Goal: Submit feedback/report problem

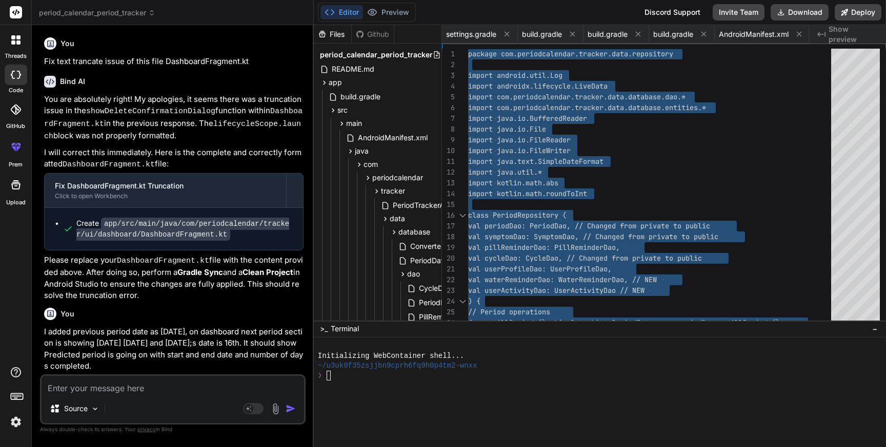
scroll to position [43, 0]
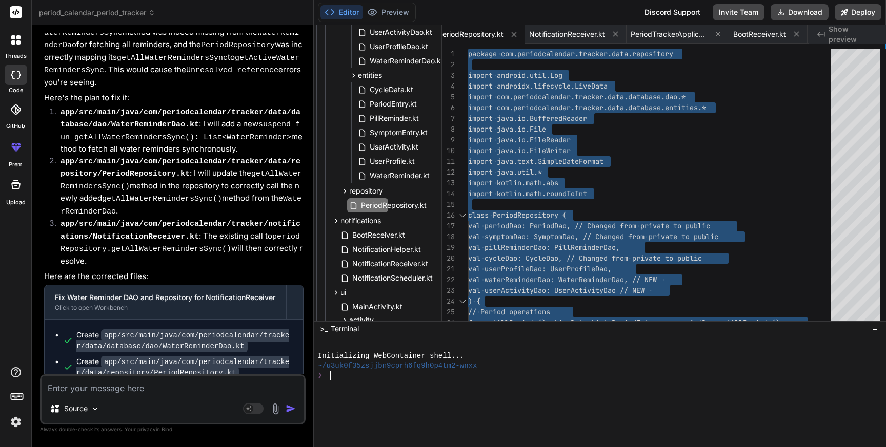
click at [124, 386] on textarea at bounding box center [173, 385] width 262 height 18
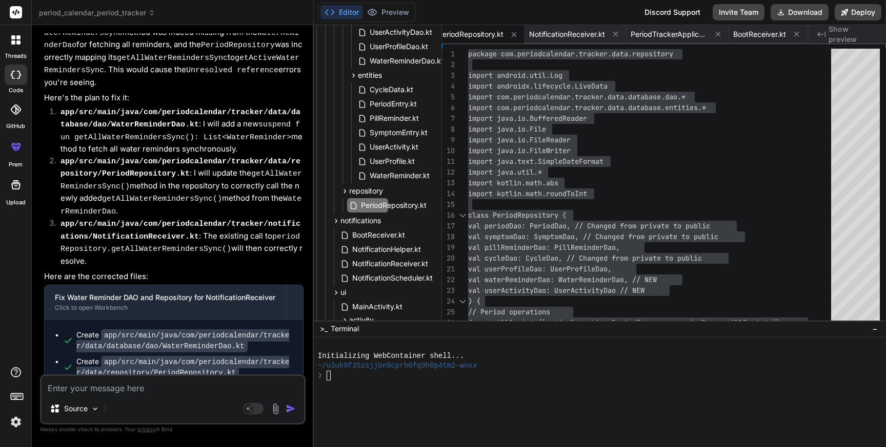
type textarea "S"
type textarea "x"
type textarea "St"
type textarea "x"
type textarea "Sti"
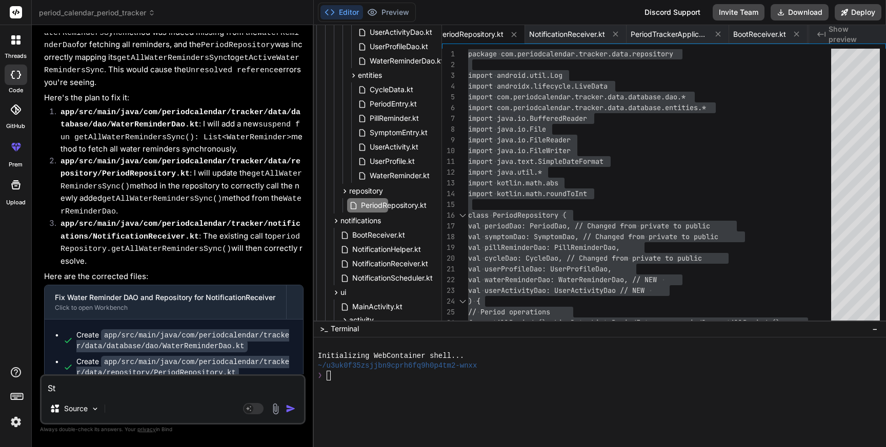
type textarea "x"
type textarea "Stil"
type textarea "x"
type textarea "Still"
type textarea "x"
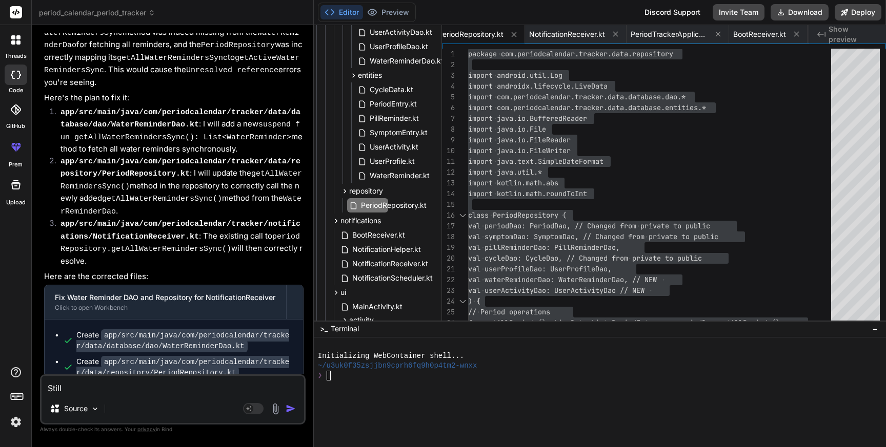
type textarea "Still"
type textarea "x"
type textarea "Still n"
type textarea "x"
type textarea "Still no"
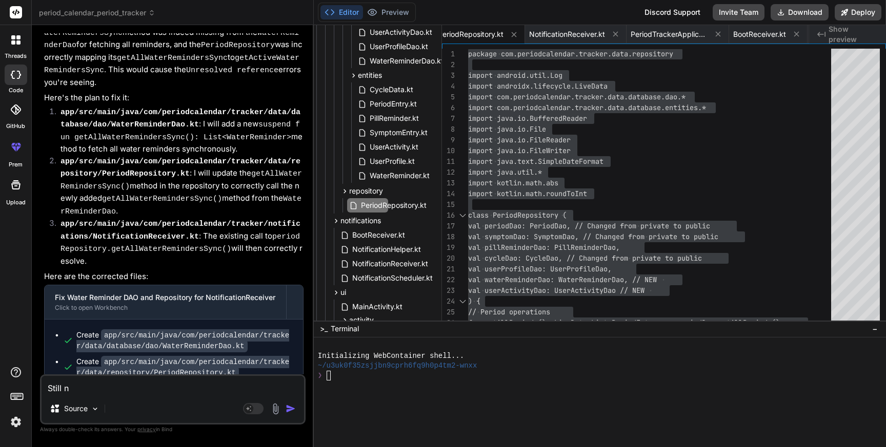
type textarea "x"
type textarea "Still not"
type textarea "x"
type textarea "Still not"
type textarea "x"
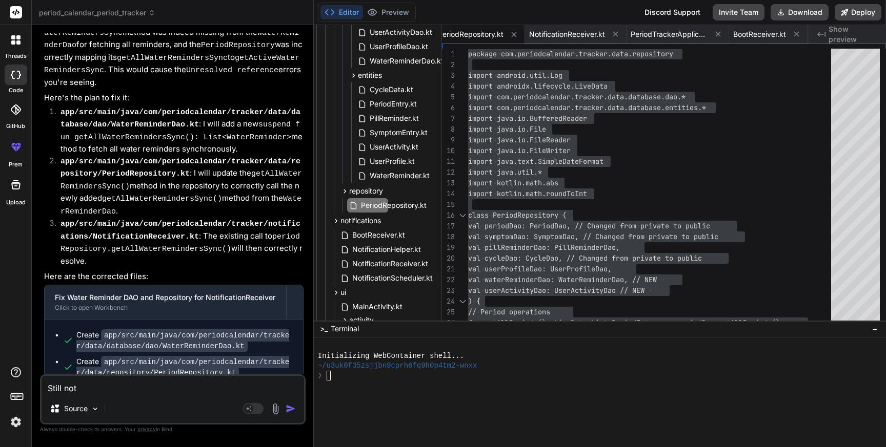
type textarea "Still not g"
type textarea "x"
type textarea "Still not ge"
type textarea "x"
type textarea "Still not get"
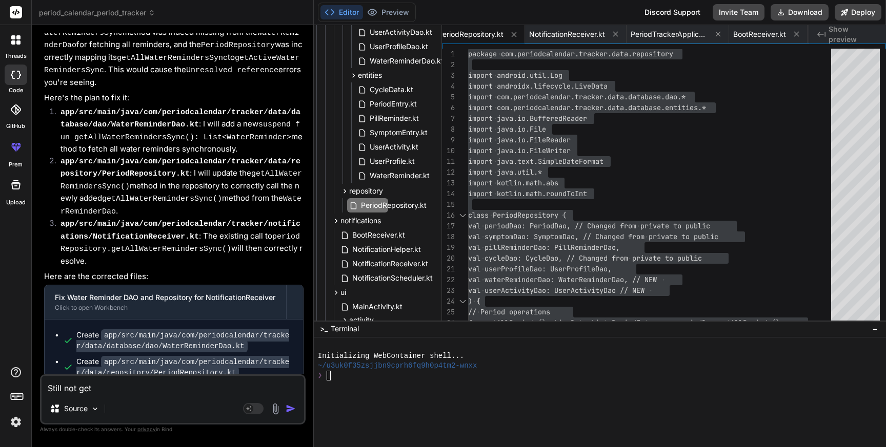
type textarea "x"
type textarea "Still not gett"
type textarea "x"
type textarea "Still not getti"
type textarea "x"
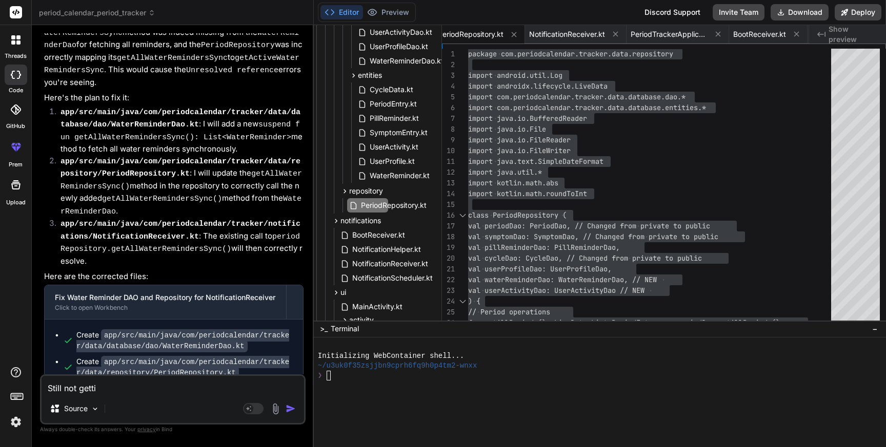
type textarea "Still not gettin"
type textarea "x"
type textarea "Still not getting"
type textarea "x"
type textarea "Still not getting"
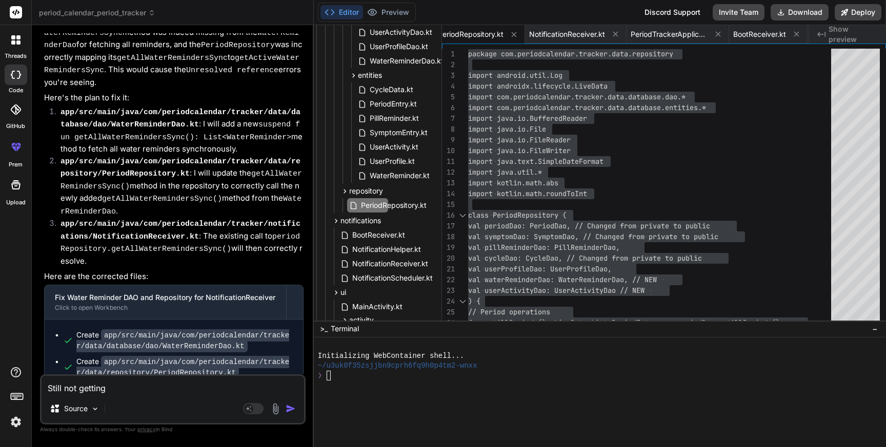
type textarea "x"
type textarea "Still not getting a"
type textarea "x"
type textarea "Still not getting al"
type textarea "x"
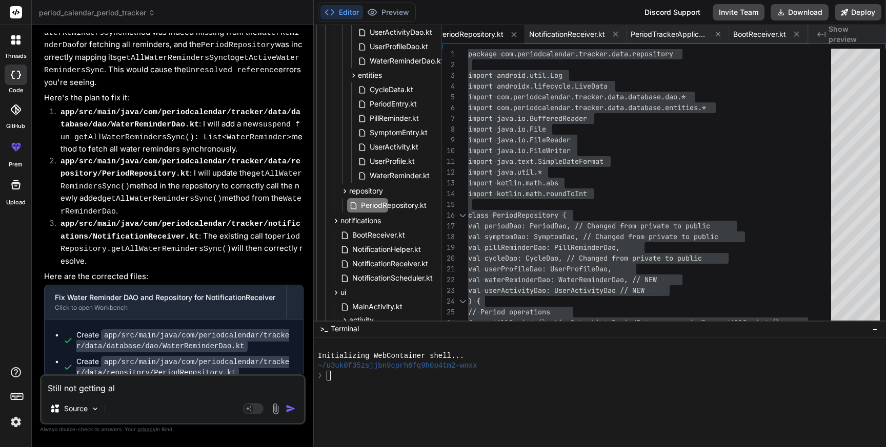
type textarea "Still not getting alr"
type textarea "x"
type textarea "Still not getting al"
type textarea "x"
type textarea "Still not getting ale"
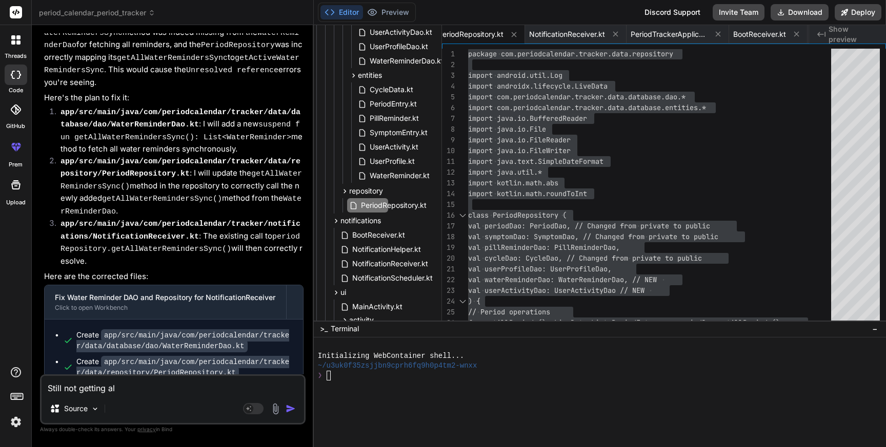
type textarea "x"
type textarea "Still not getting aler"
type textarea "x"
type textarea "Still not getting alert"
type textarea "x"
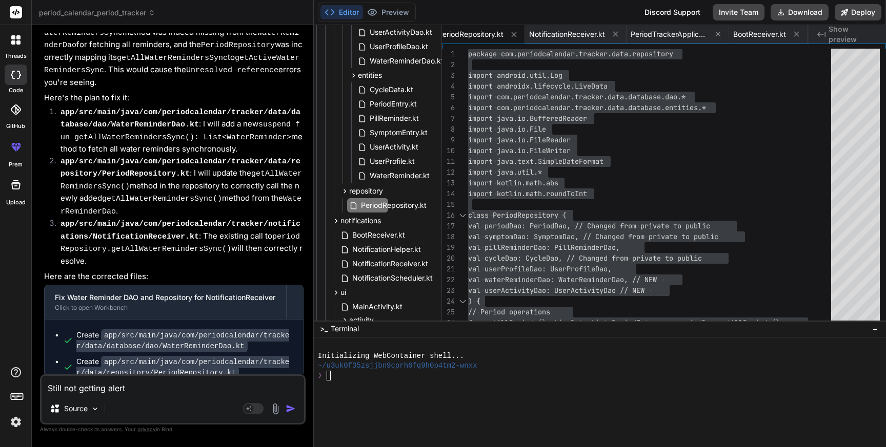
type textarea "Still not getting alert"
type textarea "x"
type textarea "Still not getting alert n"
type textarea "x"
type textarea "Still not getting alert no"
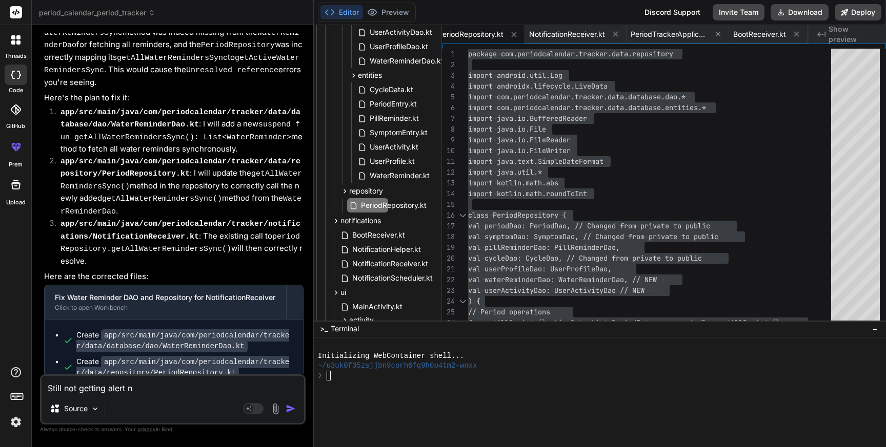
type textarea "x"
type textarea "Still not getting alert not"
type textarea "x"
type textarea "Still not getting alert noti"
type textarea "x"
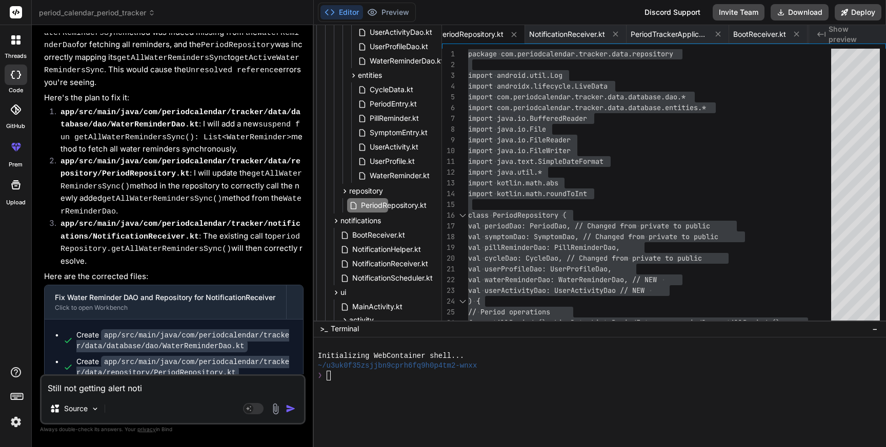
type textarea "Still not getting alert notif"
type textarea "x"
type textarea "Still not getting alert notifi"
type textarea "x"
type textarea "Still not getting alert notific"
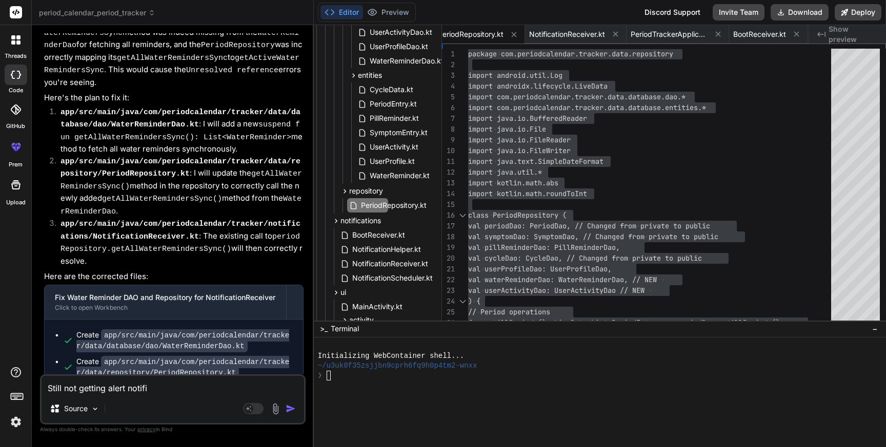
type textarea "x"
type textarea "Still not getting alert notifica"
type textarea "x"
type textarea "Still not getting alert notificat"
type textarea "x"
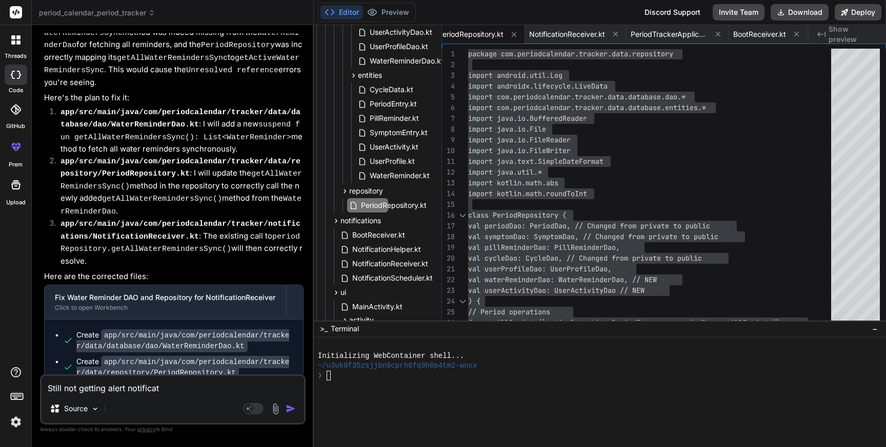
type textarea "Still not getting alert notificati"
type textarea "x"
type textarea "Still not getting alert notificatio"
type textarea "x"
type textarea "Still not getting alert notification"
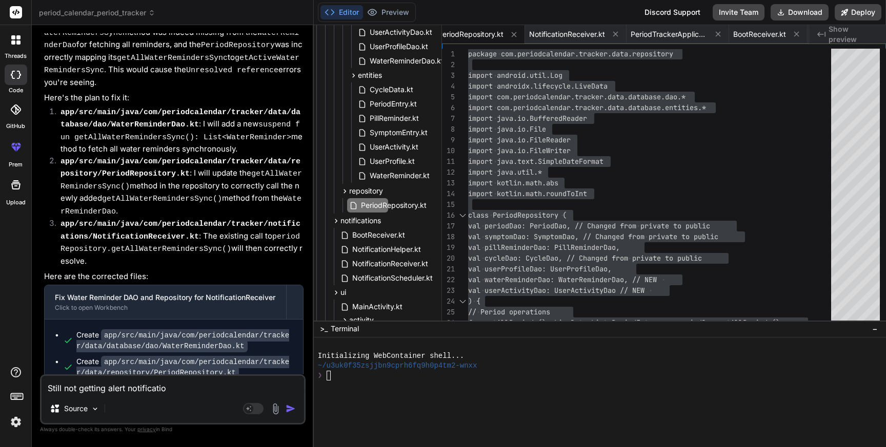
type textarea "x"
type textarea "Still not getting alert notifications"
type textarea "x"
type textarea "Still not getting alert notifications,"
type textarea "x"
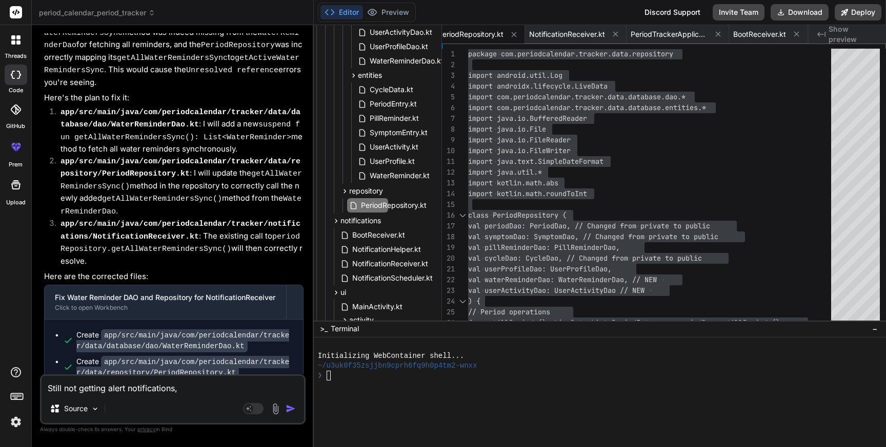
type textarea "Still not getting alert notifications,"
type textarea "x"
type textarea "Still not getting alert notifications, p"
type textarea "x"
type textarea "Still not getting alert notifications, pl"
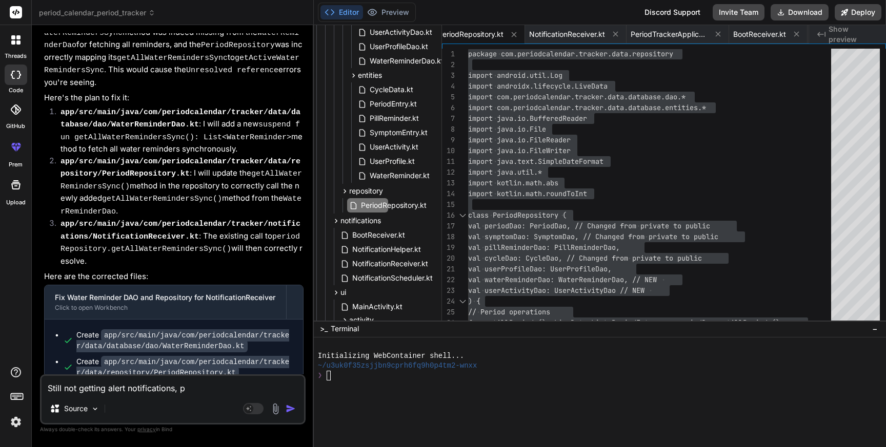
type textarea "x"
type textarea "Still not getting alert notifications, ple"
type textarea "x"
type textarea "Still not getting alert notifications, plea"
type textarea "x"
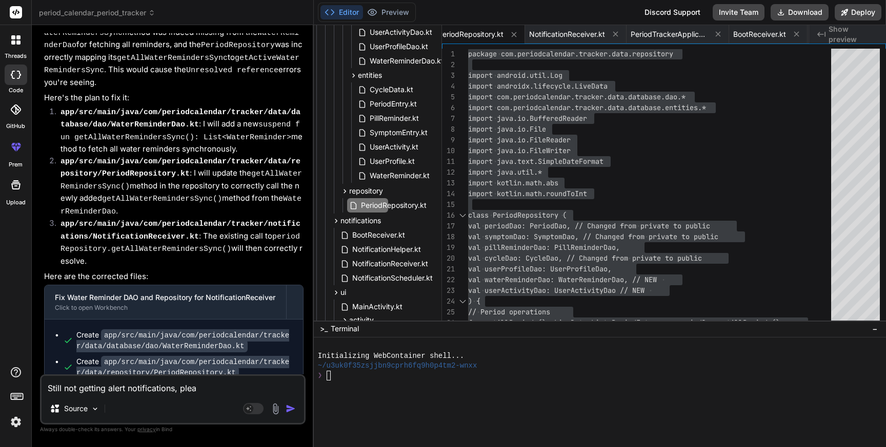
type textarea "Still not getting alert notifications, pleas"
type textarea "x"
type textarea "Still not getting alert notifications, please"
type textarea "x"
type textarea "Still not getting alert notifications, please"
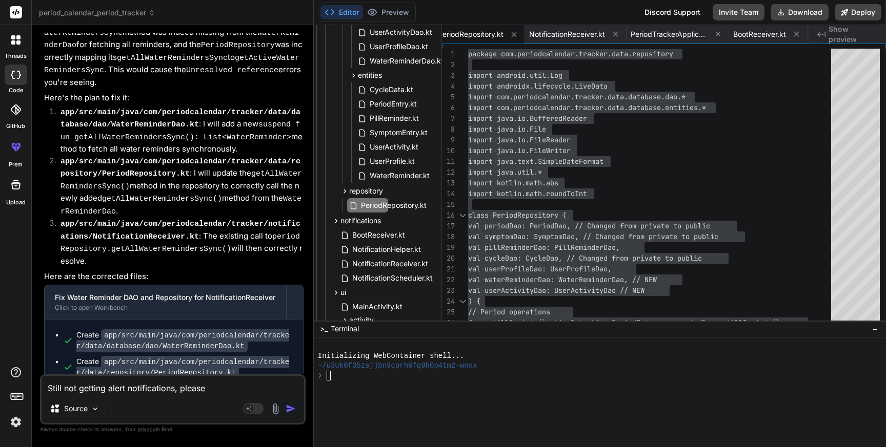
type textarea "x"
type textarea "Still not getting alert notifications, please c"
type textarea "x"
type textarea "Still not getting alert notifications, please ch"
type textarea "x"
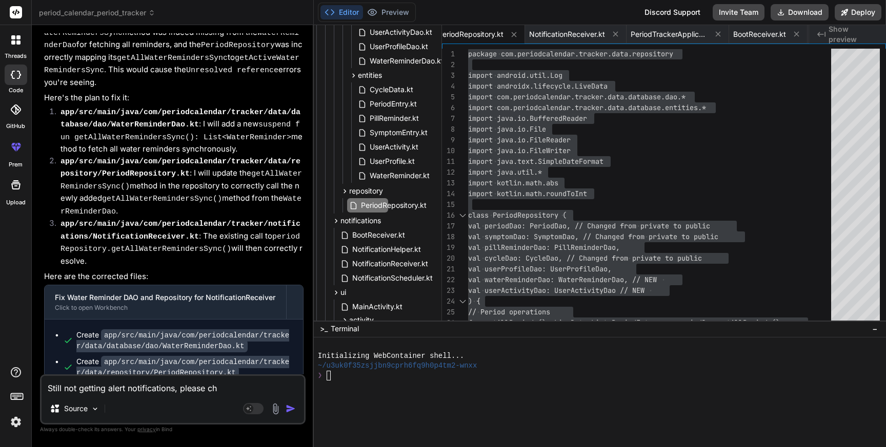
type textarea "Still not getting alert notifications, please che"
type textarea "x"
type textarea "Still not getting alert notifications, please chec"
type textarea "x"
type textarea "Still not getting alert notifications, please check"
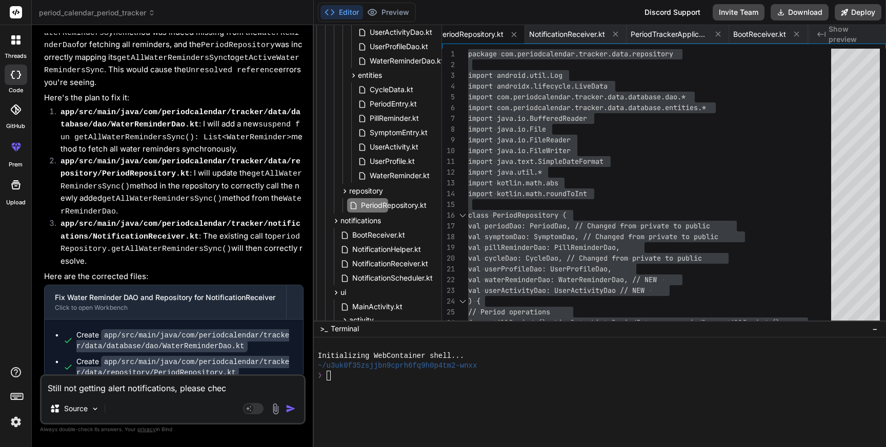
type textarea "x"
type textarea "Still not getting alert notifications, please check"
type textarea "x"
type textarea "Still not getting alert notifications, please check i"
type textarea "x"
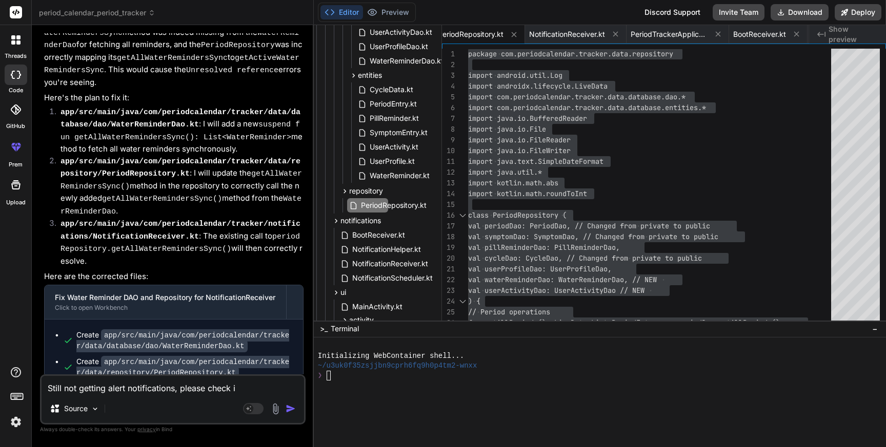
type textarea "Still not getting alert notifications, please check if"
type textarea "x"
type textarea "Still not getting alert notifications, please check if"
type textarea "x"
type textarea "Still not getting alert notifications, please check if n"
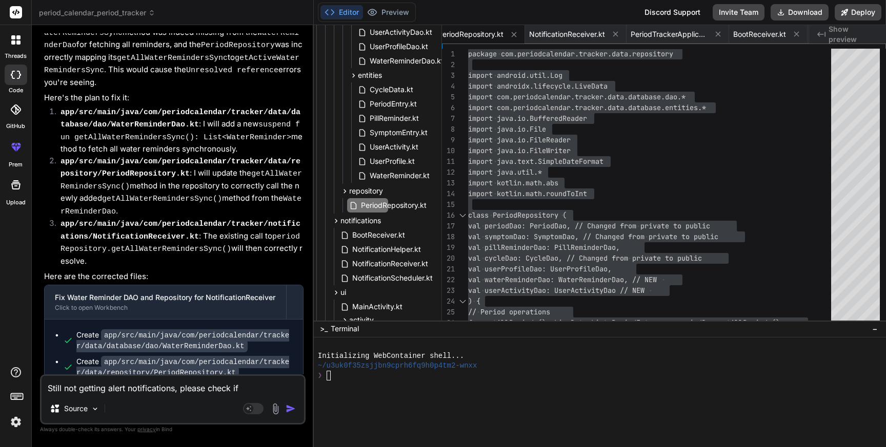
type textarea "x"
type textarea "Still not getting alert notifications, please check if no"
type textarea "x"
type textarea "Still not getting alert notifications, please check if not"
type textarea "x"
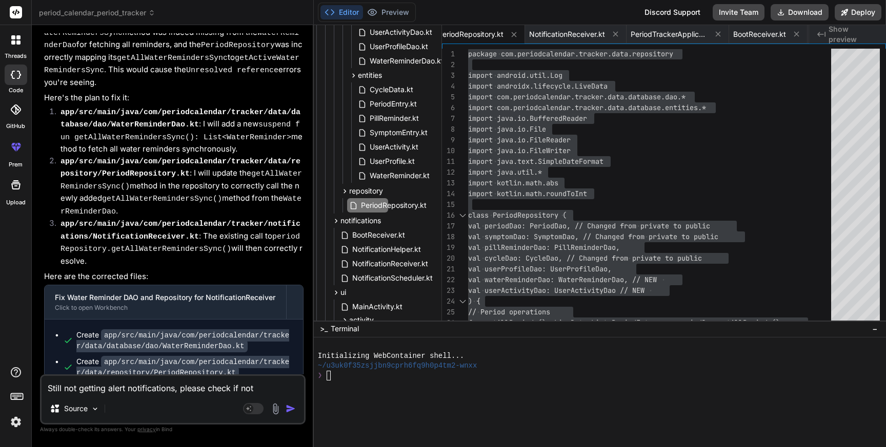
type textarea "Still not getting alert notifications, please check if noti"
type textarea "x"
type textarea "Still not getting alert notifications, please check if notif"
type textarea "x"
type textarea "Still not getting alert notifications, please check if notifi"
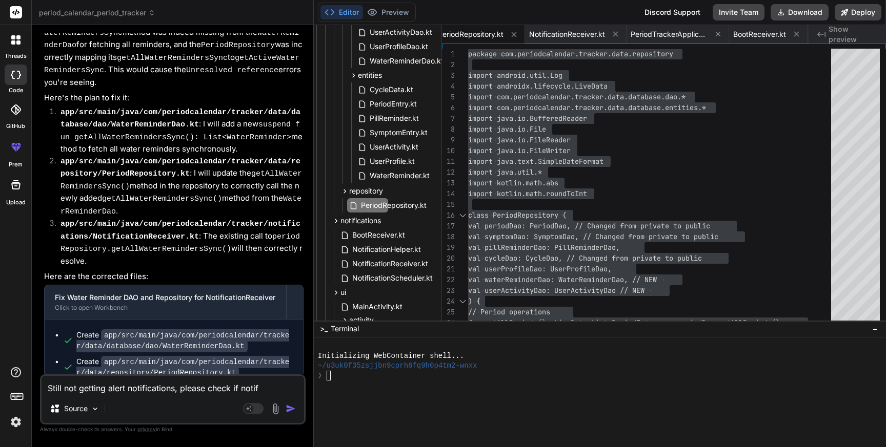
type textarea "x"
type textarea "Still not getting alert notifications, please check if notific"
type textarea "x"
type textarea "Still not getting alert notifications, please check if notifica"
type textarea "x"
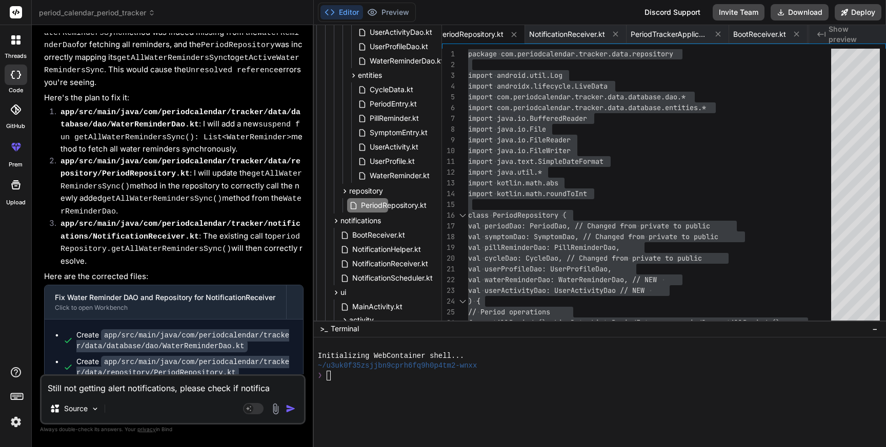
type textarea "Still not getting alert notifications, please check if notificat"
type textarea "x"
type textarea "Still not getting alert notifications, please check if notificati"
type textarea "x"
type textarea "Still not getting alert notifications, please check if notificatio"
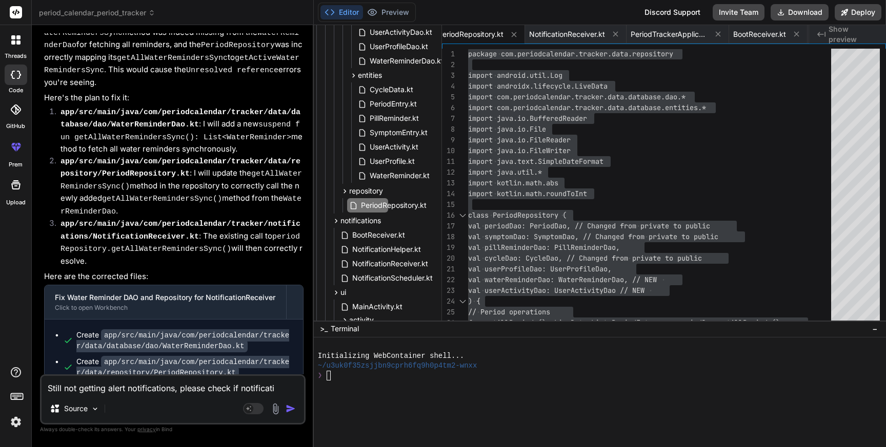
type textarea "x"
type textarea "Still not getting alert notifications, please check if notification"
type textarea "x"
type textarea "Still not getting alert notifications, please check if notification"
type textarea "x"
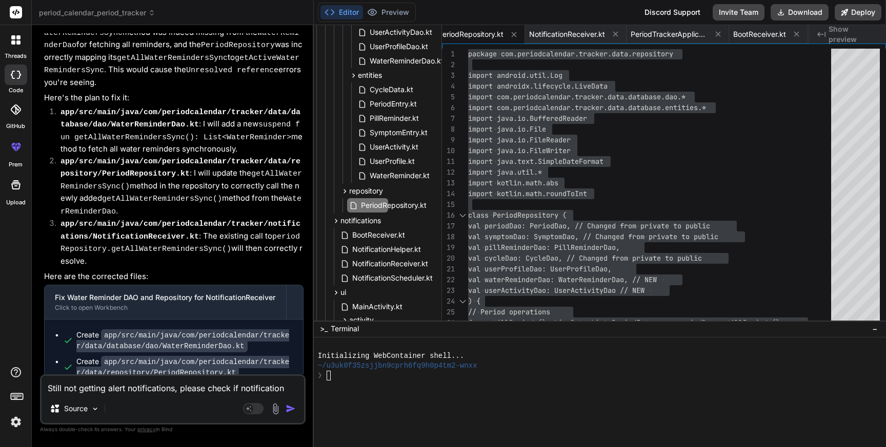
type textarea "Still not getting alert notifications, please check if notification l"
type textarea "x"
type textarea "Still not getting alert notifications, please check if notification lo"
type textarea "x"
type textarea "Still not getting alert notifications, please check if notification log"
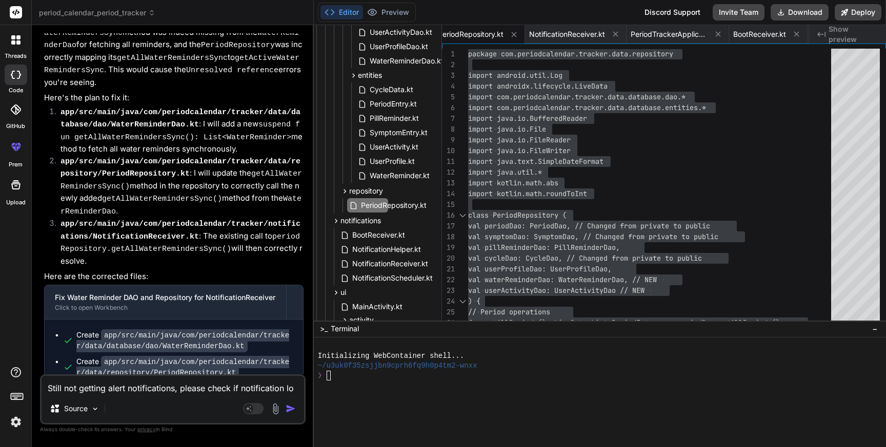
type textarea "x"
type textarea "Still not getting alert notifications, please check if notification logi"
type textarea "x"
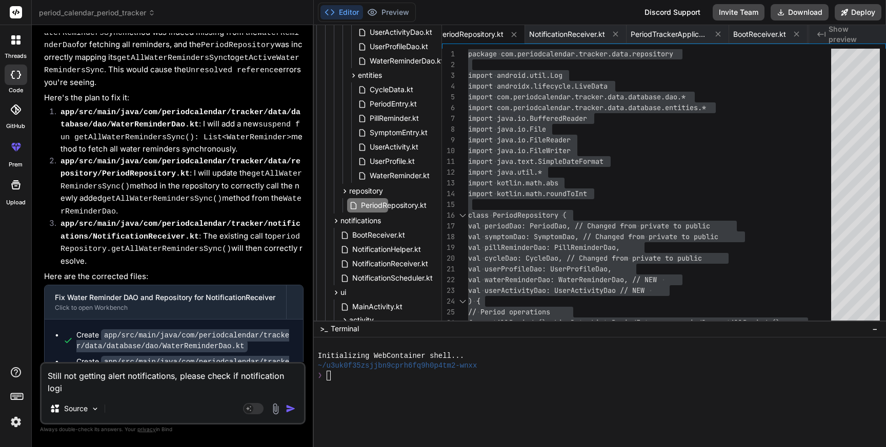
type textarea "Still not getting alert notifications, please check if notification logic"
type textarea "x"
type textarea "Still not getting alert notifications, please check if notification logic"
type textarea "x"
type textarea "Still not getting alert notifications, please check if notification logic i"
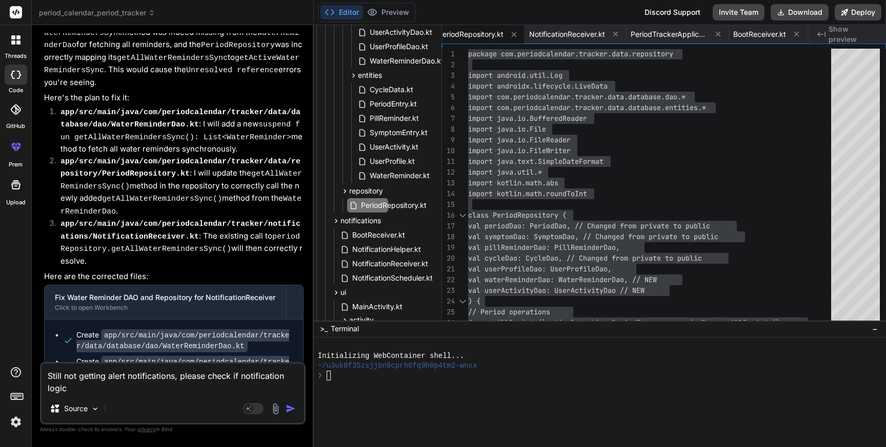
type textarea "x"
type textarea "Still not getting alert notifications, please check if notification logic is"
type textarea "x"
type textarea "Still not getting alert notifications, please check if notification logic is"
type textarea "x"
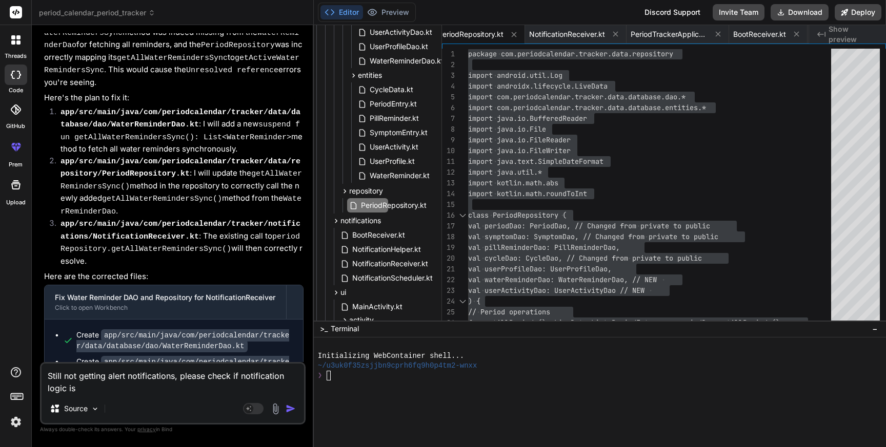
type textarea "Still not getting alert notifications, please check if notification logic is c"
type textarea "x"
type textarea "Still not getting alert notifications, please check if notification logic is co"
type textarea "x"
type textarea "Still not getting alert notifications, please check if notification logic is cor"
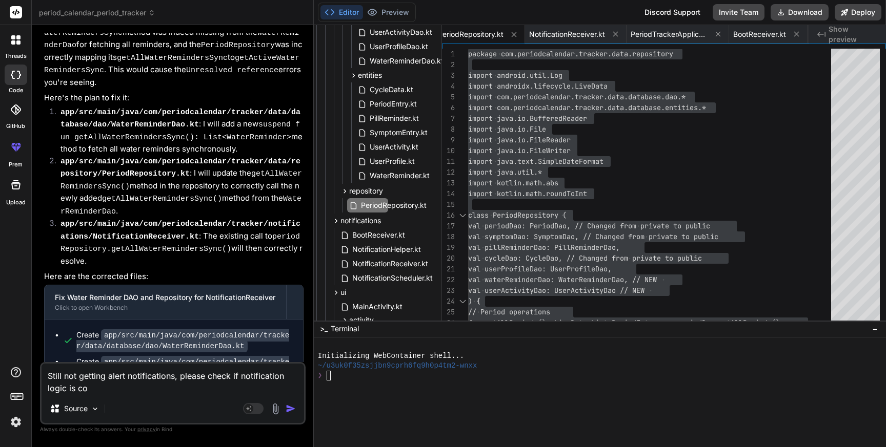
type textarea "x"
type textarea "Still not getting alert notifications, please check if notification logic is co…"
type textarea "x"
type textarea "Still not getting alert notifications, please check if notification logic is co…"
type textarea "x"
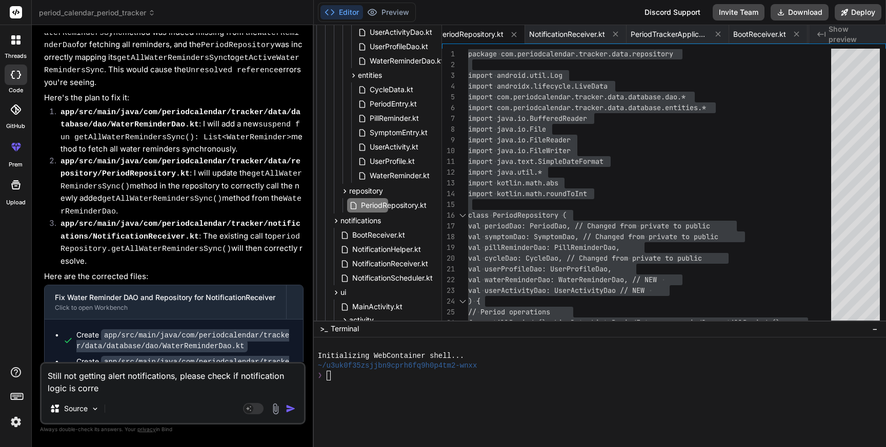
type textarea "Still not getting alert notifications, please check if notification logic is co…"
type textarea "x"
type textarea "Still not getting alert notifications, please check if notification logic is co…"
type textarea "x"
type textarea "Still not getting alert notifications, please check if notification logic is co…"
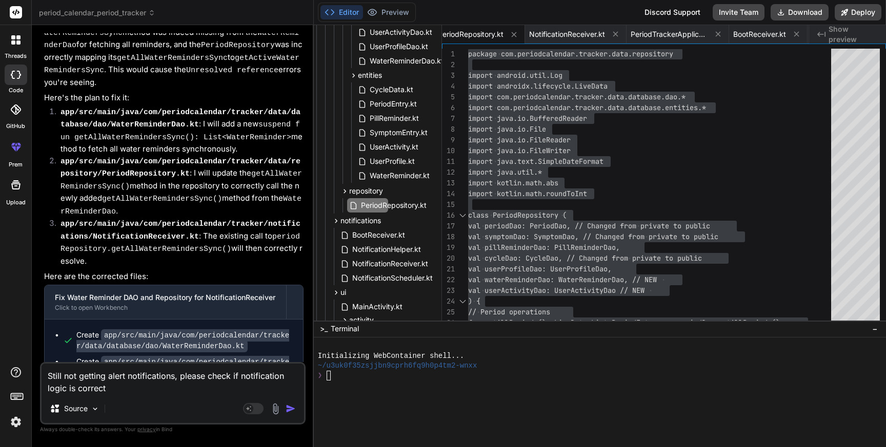
type textarea "x"
type textarea "Still not getting alert notifications, please check if notification logic is co…"
type textarea "x"
type textarea "Still not getting alert notifications, please check if notification logic is co…"
type textarea "x"
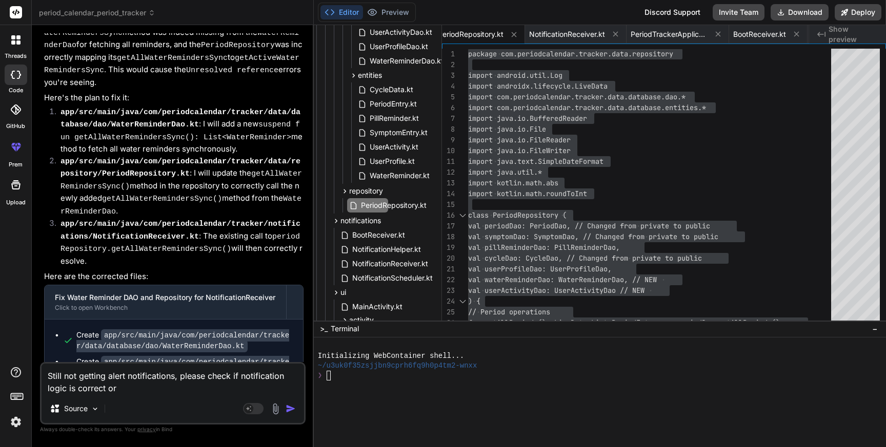
type textarea "Still not getting alert notifications, please check if notification logic is co…"
type textarea "x"
type textarea "Still not getting alert notifications, please check if notification logic is co…"
type textarea "x"
type textarea "Still not getting alert notifications, please check if notification logic is co…"
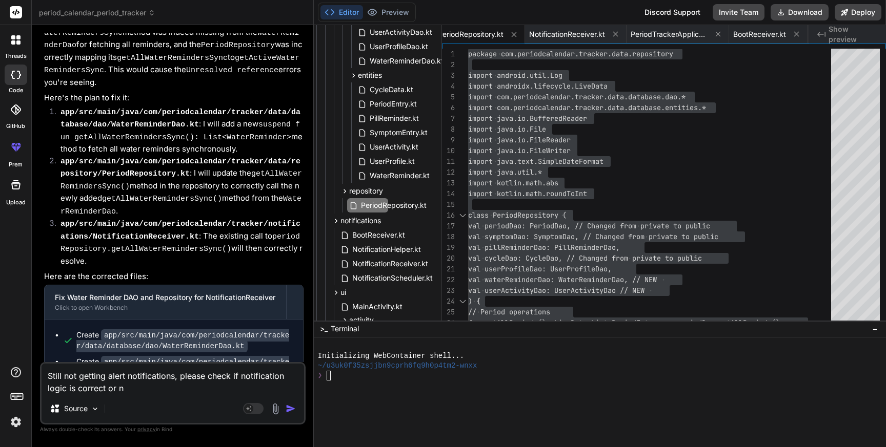
type textarea "x"
type textarea "Still not getting alert notifications, please check if notification logic is co…"
type textarea "x"
type textarea "Still not getting alert notifications, please check if notification logic is co…"
type textarea "x"
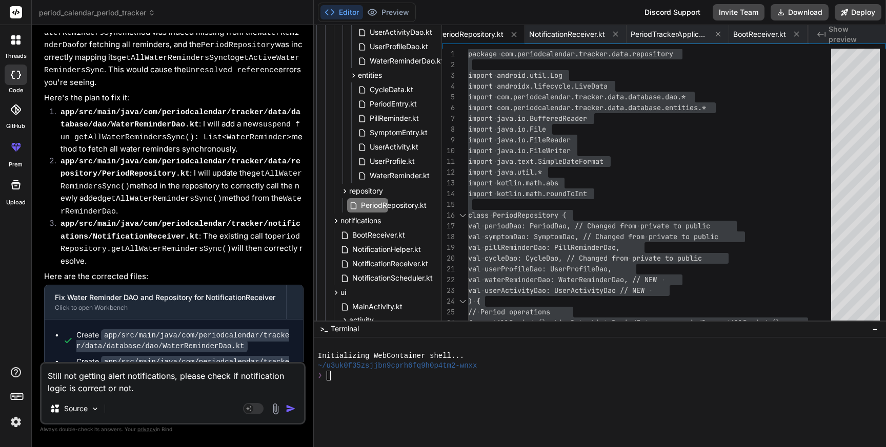
type textarea "Still not getting alert notifications, please check if notification logic is co…"
type textarea "x"
type textarea "Still not getting alert notifications, please check if notification logic is co…"
type textarea "x"
type textarea "Still not getting alert notifications, please check if notification logic is co…"
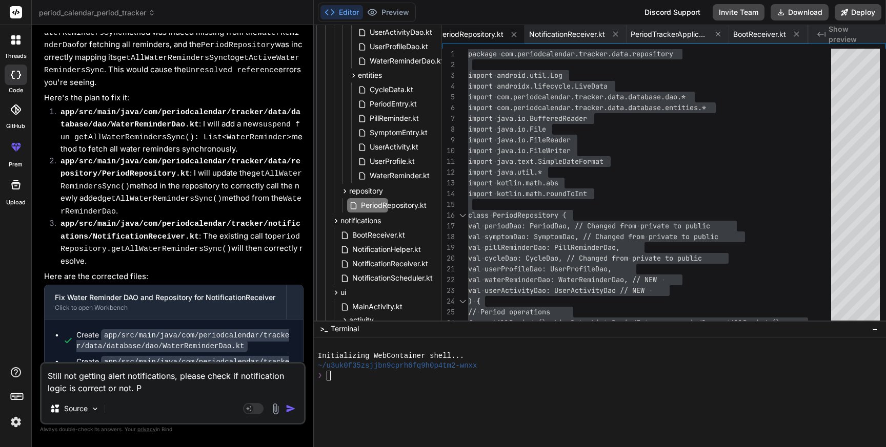
type textarea "x"
type textarea "Still not getting alert notifications, please check if notification logic is co…"
type textarea "x"
type textarea "Still not getting alert notifications, please check if notification logic is co…"
type textarea "x"
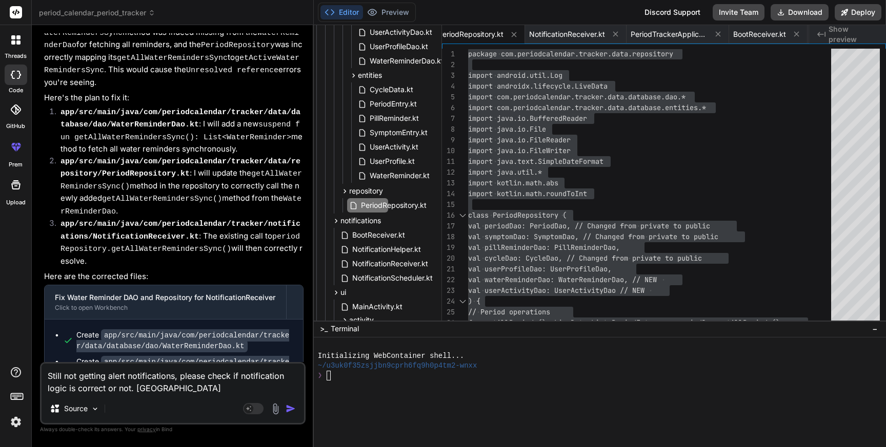
type textarea "Still not getting alert notifications, please check if notification logic is co…"
type textarea "x"
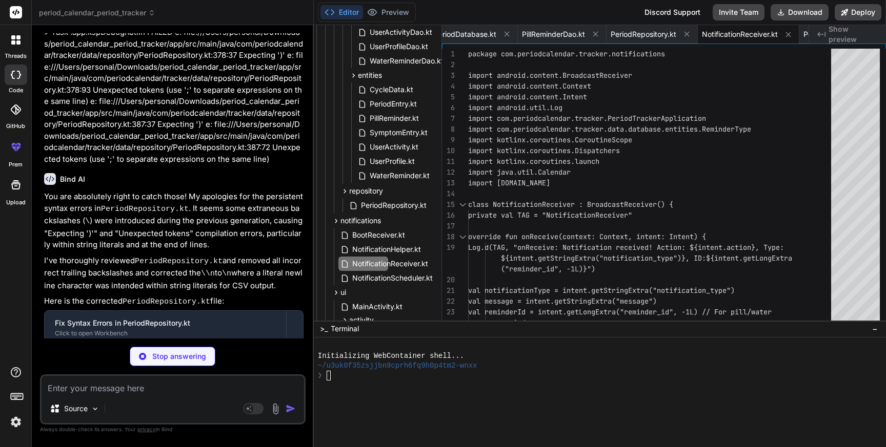
scroll to position [0, 0]
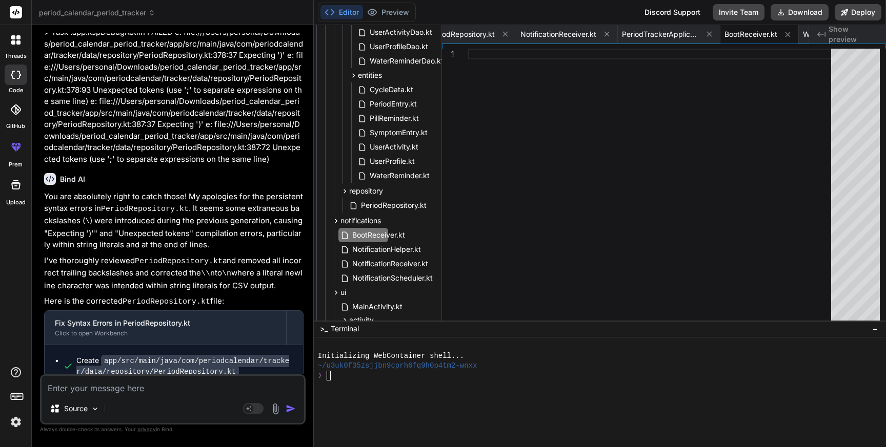
click at [148, 389] on textarea at bounding box center [173, 385] width 262 height 18
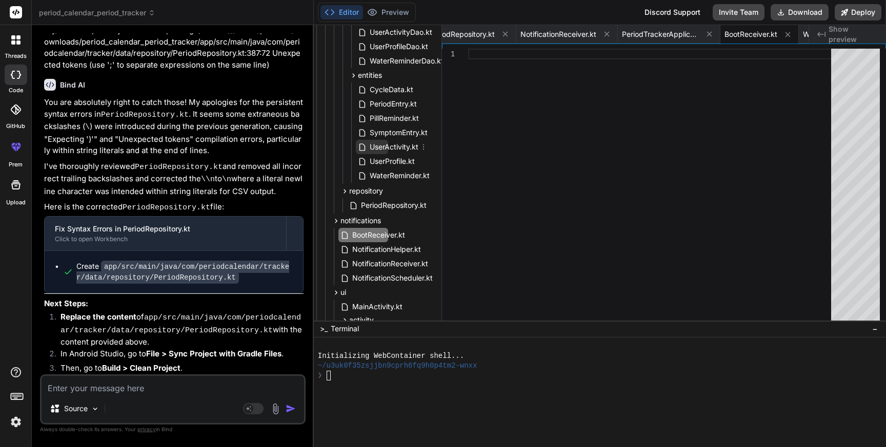
scroll to position [0, 49]
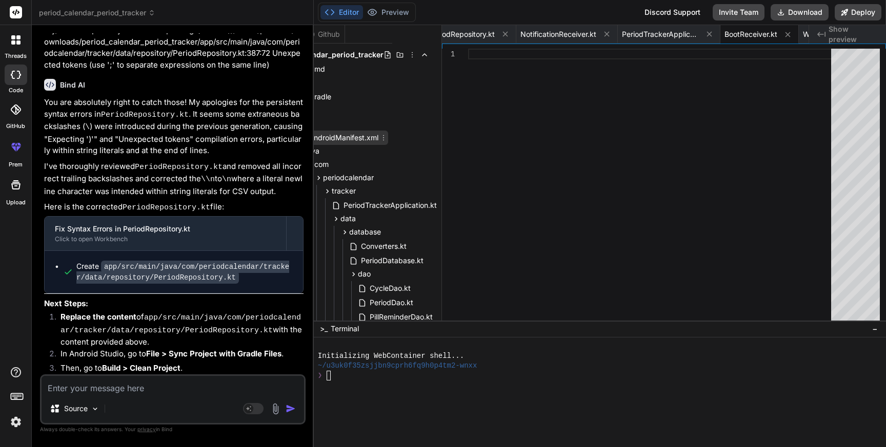
click at [359, 133] on span "AndroidManifest.xml" at bounding box center [344, 138] width 72 height 12
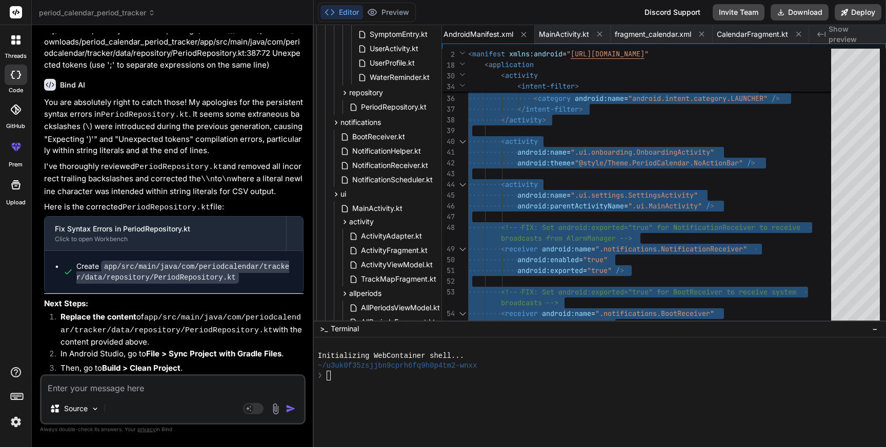
scroll to position [414, 49]
click at [385, 176] on span "NotificationScheduler.kt" at bounding box center [392, 178] width 83 height 12
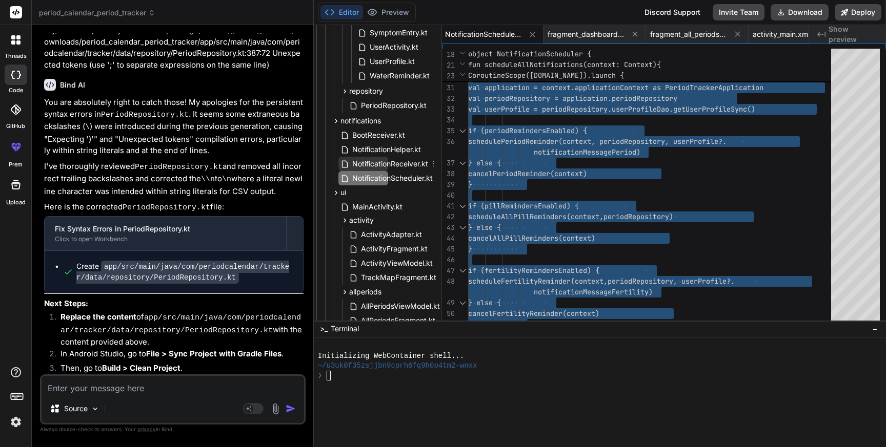
click at [390, 166] on span "NotificationReceiver.kt" at bounding box center [390, 164] width 78 height 12
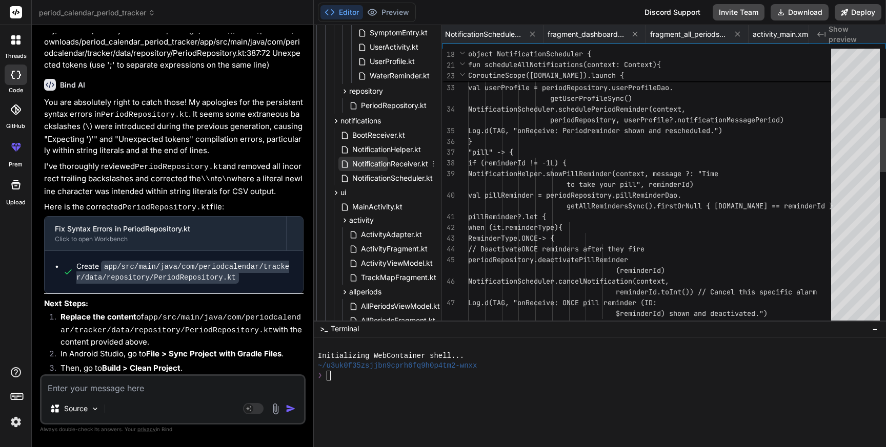
scroll to position [10, 0]
click at [390, 166] on span "NotificationReceiver.kt" at bounding box center [390, 164] width 78 height 12
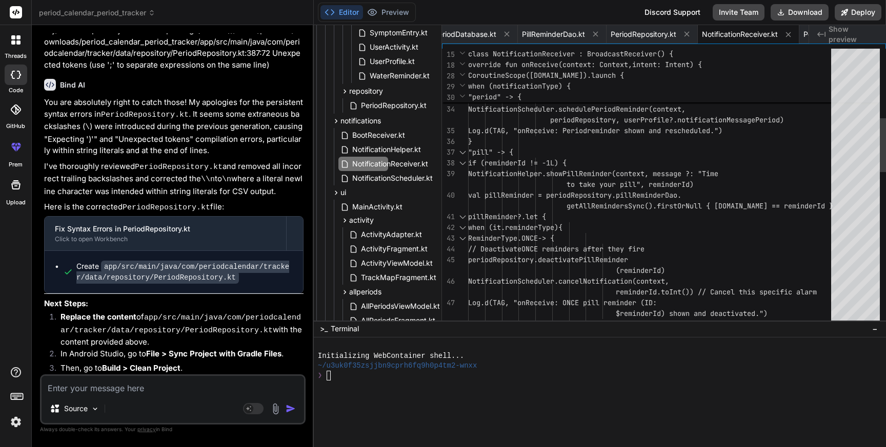
click at [687, 184] on div "// Deactivate ONCE reminders after they fire ReminderType.ONCE -> { when (it.re…" at bounding box center [652, 400] width 369 height 1410
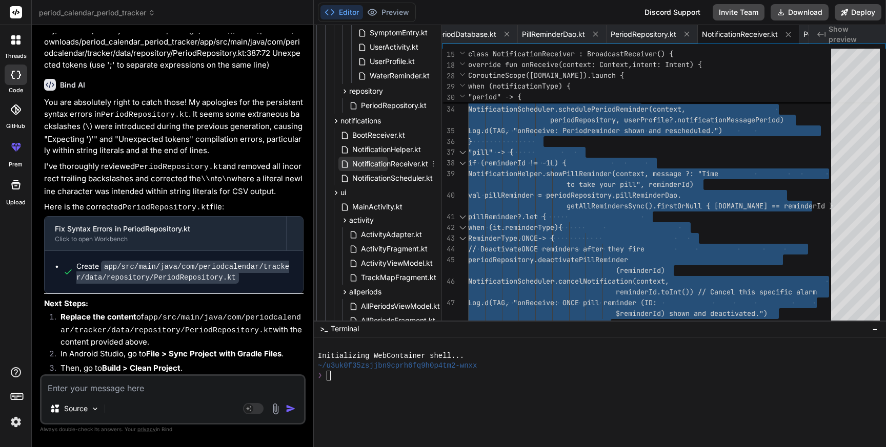
click at [380, 169] on span "NotificationReceiver.kt" at bounding box center [390, 164] width 78 height 12
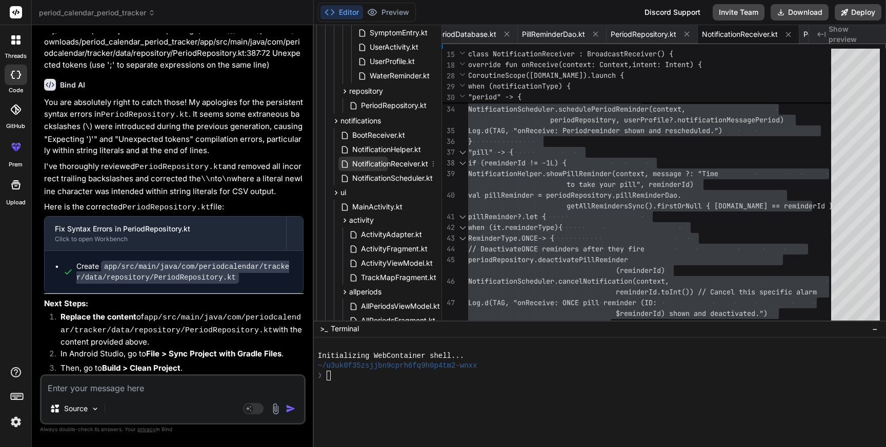
click at [389, 165] on span "NotificationReceiver.kt" at bounding box center [390, 164] width 78 height 12
click at [672, 206] on div "// Deactivate ONCE reminders after they fire ReminderType.ONCE -> { when (it.re…" at bounding box center [652, 400] width 369 height 1410
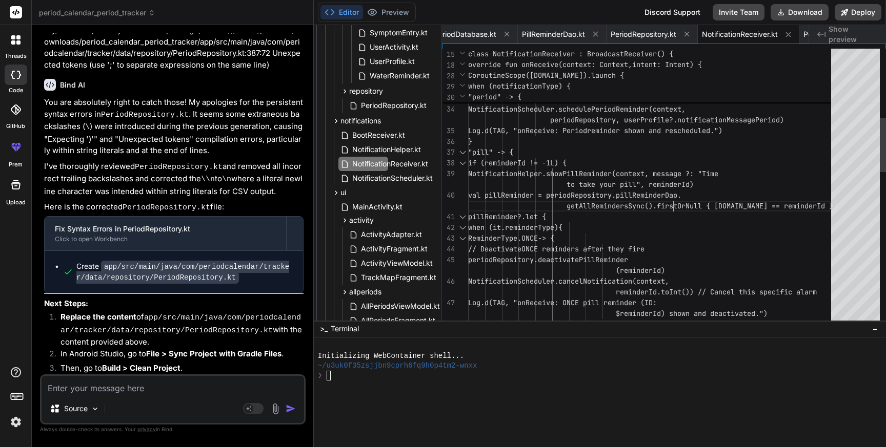
scroll to position [75, 0]
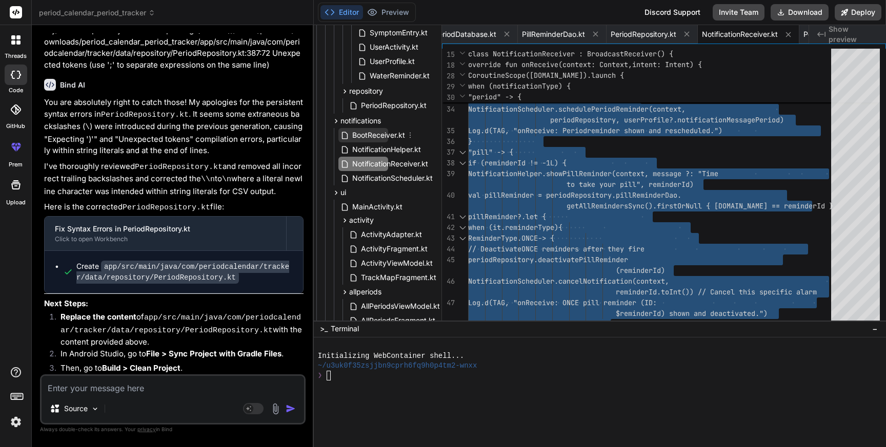
click at [380, 134] on span "BootReceiver.kt" at bounding box center [378, 135] width 55 height 12
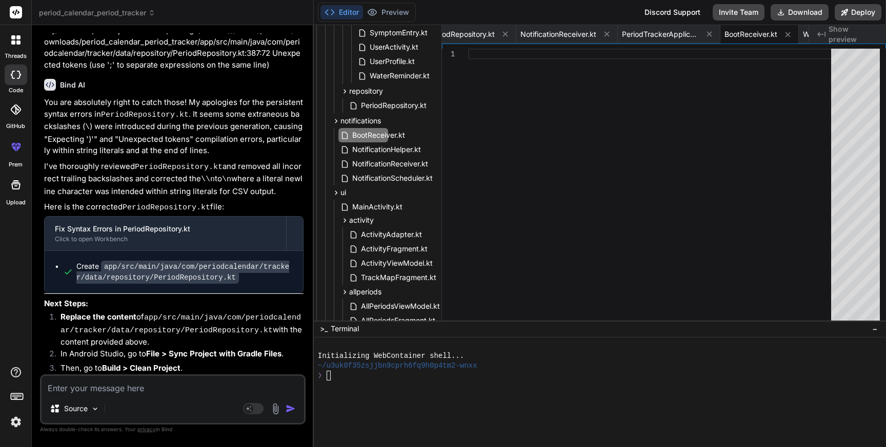
click at [650, 190] on div at bounding box center [652, 187] width 369 height 277
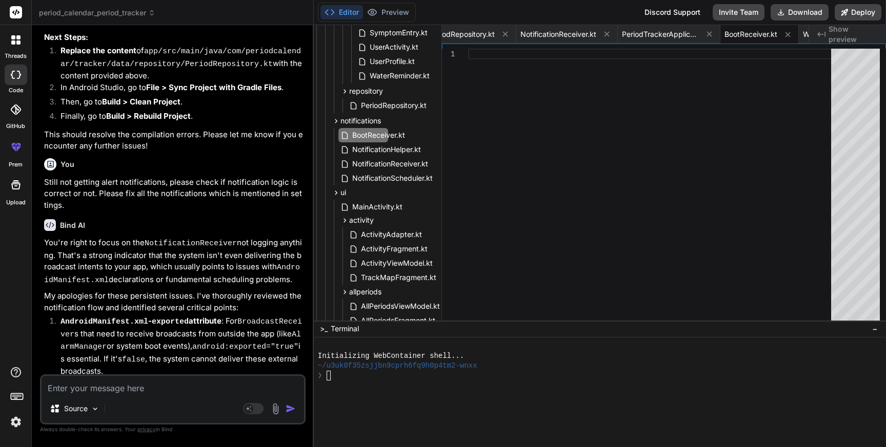
scroll to position [24022, 0]
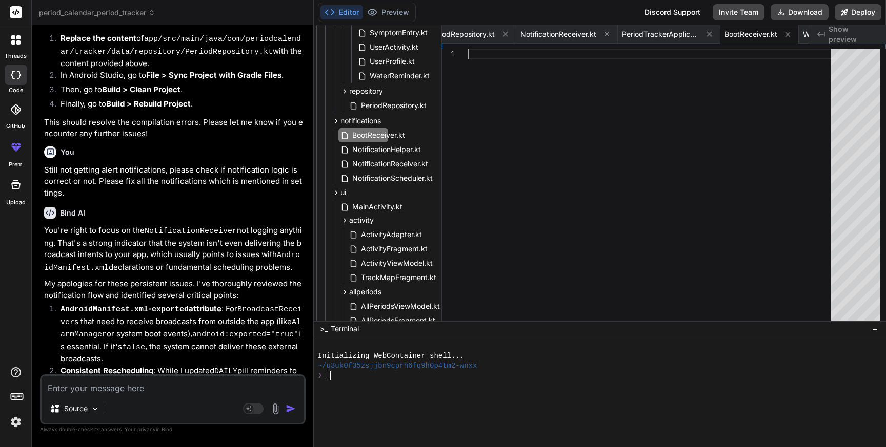
click at [159, 393] on textarea at bounding box center [173, 385] width 262 height 18
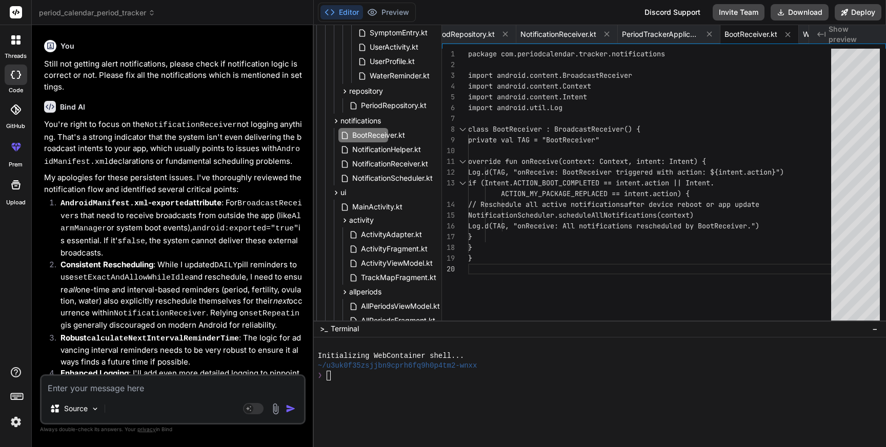
scroll to position [24358, 0]
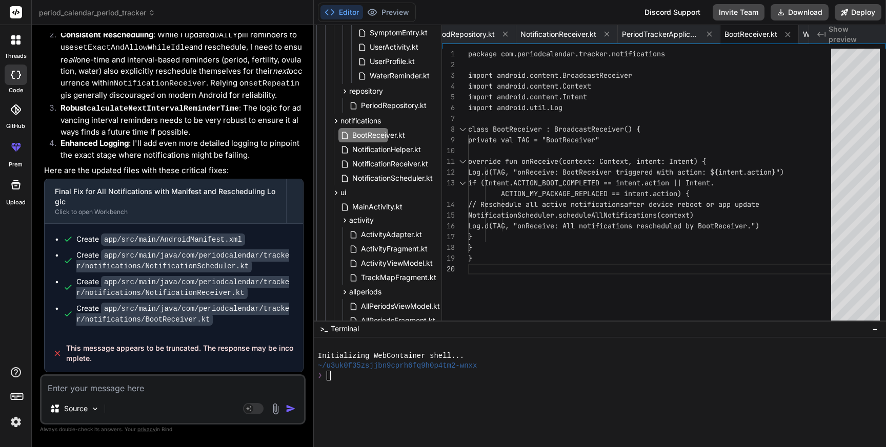
click at [622, 183] on div "package com.periodcalendar.tracker.notifications import android.content.Broadca…" at bounding box center [652, 187] width 369 height 277
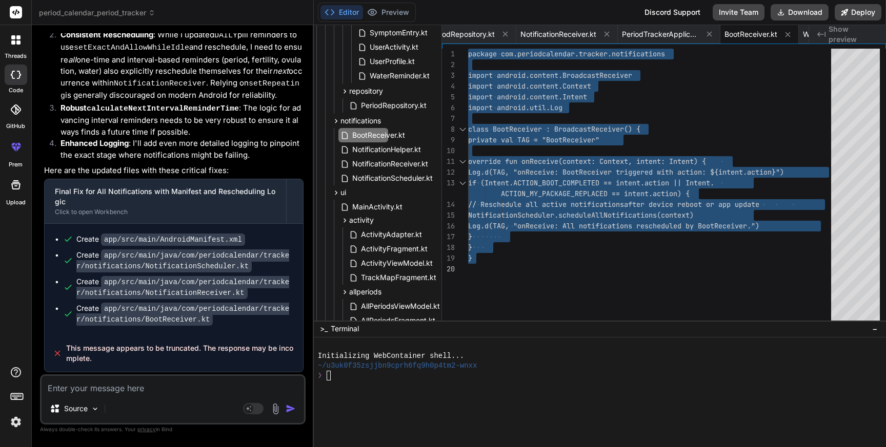
click at [142, 391] on textarea at bounding box center [173, 385] width 262 height 18
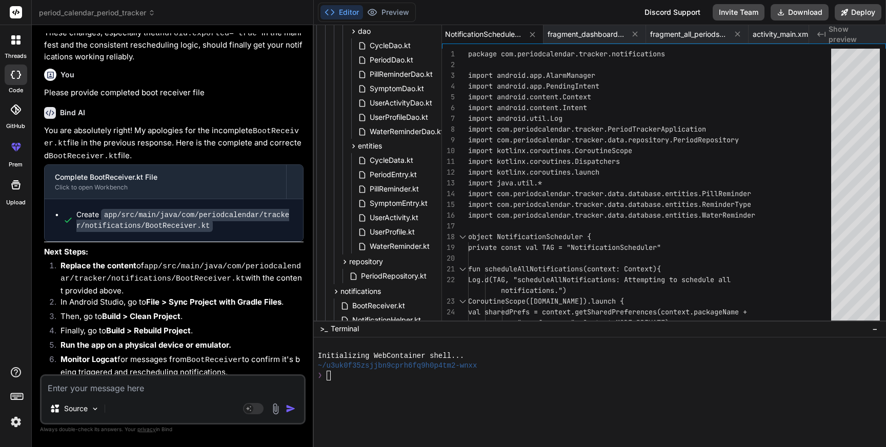
scroll to position [256, 49]
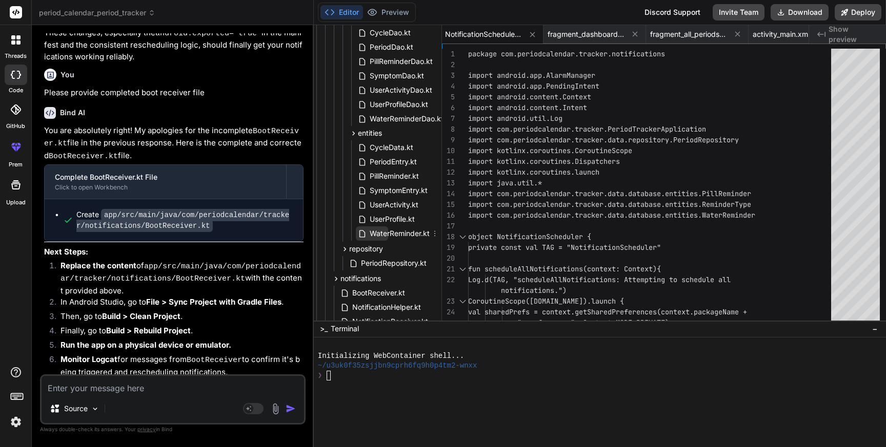
click at [397, 233] on span "WaterReminder.kt" at bounding box center [400, 234] width 62 height 12
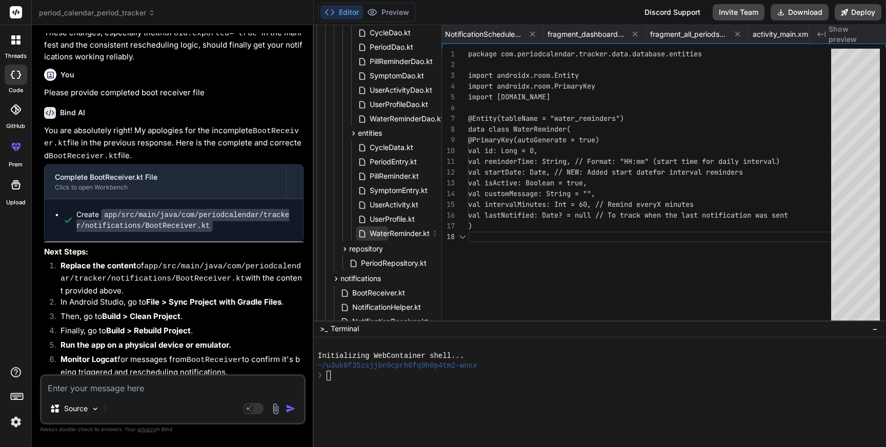
scroll to position [75, 0]
click at [609, 201] on div "package com.periodcalendar.tracker.data.database.e ntities import androidx.room…" at bounding box center [652, 187] width 369 height 277
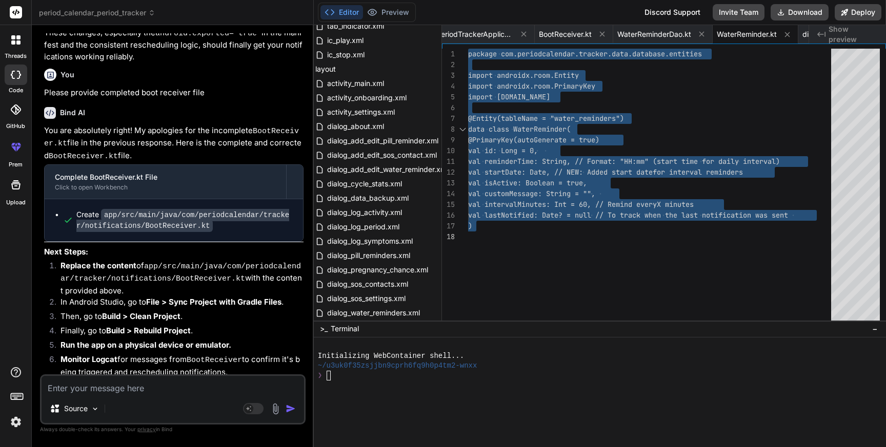
scroll to position [1736, 48]
click at [373, 169] on span "dialog_add_edit_water_reminder.xml" at bounding box center [387, 171] width 123 height 12
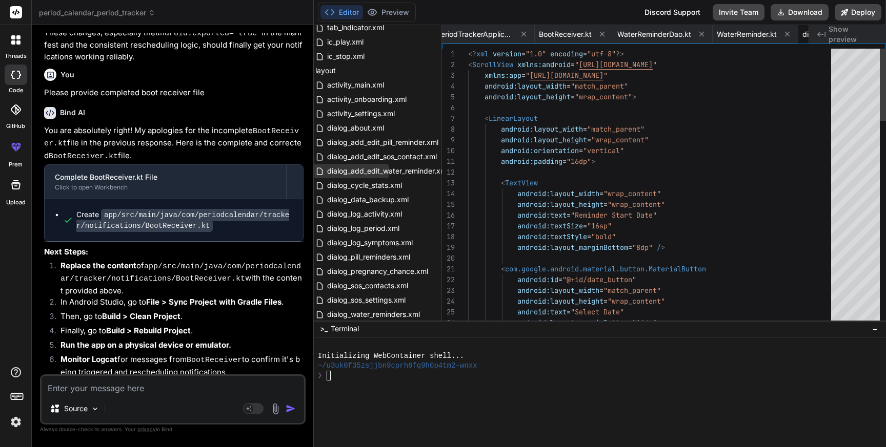
scroll to position [0, 4442]
click at [373, 169] on span "dialog_add_edit_water_reminder.xml" at bounding box center [387, 171] width 123 height 12
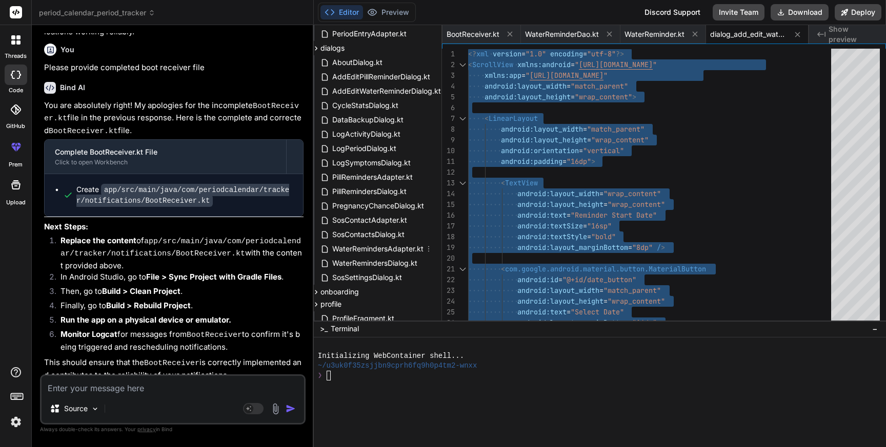
scroll to position [870, 78]
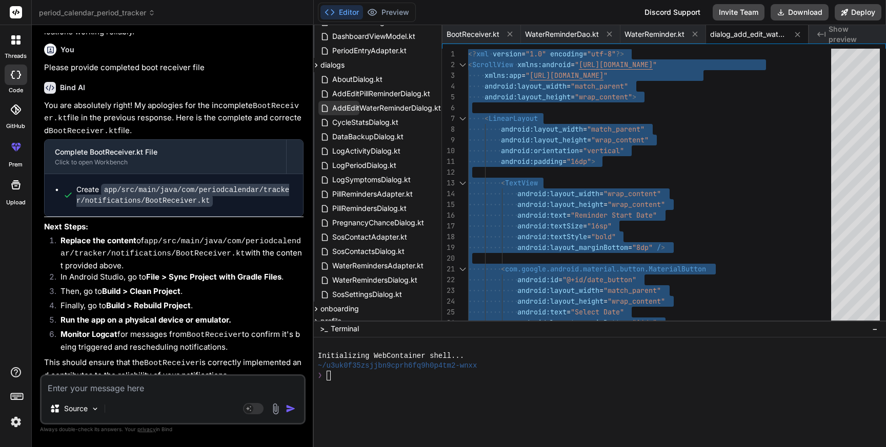
click at [364, 105] on span "AddEditWaterReminderDialog.kt" at bounding box center [386, 108] width 111 height 12
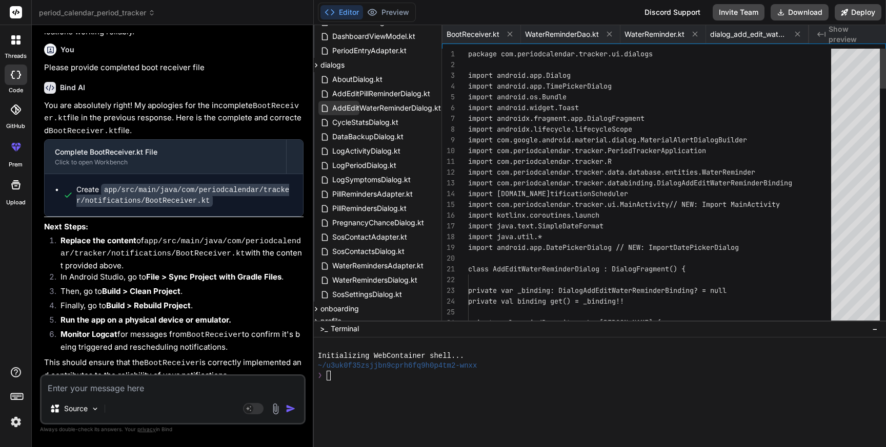
scroll to position [0, 3570]
click at [364, 105] on span "AddEditWaterReminderDialog.kt" at bounding box center [386, 108] width 111 height 12
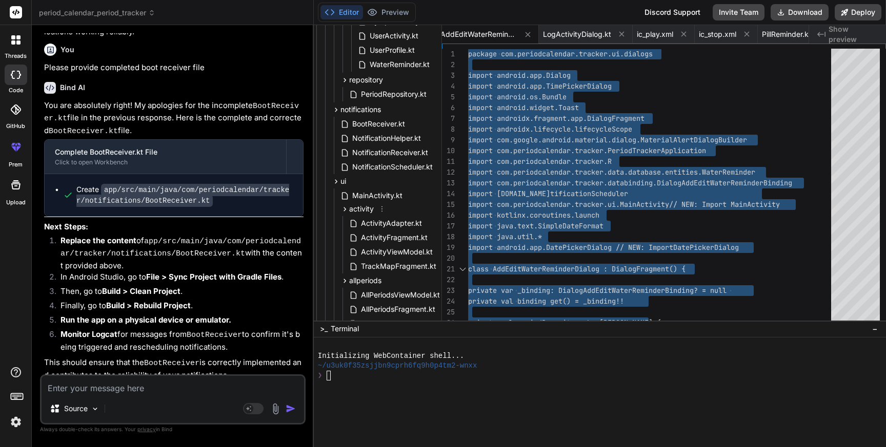
scroll to position [424, 49]
click at [372, 169] on span "NotificationScheduler.kt" at bounding box center [392, 167] width 83 height 12
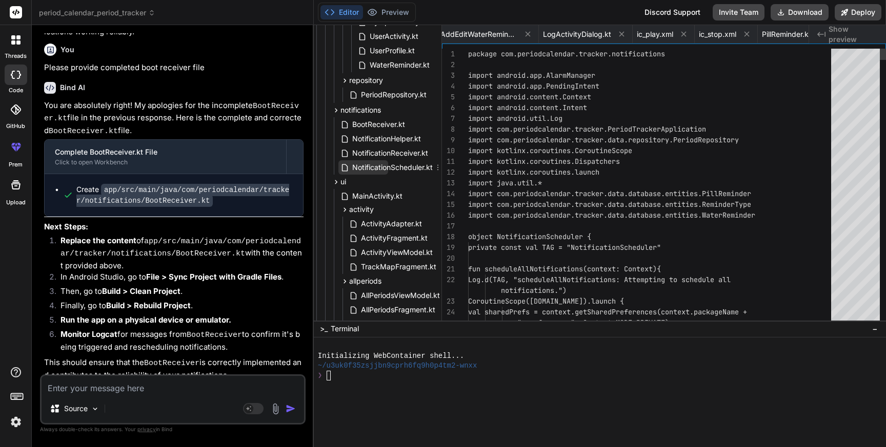
scroll to position [0, 872]
click at [372, 169] on span "NotificationScheduler.kt" at bounding box center [392, 167] width 83 height 12
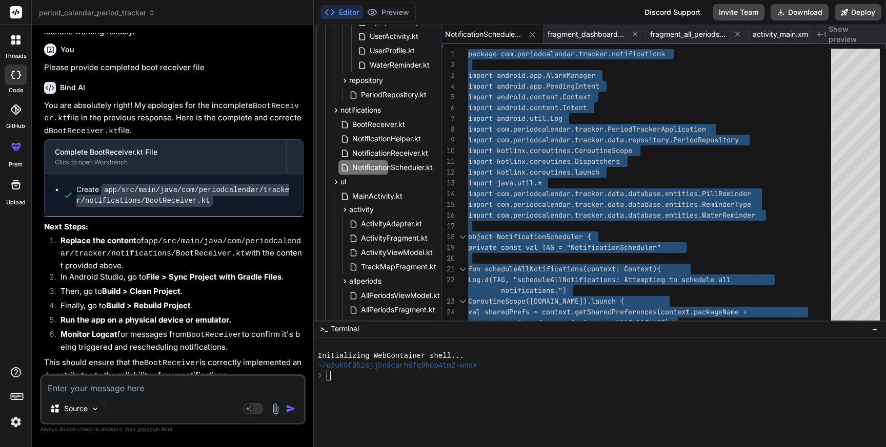
click at [180, 381] on textarea at bounding box center [173, 385] width 262 height 18
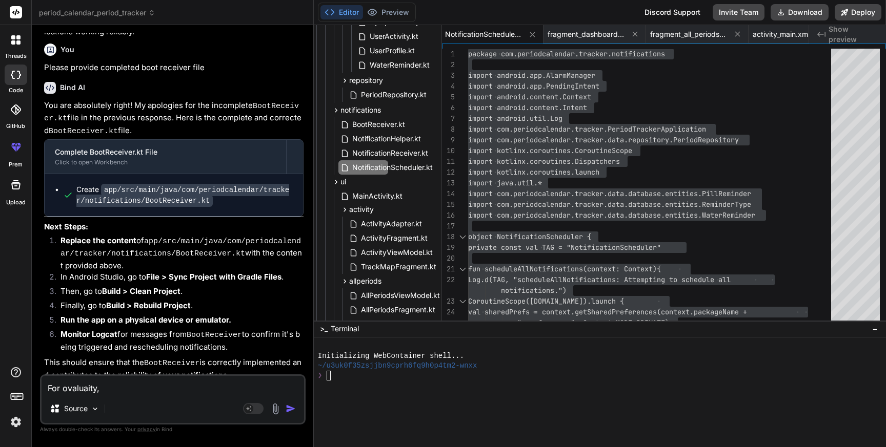
click at [158, 386] on textarea "For ovaluaity," at bounding box center [173, 385] width 262 height 18
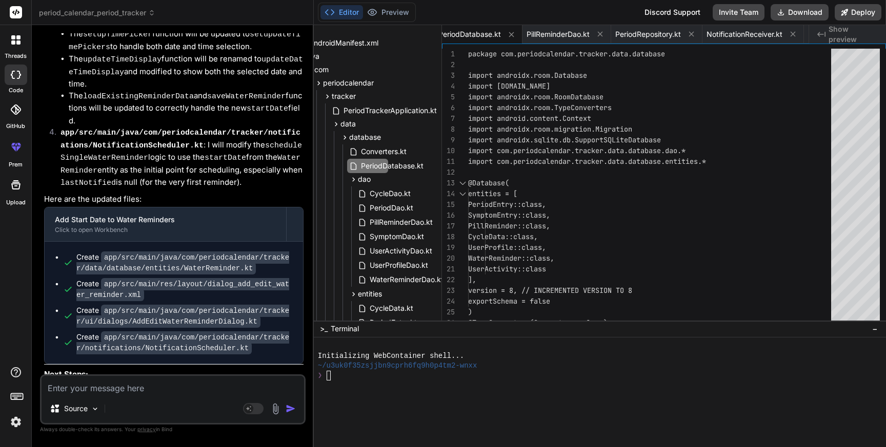
scroll to position [96, 49]
click at [406, 110] on span "PeriodTrackerApplication.kt" at bounding box center [389, 109] width 95 height 12
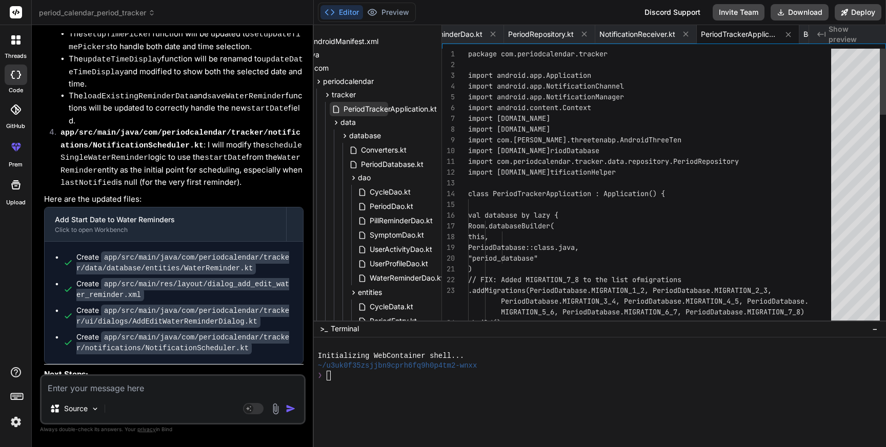
click at [406, 110] on span "PeriodTrackerApplication.kt" at bounding box center [389, 109] width 95 height 12
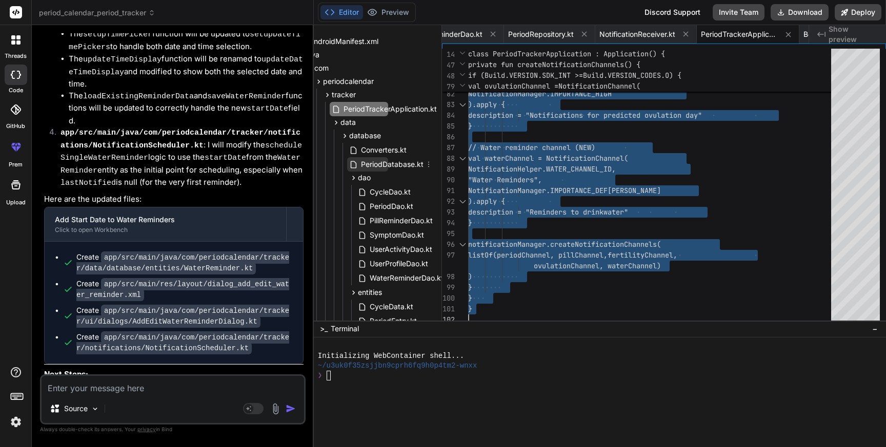
click at [386, 168] on span "PeriodDatabase.kt" at bounding box center [392, 164] width 65 height 12
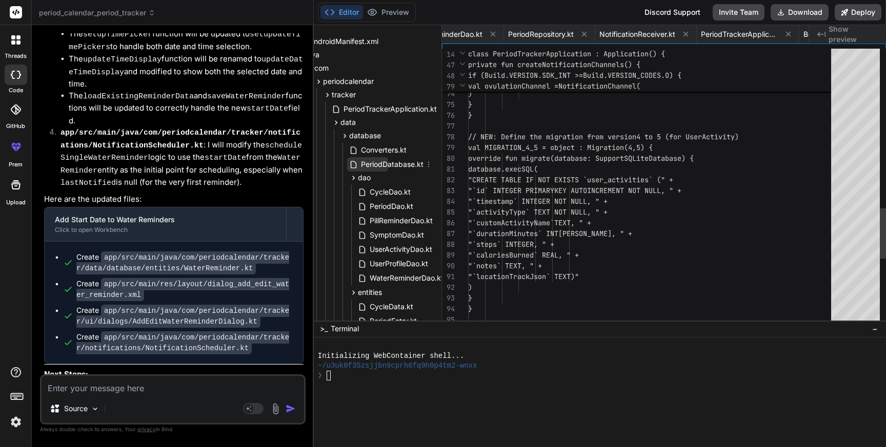
scroll to position [0, 3968]
click at [386, 168] on span "PeriodDatabase.kt" at bounding box center [392, 164] width 65 height 12
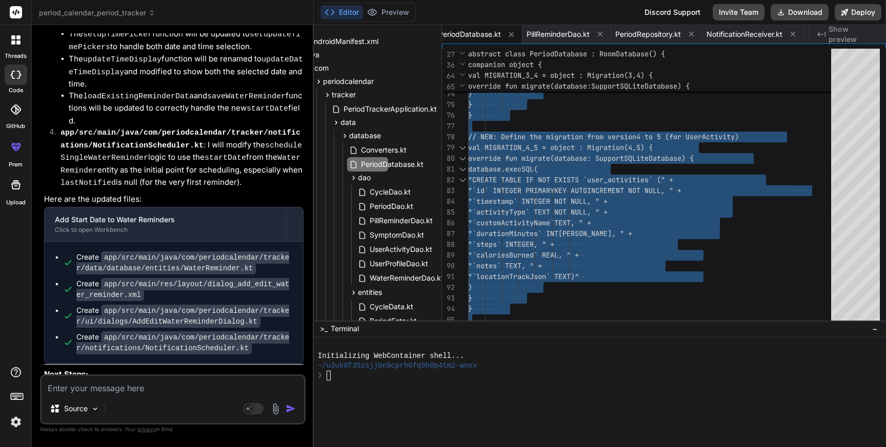
click at [157, 396] on div "Source Agent Mode. When this toggle is activated, AI automatically makes decisi…" at bounding box center [173, 400] width 266 height 50
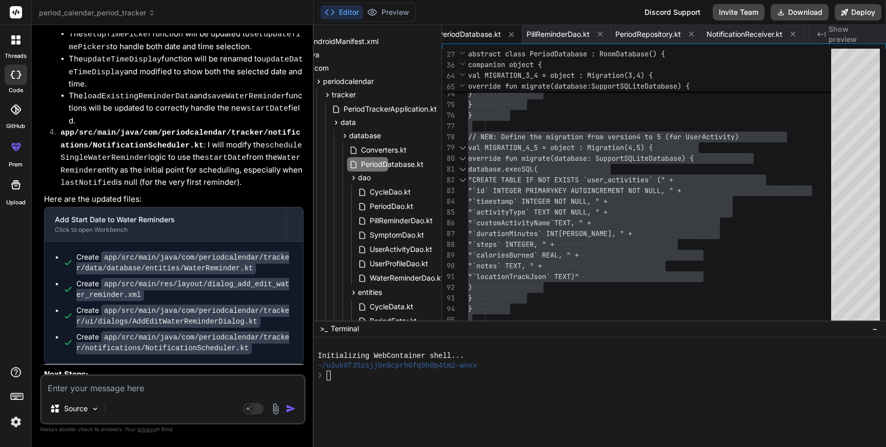
click at [159, 389] on textarea at bounding box center [173, 385] width 262 height 18
paste textarea "FATAL EXCEPTION: main Process: com.periodcalendar.tracker, PID: 5458 android.da…"
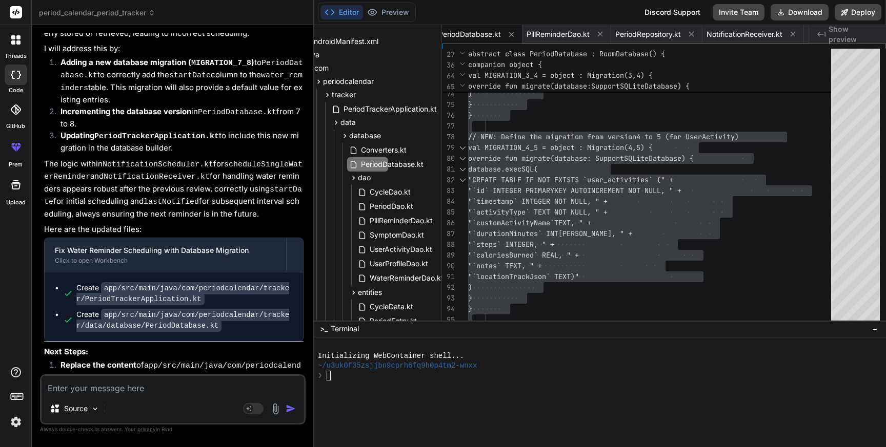
scroll to position [26568, 0]
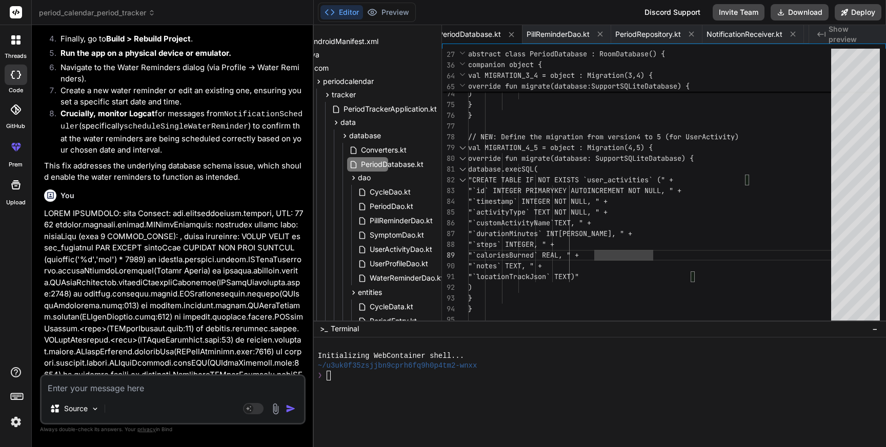
scroll to position [27056, 0]
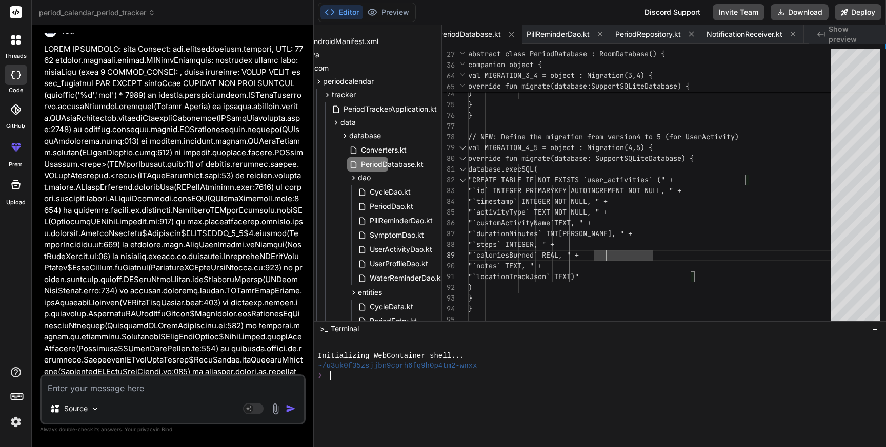
click at [152, 390] on textarea at bounding box center [173, 385] width 262 height 18
click at [281, 375] on textarea "Remove date and time from water reminder notification alert, and start the aler…" at bounding box center [173, 379] width 262 height 31
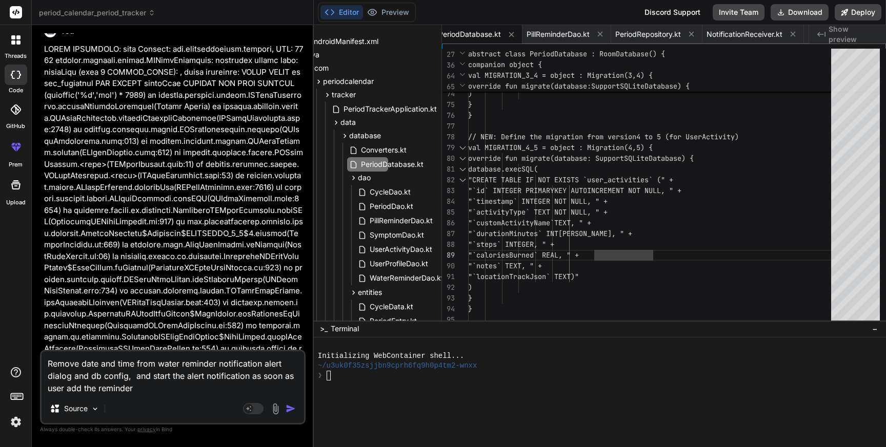
click at [146, 391] on textarea "Remove date and time from water reminder notification alert dialog and db confi…" at bounding box center [173, 373] width 262 height 43
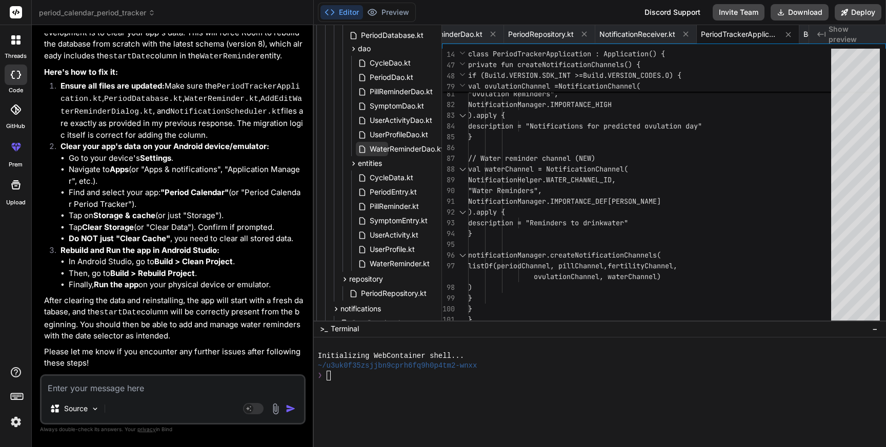
scroll to position [227, 49]
click at [390, 269] on span "WaterReminder.kt" at bounding box center [400, 263] width 62 height 12
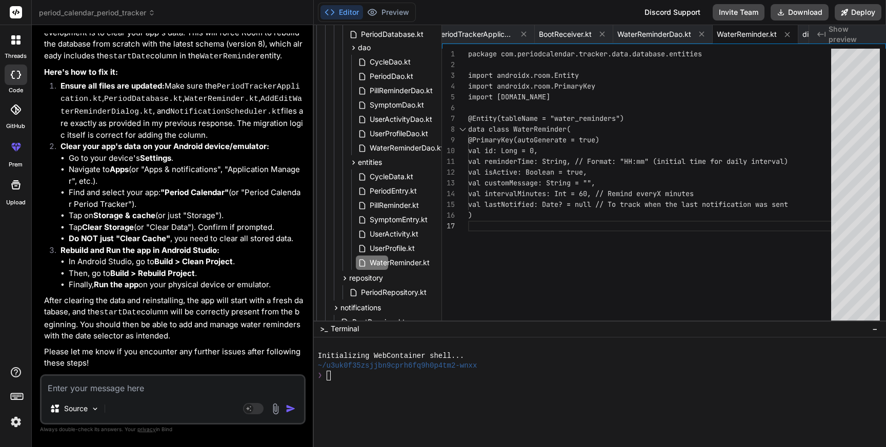
click at [640, 221] on div "package com.periodcalendar.tracker.data.database.e ntities import androidx.room…" at bounding box center [652, 187] width 369 height 277
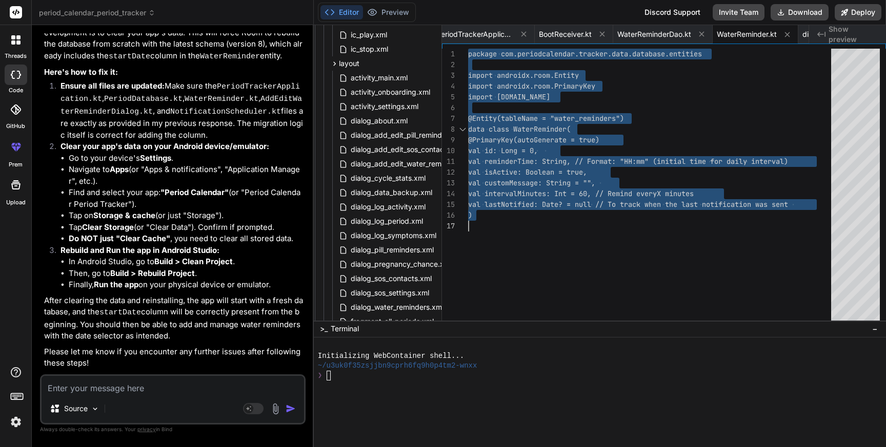
scroll to position [1744, 25]
click at [397, 165] on span "dialog_add_edit_water_reminder.xml" at bounding box center [411, 163] width 123 height 12
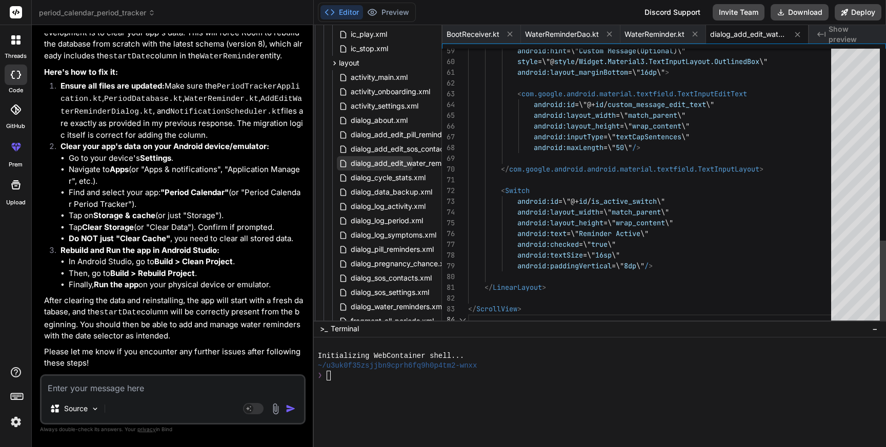
click at [397, 165] on span "dialog_add_edit_water_reminder.xml" at bounding box center [411, 163] width 123 height 12
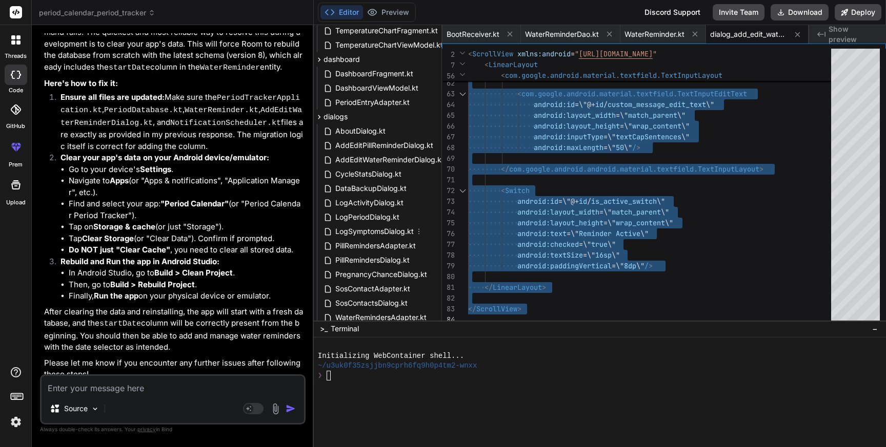
scroll to position [821, 75]
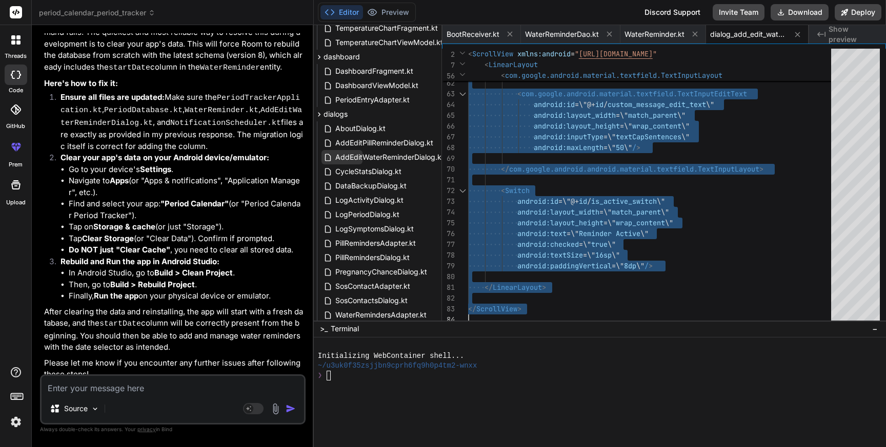
click at [392, 154] on span "AddEditWaterReminderDialog.kt" at bounding box center [389, 157] width 111 height 12
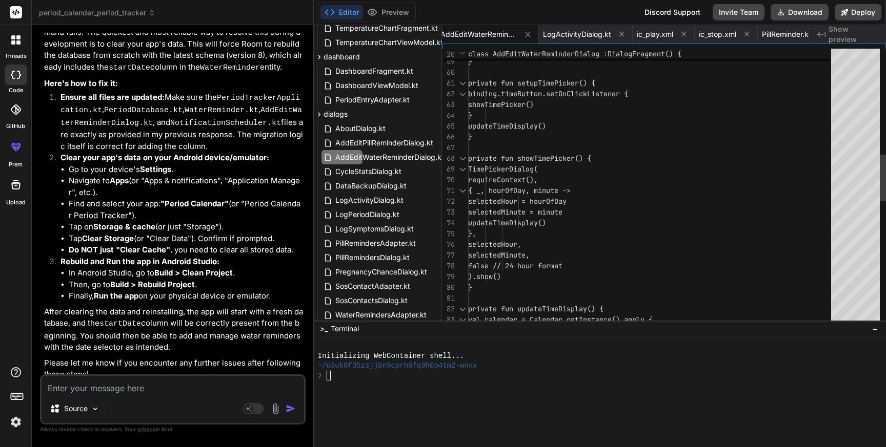
click at [664, 225] on div "} private fun setupTimePicker() { binding.timeButton.setOnClickListener { showT…" at bounding box center [652, 239] width 369 height 1636
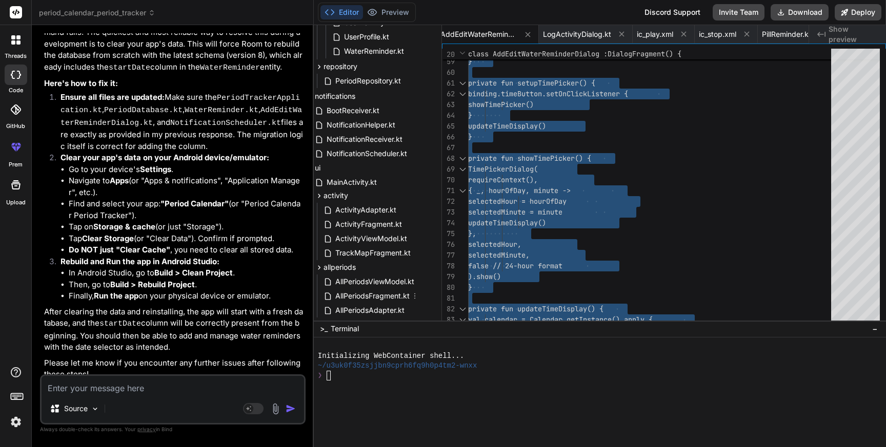
scroll to position [427, 75]
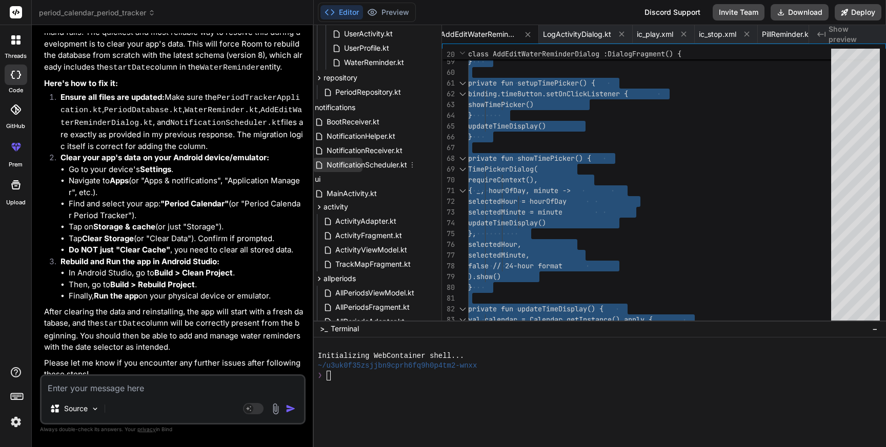
click at [376, 167] on span "NotificationScheduler.kt" at bounding box center [366, 165] width 83 height 12
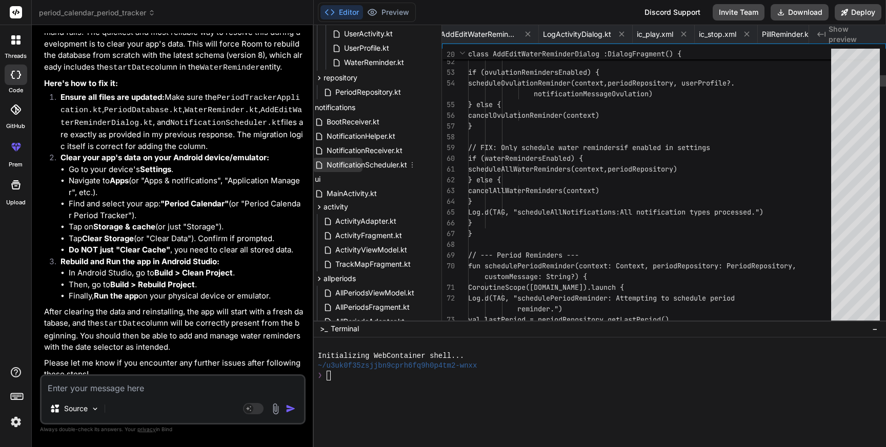
scroll to position [0, 872]
click at [376, 167] on span "NotificationScheduler.kt" at bounding box center [366, 165] width 83 height 12
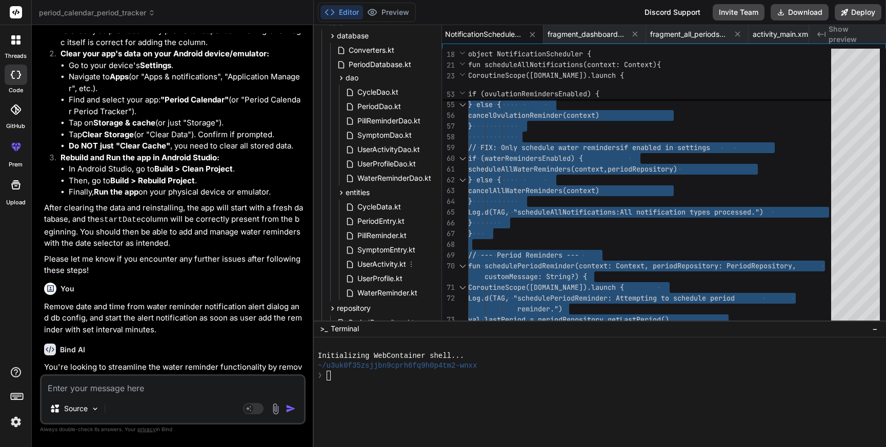
scroll to position [179, 62]
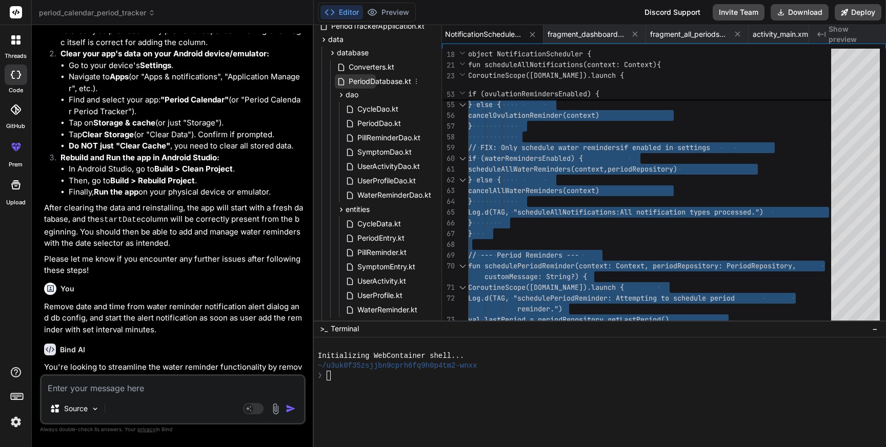
click at [377, 81] on span "PeriodDatabase.kt" at bounding box center [380, 81] width 65 height 12
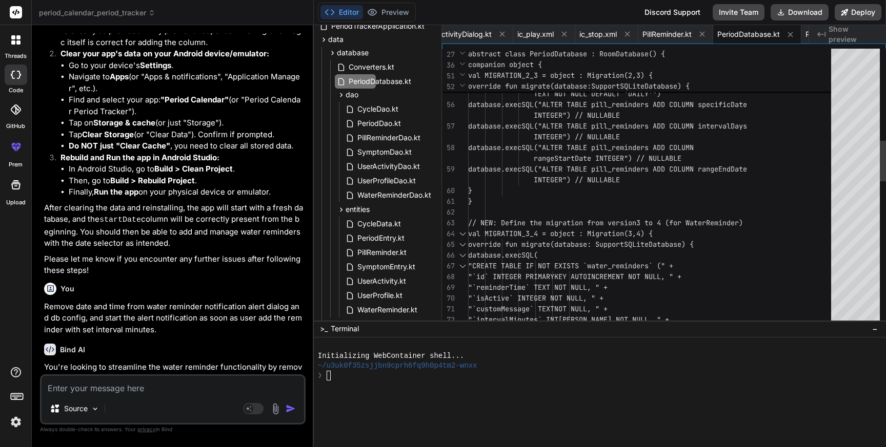
click at [641, 258] on div "database.execSQL("ALTER TABLE pill _reminders ADD COLUMN rangeEndDate } } // NE…" at bounding box center [652, 363] width 369 height 1884
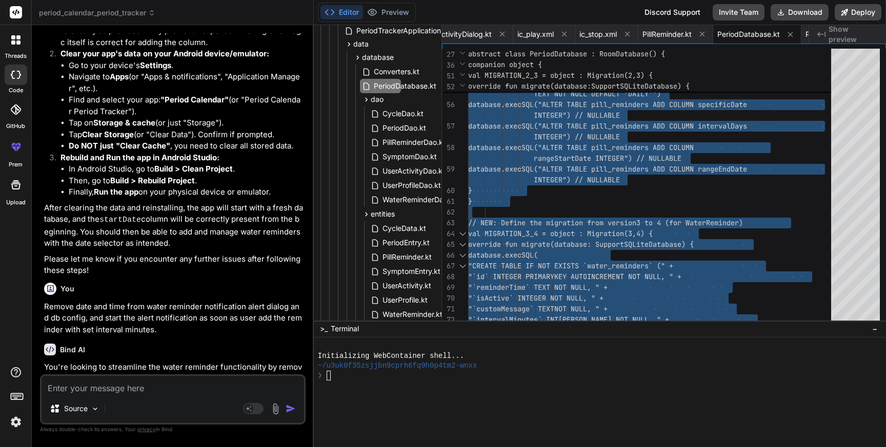
scroll to position [0, 36]
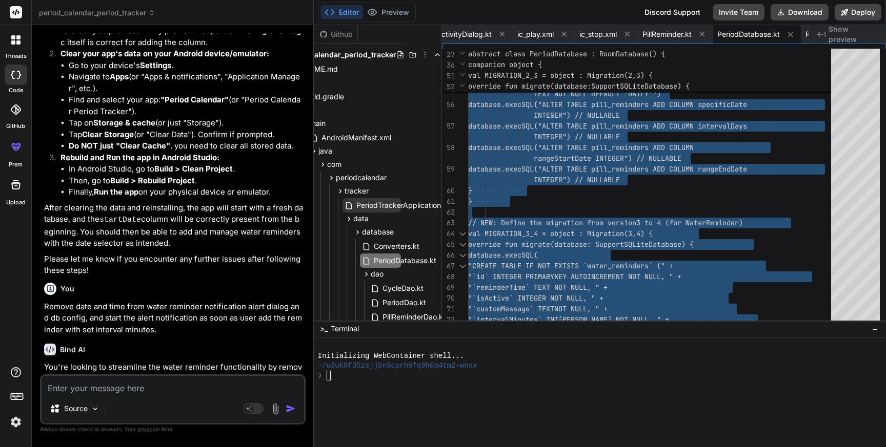
click at [397, 203] on span "PeriodTrackerApplication.kt" at bounding box center [402, 205] width 95 height 12
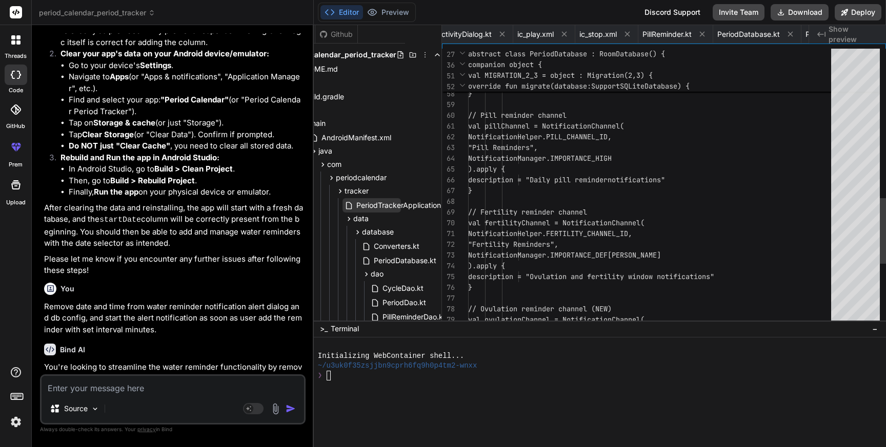
scroll to position [0, 4075]
click at [397, 203] on span "PeriodTrackerApplication.kt" at bounding box center [402, 205] width 95 height 12
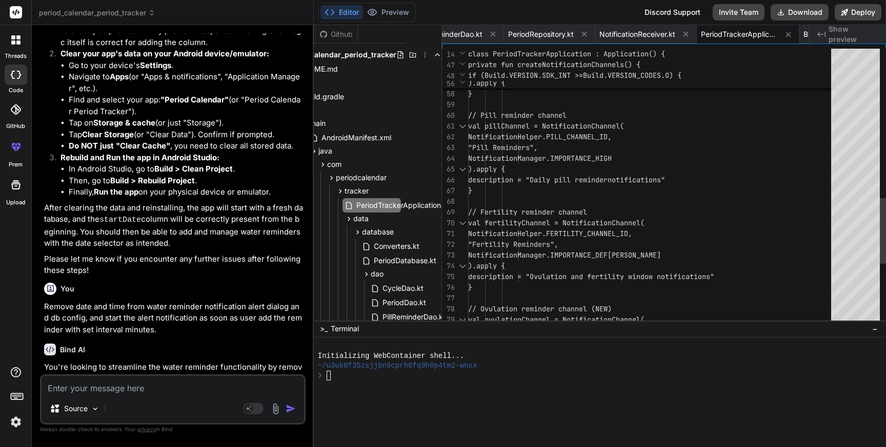
click at [622, 230] on div "// Pill reminder channel val pillChannel = NotificationChannel( NotificationHel…" at bounding box center [652, 2] width 369 height 1163
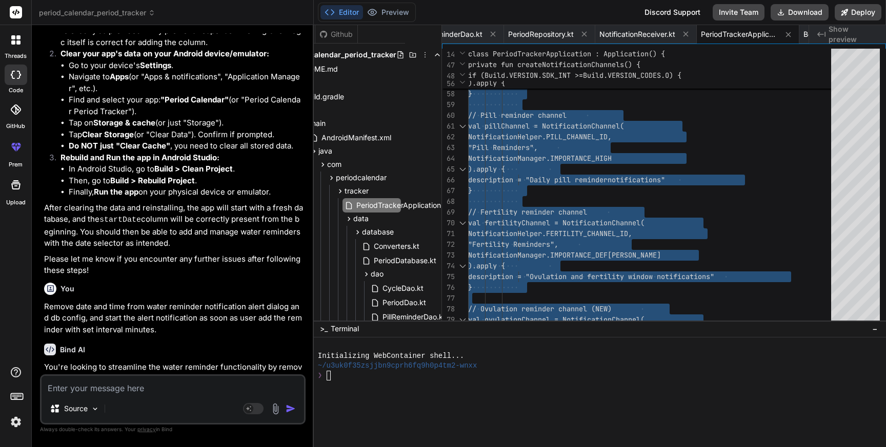
click at [186, 385] on textarea at bounding box center [173, 385] width 262 height 18
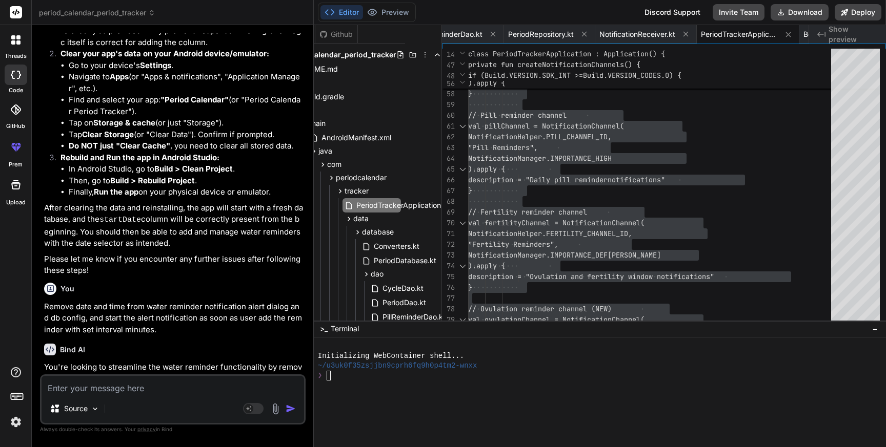
paste textarea "> Task :app:mergeDebugResources [Fatal Error] dialog_add_edit_water_reminder.xm…"
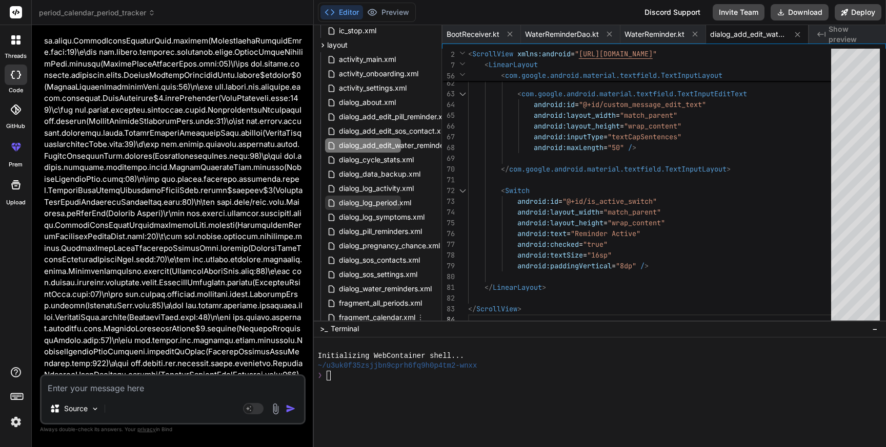
scroll to position [1759, 36]
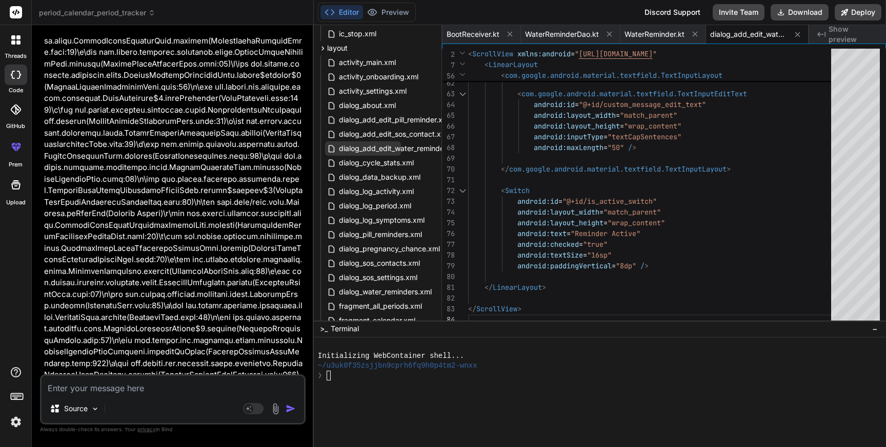
click at [367, 146] on span "dialog_add_edit_water_reminder.xml" at bounding box center [399, 148] width 123 height 12
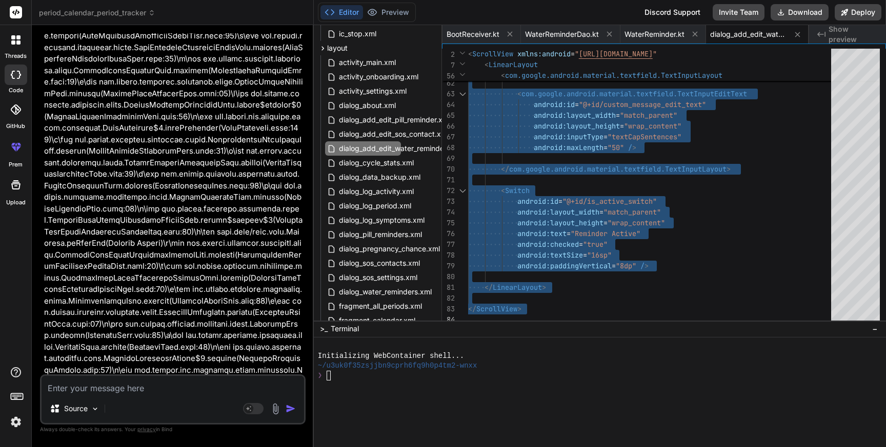
scroll to position [33909, 0]
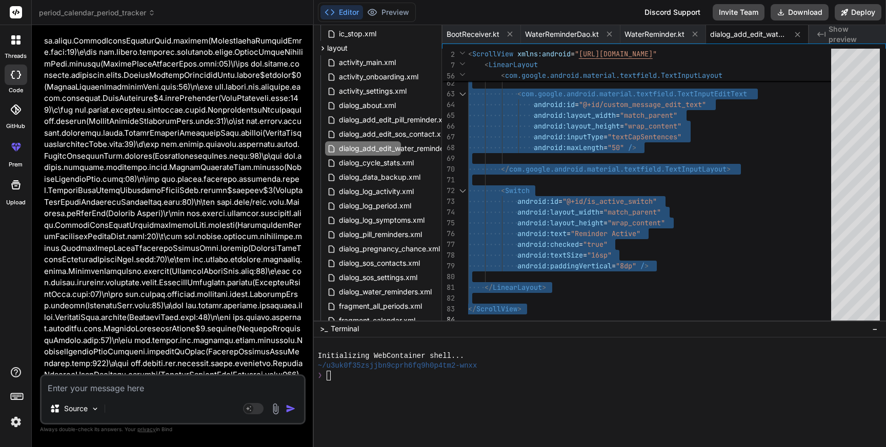
click at [96, 388] on textarea at bounding box center [173, 385] width 262 height 18
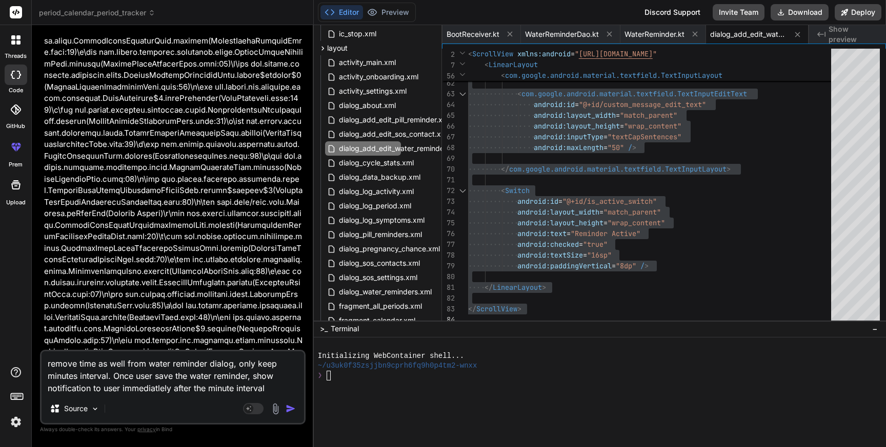
click at [204, 391] on textarea "remove time as well from water reminder dialog, only keep minutes interval. Onc…" at bounding box center [173, 373] width 262 height 43
click at [283, 386] on textarea "remove time as well from water reminder dialog, only keep minutes interval. Onc…" at bounding box center [173, 373] width 262 height 43
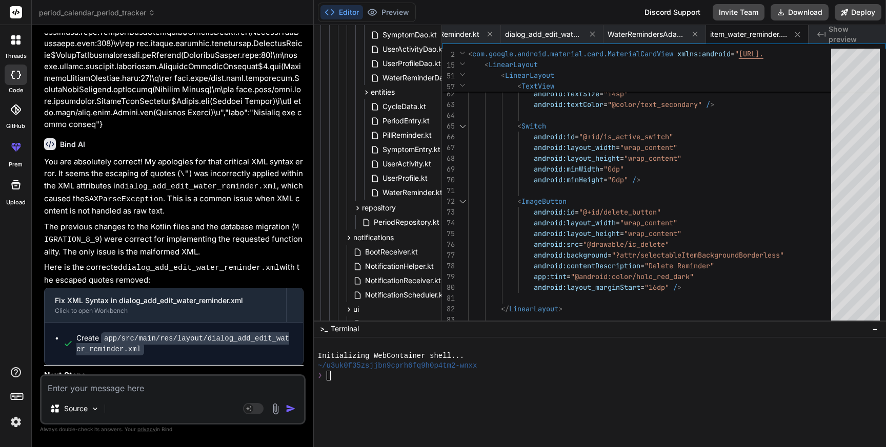
scroll to position [297, 36]
click at [405, 189] on span "WaterReminder.kt" at bounding box center [412, 192] width 62 height 12
click at [406, 189] on span "WaterReminder.kt" at bounding box center [412, 192] width 62 height 12
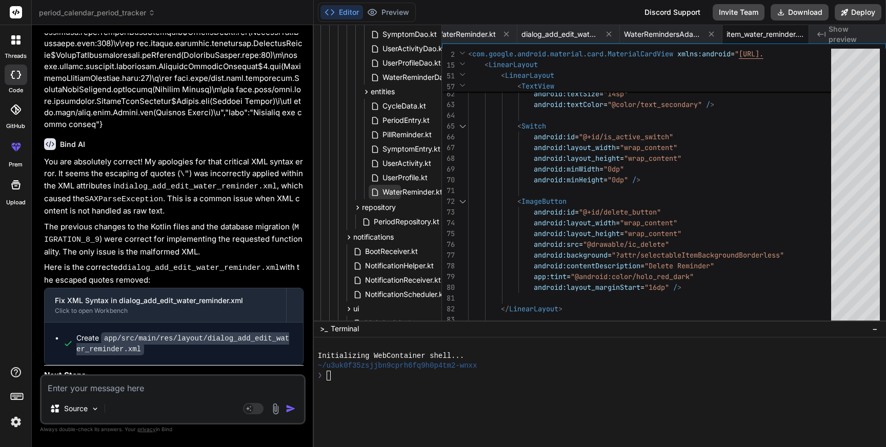
click at [406, 189] on span "WaterReminder.kt" at bounding box center [412, 192] width 62 height 12
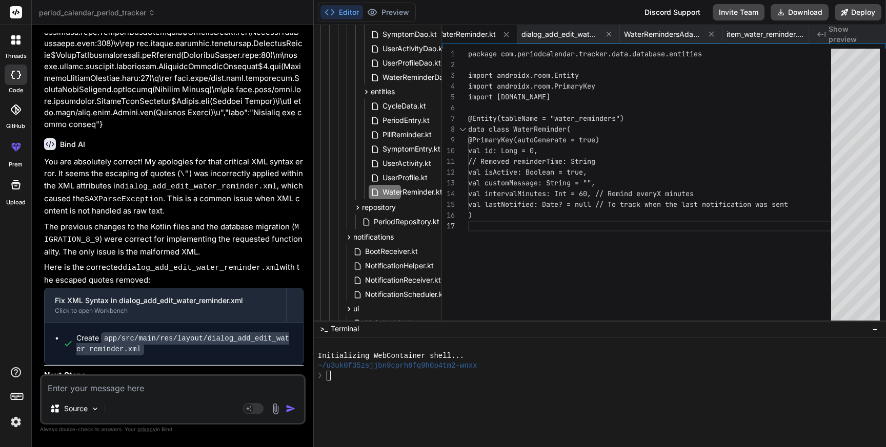
click at [595, 204] on div "package com.periodcalendar.tracker.data.database.e ntities import androidx.room…" at bounding box center [652, 187] width 369 height 277
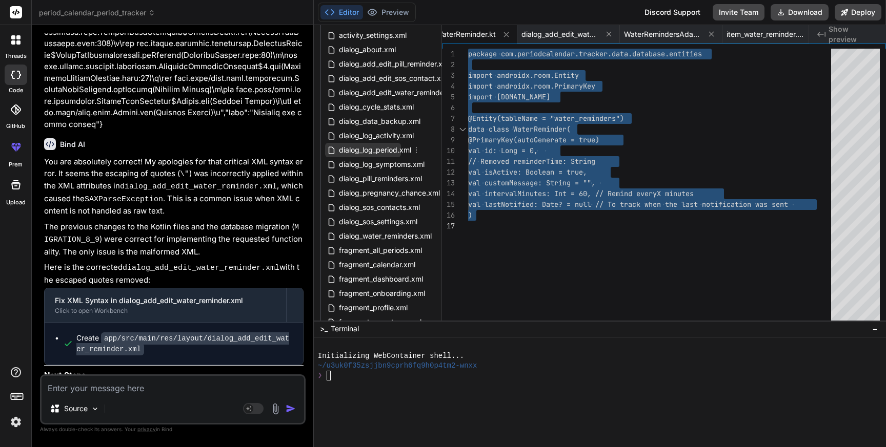
scroll to position [1814, 36]
click at [372, 94] on span "dialog_add_edit_water_reminder.xml" at bounding box center [399, 93] width 123 height 12
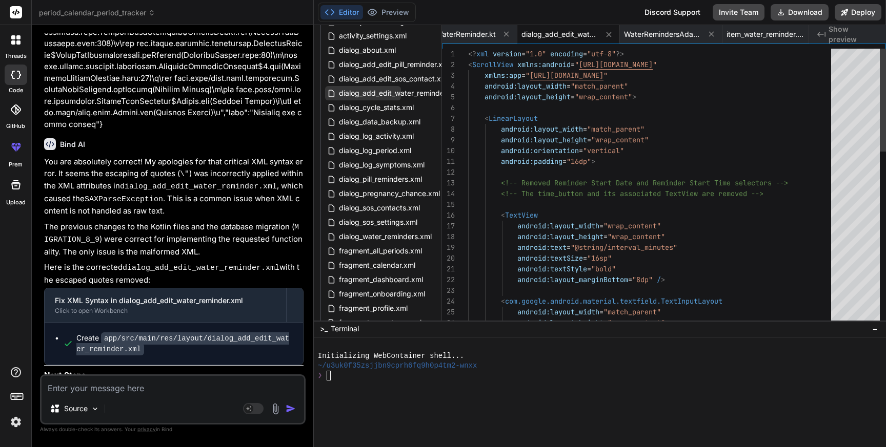
click at [372, 94] on span "dialog_add_edit_water_reminder.xml" at bounding box center [399, 93] width 123 height 12
click at [582, 181] on div "<? xml version = "1.0" encoding = "utf-8" ?> < ScrollView xmlns:android = " [UR…" at bounding box center [652, 420] width 369 height 743
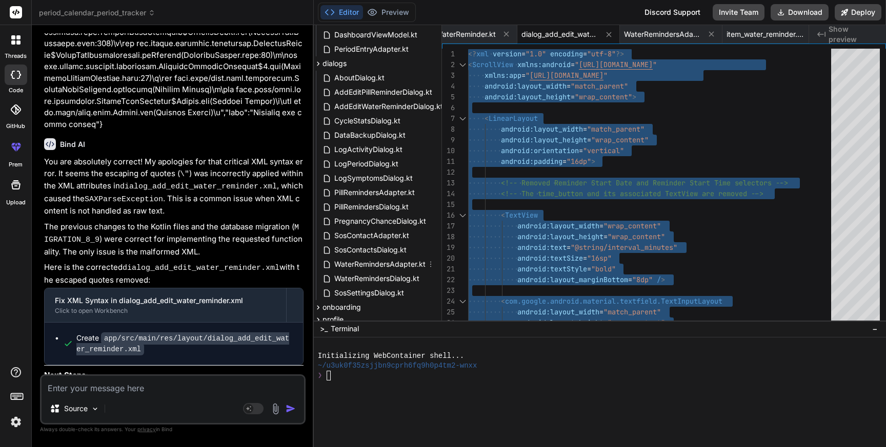
scroll to position [872, 75]
click at [379, 110] on span "AddEditWaterReminderDialog.kt" at bounding box center [389, 106] width 111 height 12
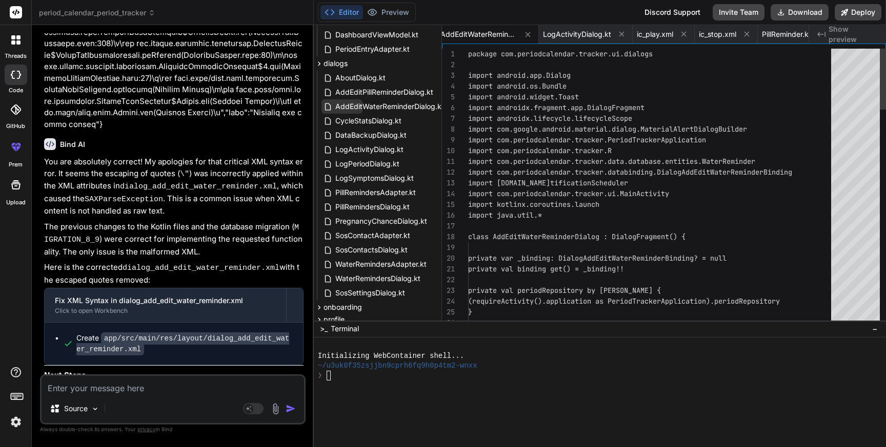
click at [379, 110] on span "AddEditWaterReminderDialog.kt" at bounding box center [389, 106] width 111 height 12
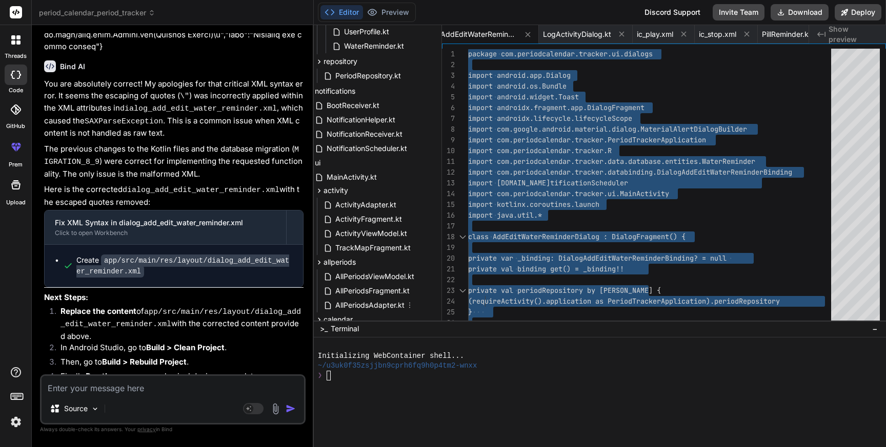
scroll to position [440, 75]
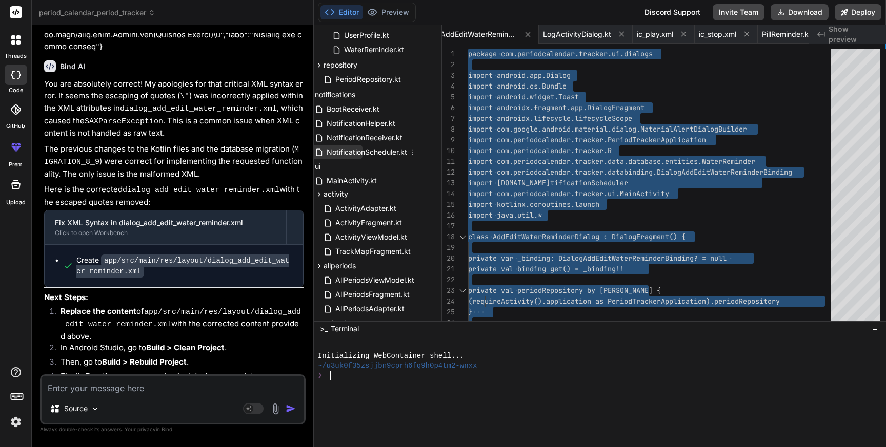
click at [362, 150] on span "NotificationScheduler.kt" at bounding box center [366, 152] width 83 height 12
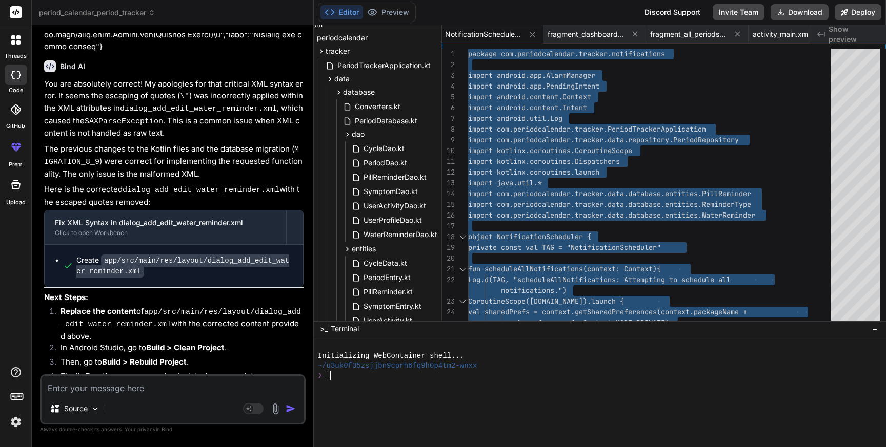
scroll to position [145, 55]
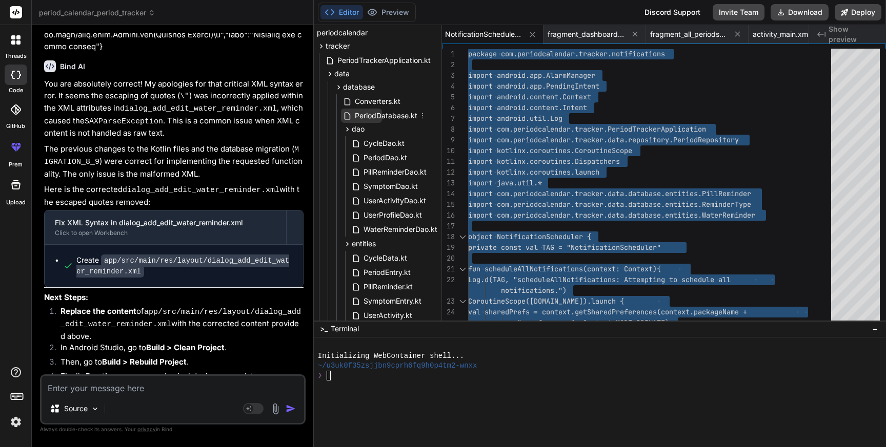
click at [377, 112] on span "PeriodDatabase.kt" at bounding box center [386, 116] width 65 height 12
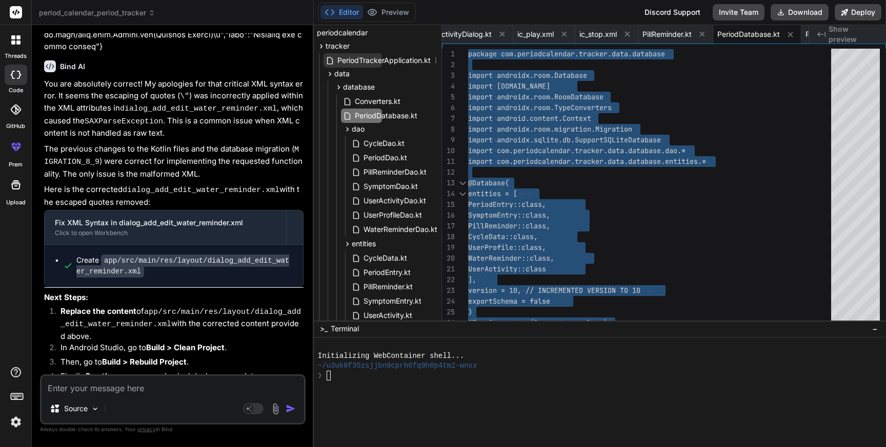
click at [392, 62] on span "PeriodTrackerApplication.kt" at bounding box center [383, 60] width 95 height 12
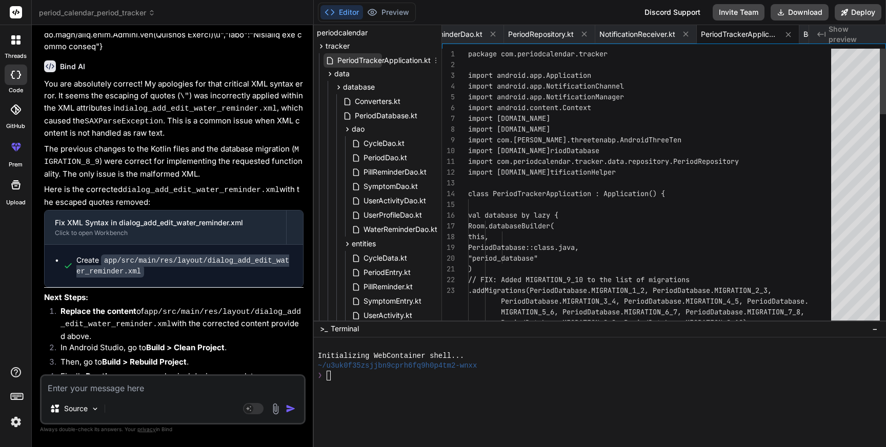
click at [392, 62] on span "PeriodTrackerApplication.kt" at bounding box center [383, 60] width 95 height 12
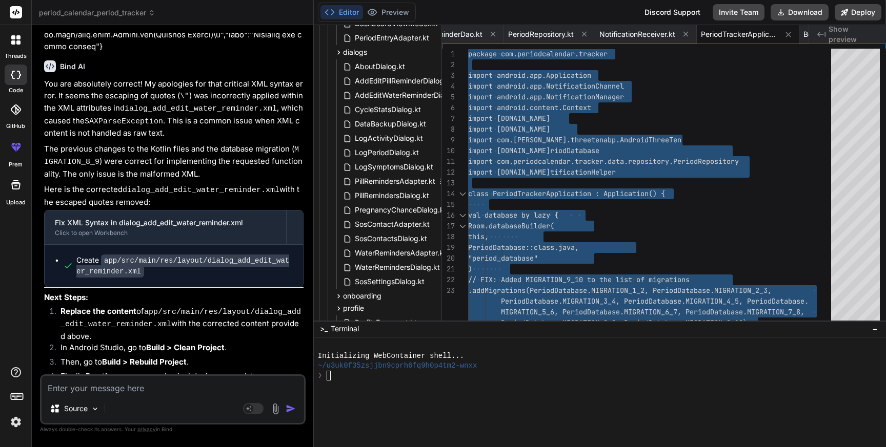
scroll to position [890, 55]
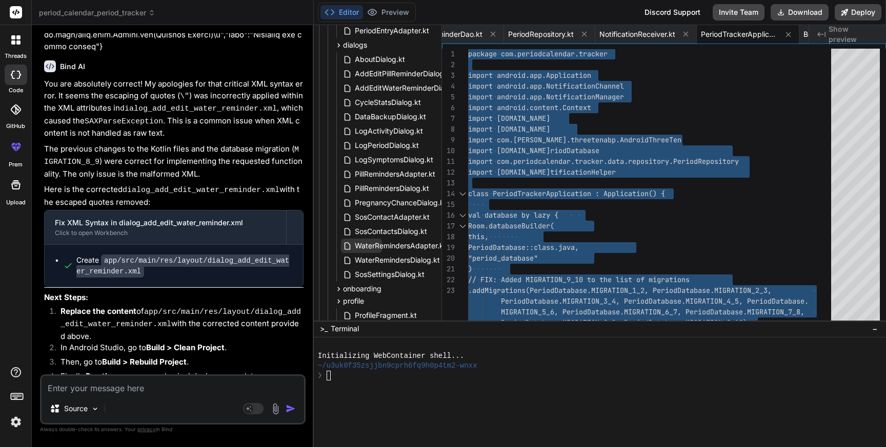
click at [393, 246] on span "WaterRemindersAdapter.kt" at bounding box center [400, 246] width 93 height 12
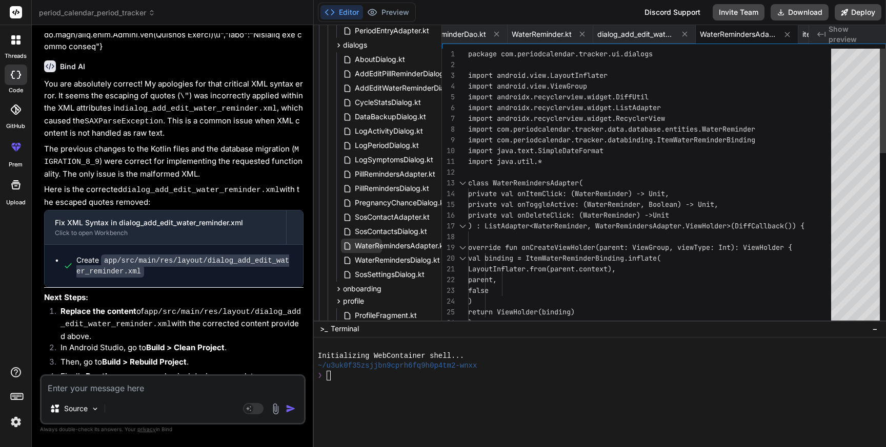
click at [393, 246] on span "WaterRemindersAdapter.kt" at bounding box center [400, 246] width 93 height 12
click at [597, 199] on div "package com.periodcalendar.tracker.ui.dialogs import android.view.LayoutInflate…" at bounding box center [652, 415] width 369 height 732
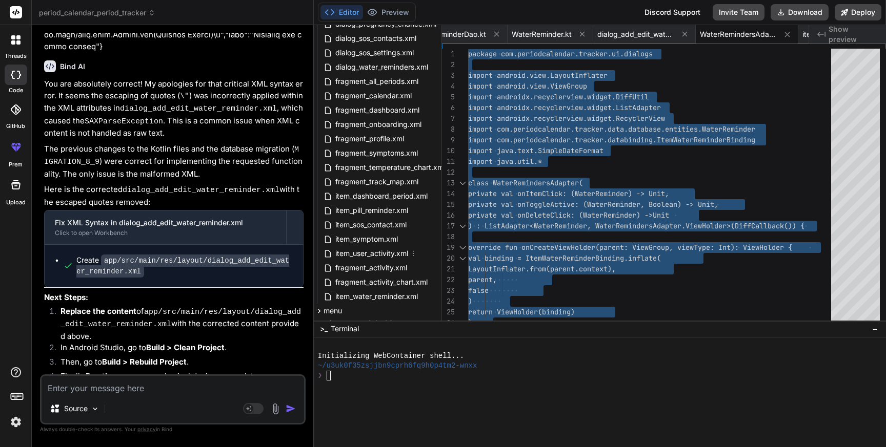
scroll to position [1984, 43]
click at [358, 298] on span "item_water_reminder.xml" at bounding box center [373, 297] width 85 height 12
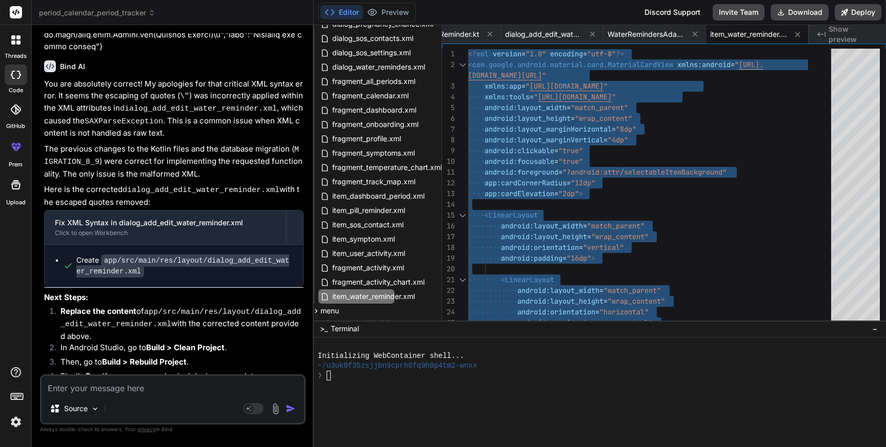
click at [195, 393] on textarea at bounding box center [173, 385] width 262 height 18
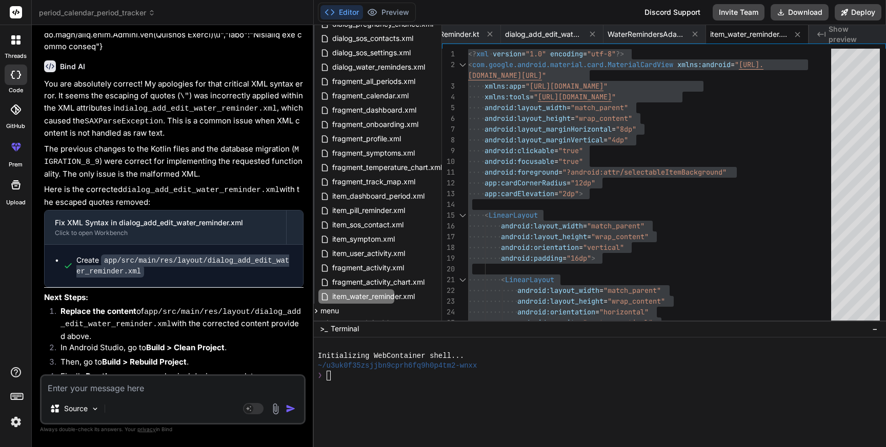
paste textarea "> Task :app:kspDebugKotlin FAILED e: [ksp] /Users/personal/Downloads/period_cal…"
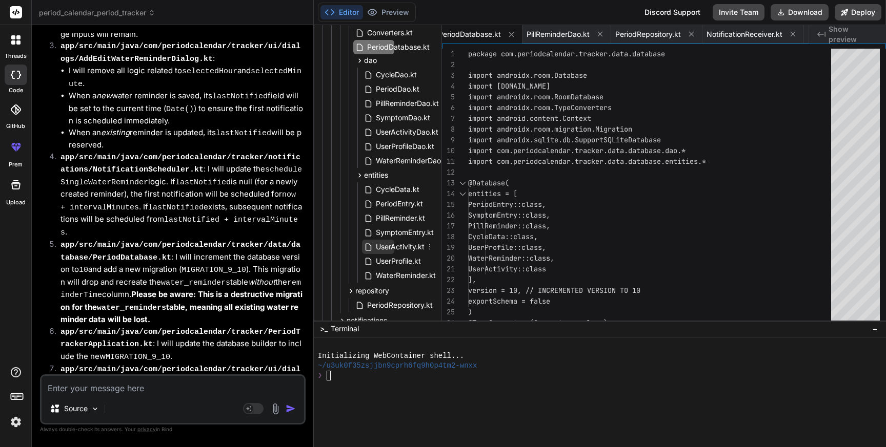
scroll to position [211, 43]
click at [400, 46] on span "PeriodDatabase.kt" at bounding box center [398, 50] width 65 height 12
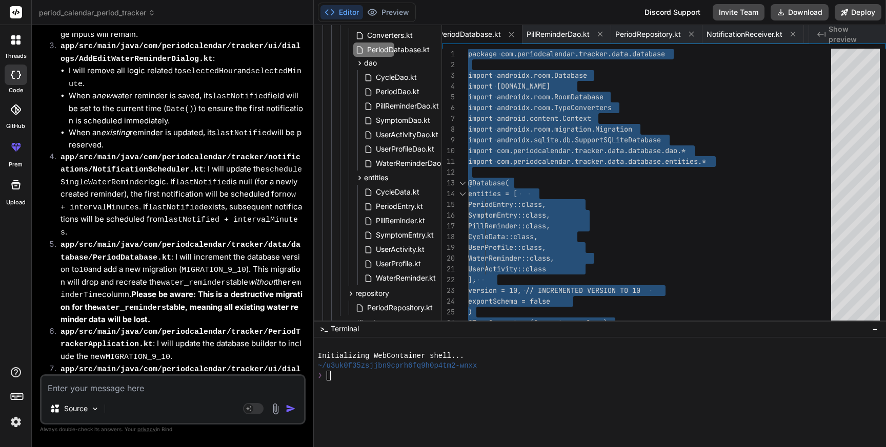
click at [232, 389] on textarea at bounding box center [173, 385] width 262 height 18
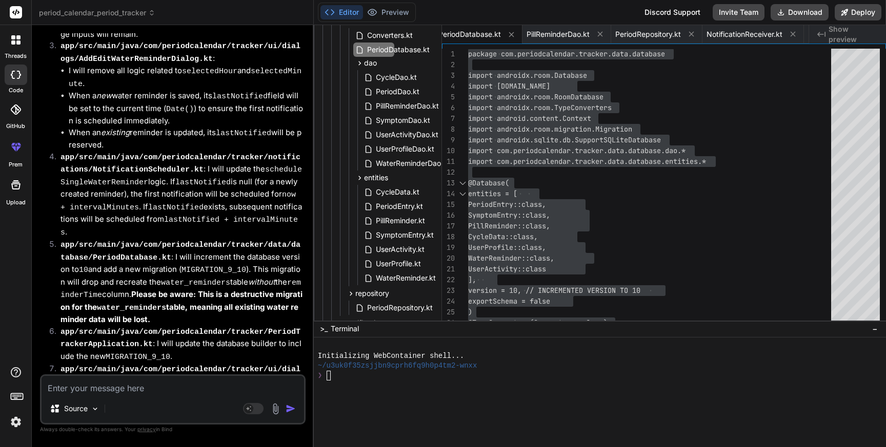
paste textarea "Task :app:compileDebugKotlin FAILED e: file:///Users/personal/Downloads/period_…"
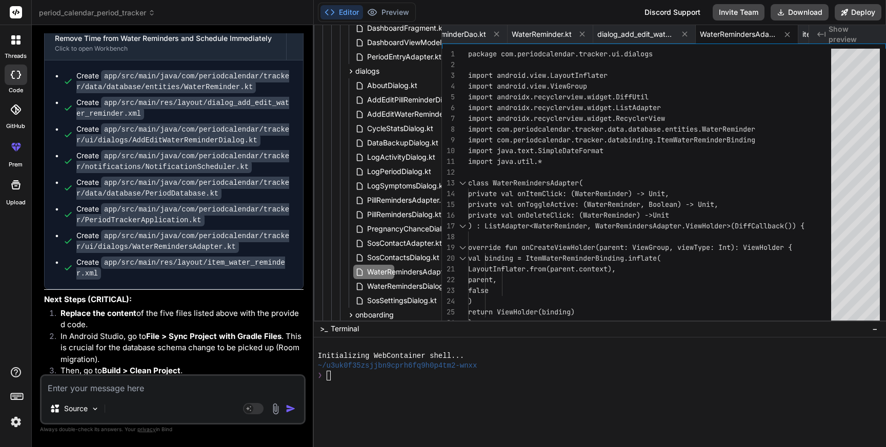
scroll to position [871, 43]
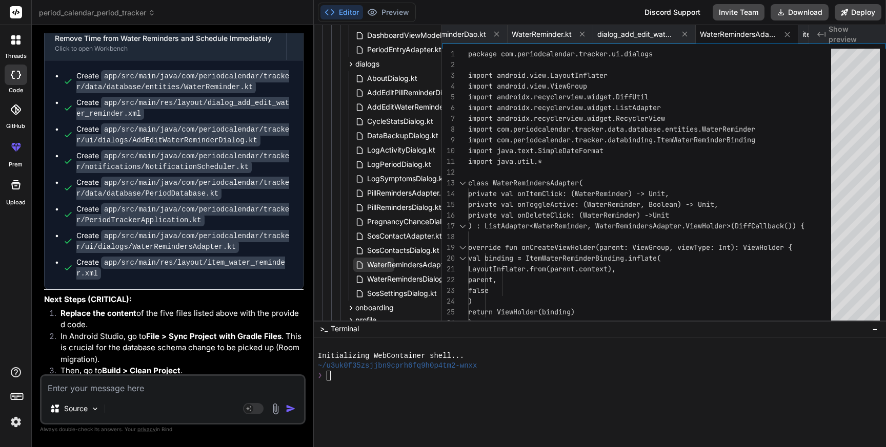
click at [393, 263] on span "WaterRemindersAdapter.kt" at bounding box center [412, 265] width 93 height 12
click at [630, 207] on div "package com.periodcalendar.tracker.ui.dialogs import android.view.LayoutInflate…" at bounding box center [652, 415] width 369 height 732
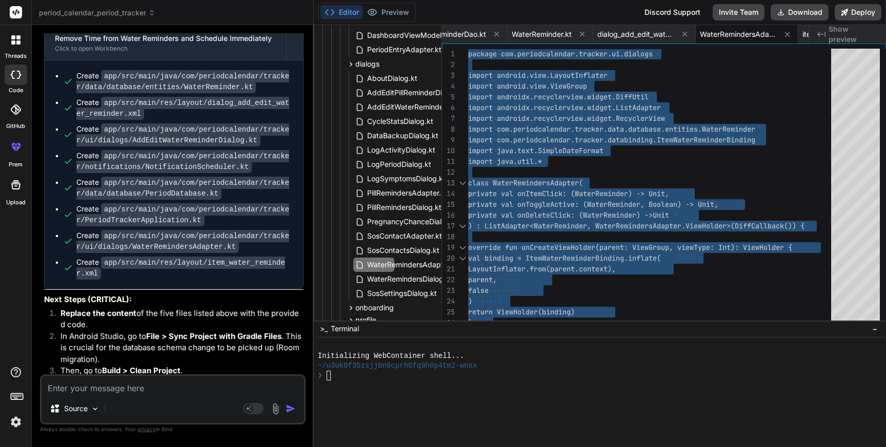
click at [183, 393] on textarea at bounding box center [173, 385] width 262 height 18
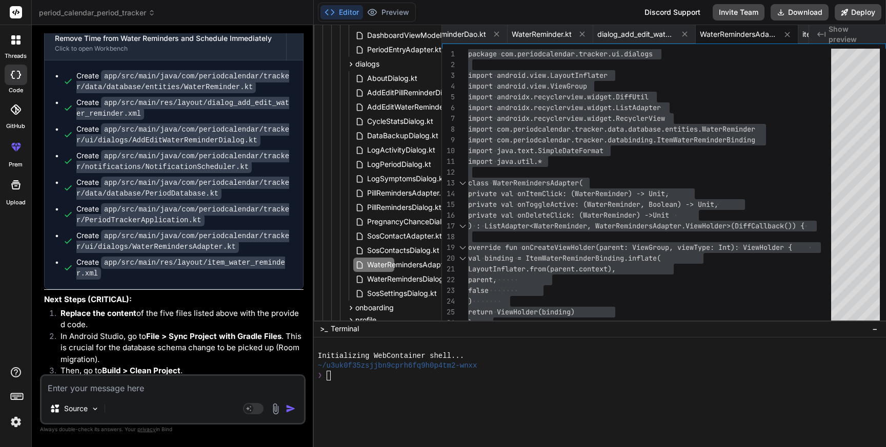
click at [176, 388] on textarea at bounding box center [173, 385] width 262 height 18
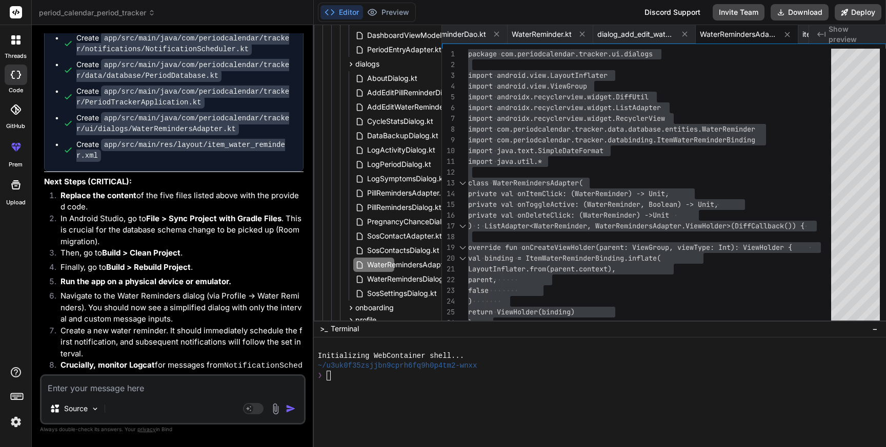
scroll to position [36055, 0]
click at [601, 190] on div "package com.periodcalendar.tracker.ui.dialogs import android.view.LayoutInflate…" at bounding box center [652, 415] width 369 height 732
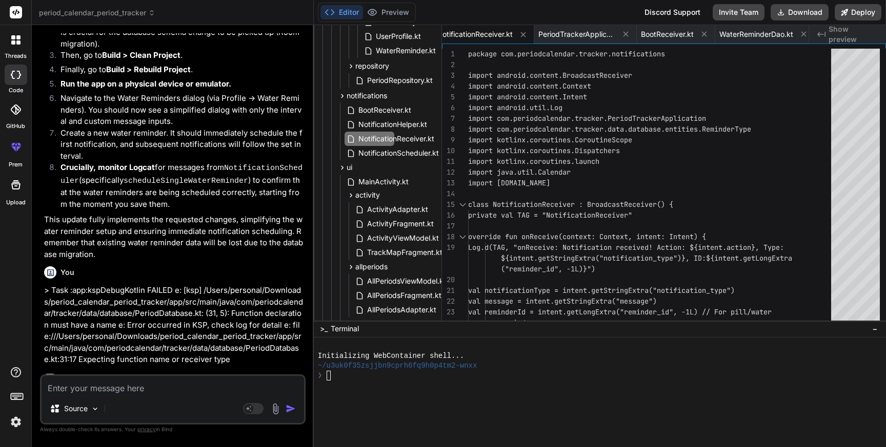
scroll to position [437, 43]
click at [393, 136] on span "NotificationReceiver.kt" at bounding box center [396, 140] width 78 height 12
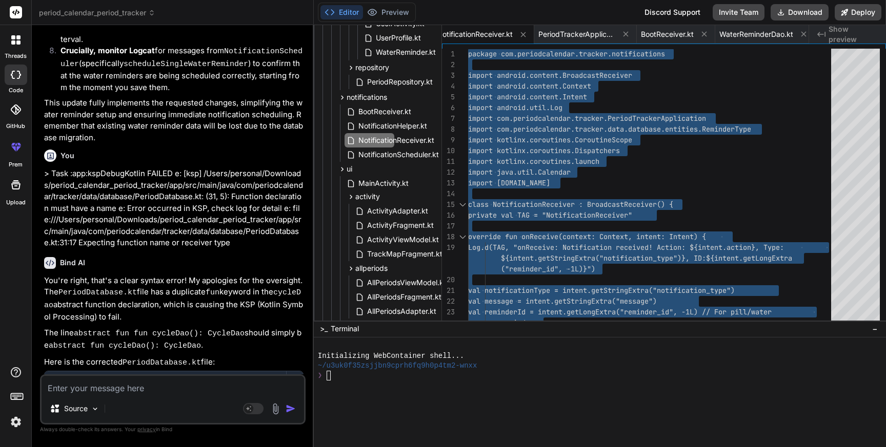
scroll to position [36560, 0]
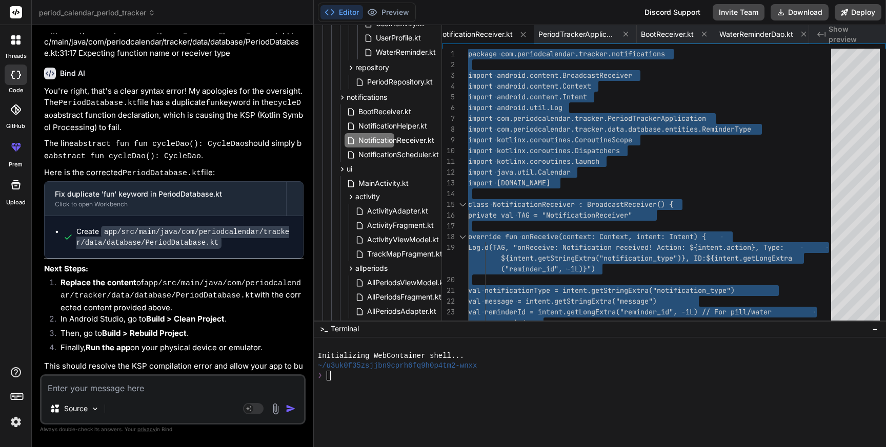
click at [154, 389] on textarea at bounding box center [173, 385] width 262 height 18
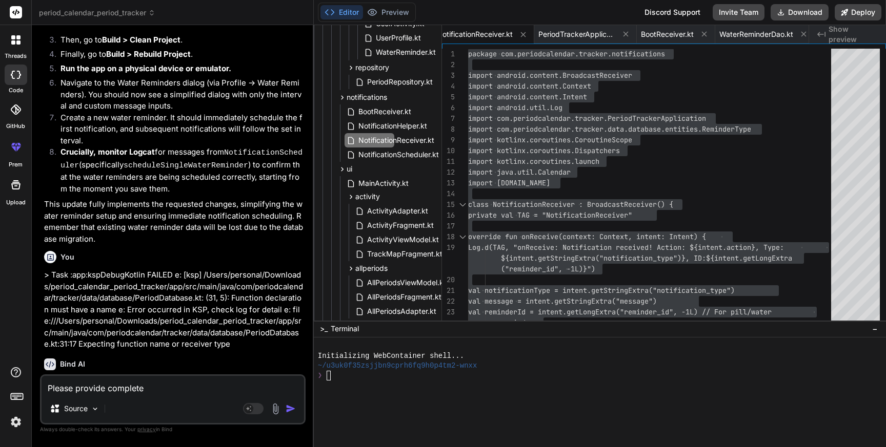
scroll to position [36248, 0]
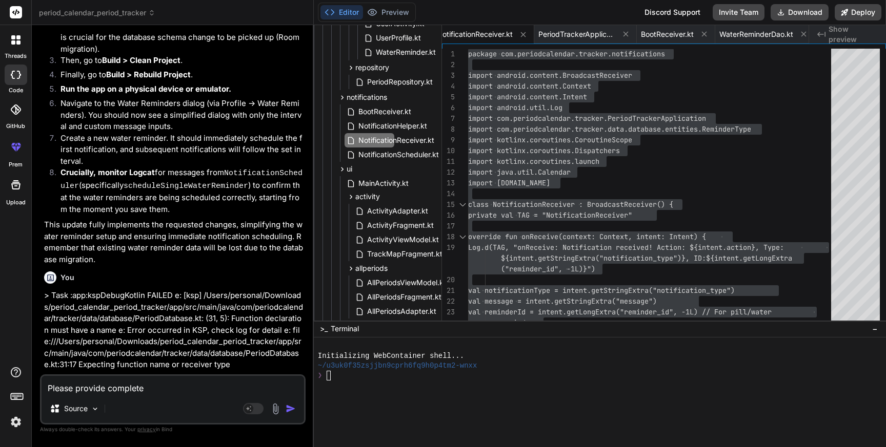
drag, startPoint x: 245, startPoint y: 298, endPoint x: 144, endPoint y: 300, distance: 101.0
copy code "NotificationReceiver.kt"
click at [163, 382] on textarea "Please provide complete" at bounding box center [173, 385] width 262 height 18
paste textarea "NotificationReceiver.kt"
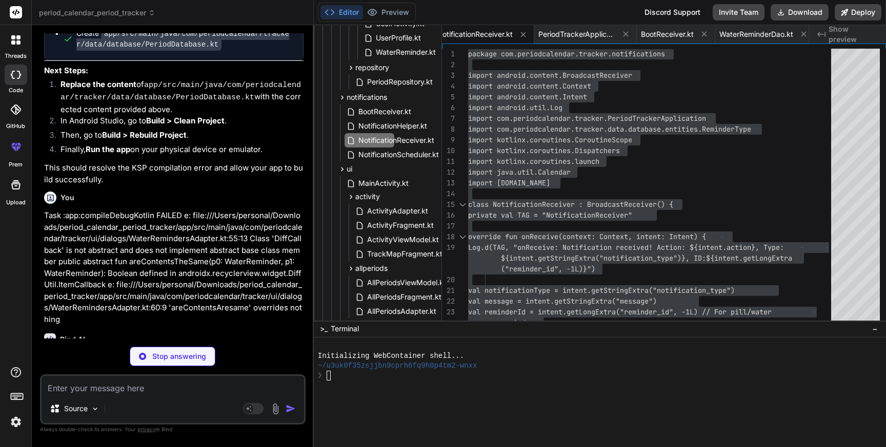
scroll to position [36759, 0]
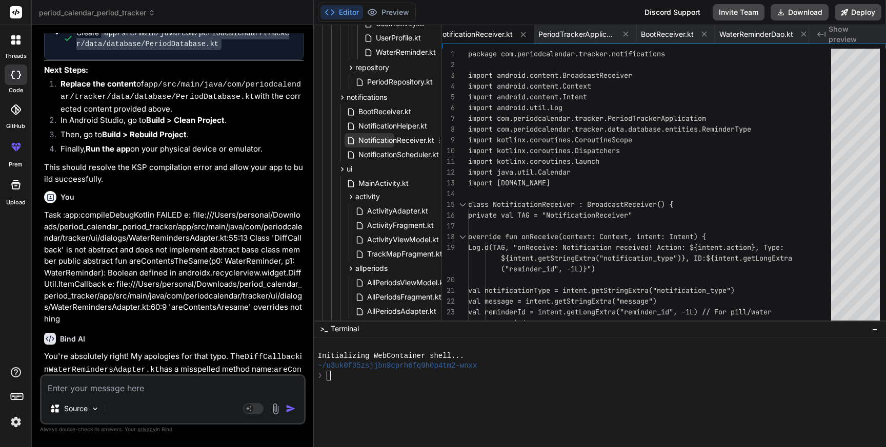
click at [391, 139] on span "NotificationReceiver.kt" at bounding box center [396, 140] width 78 height 12
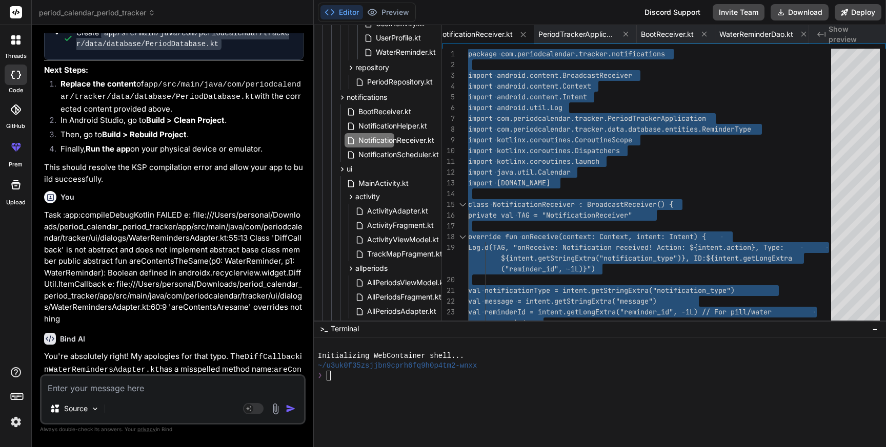
scroll to position [36859, 0]
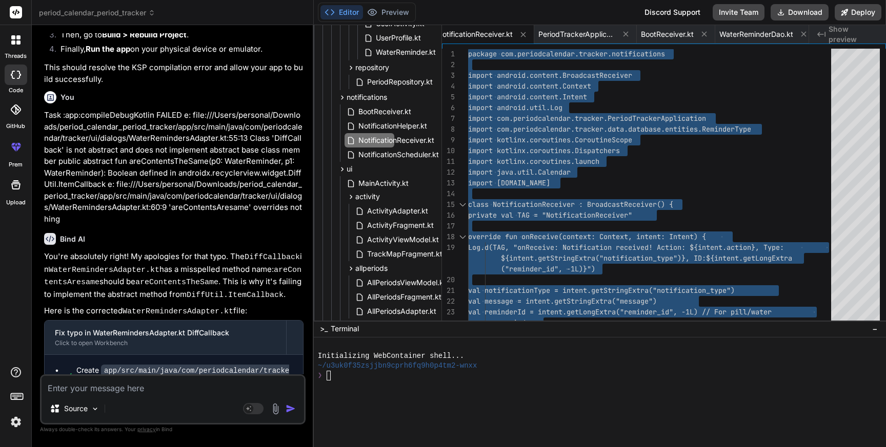
click at [113, 385] on textarea at bounding box center [173, 385] width 262 height 18
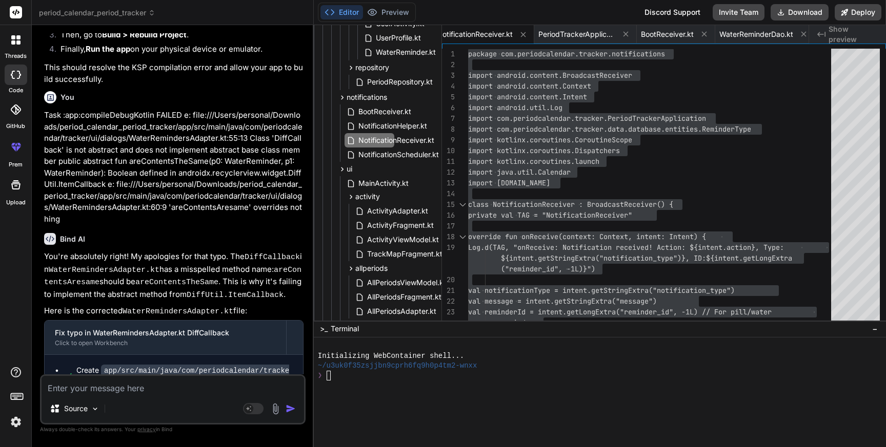
paste textarea "onReceive: Notification received! Action: null, Type: pill, ID: 3 [DATE] 02:23:…"
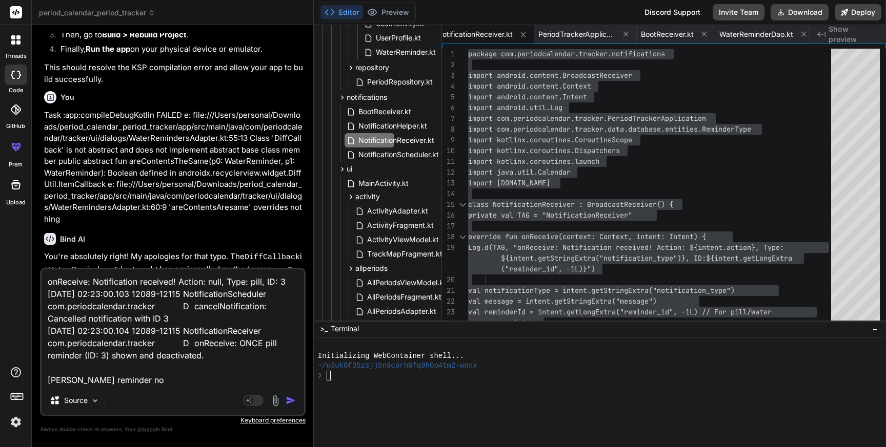
click at [62, 381] on textarea "onReceive: Notification received! Action: null, Type: pill, ID: 3 [DATE] 02:23:…" at bounding box center [173, 328] width 262 height 117
click at [135, 378] on textarea "onReceive: Notification received! Action: null, Type: pill, ID: 3 [DATE] 02:23:…" at bounding box center [173, 328] width 262 height 117
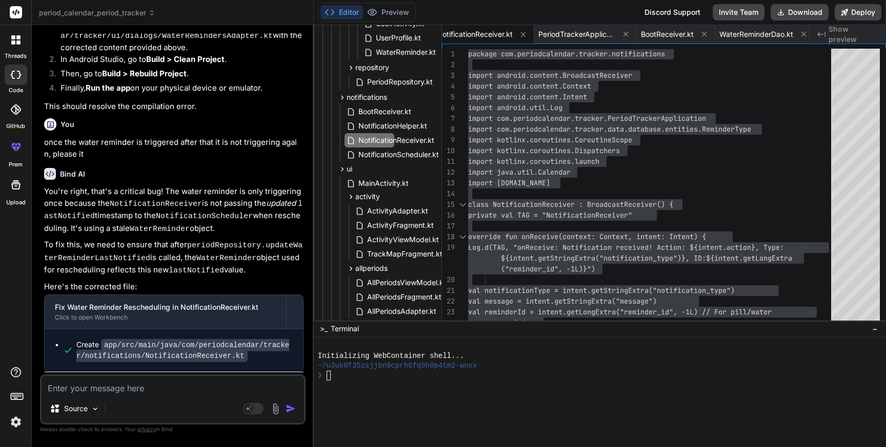
scroll to position [37416, 0]
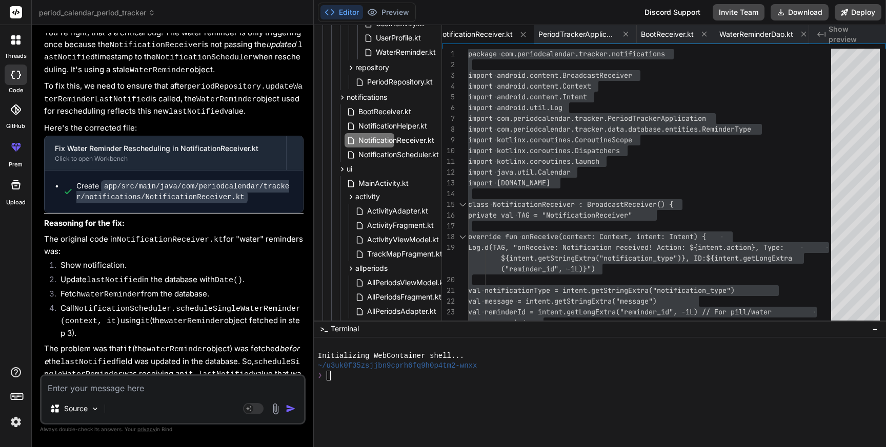
click at [124, 389] on textarea at bounding box center [173, 385] width 262 height 18
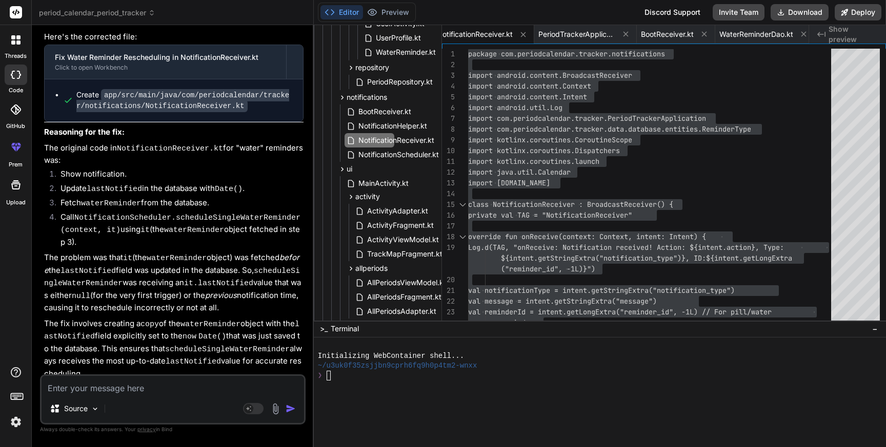
scroll to position [37523, 0]
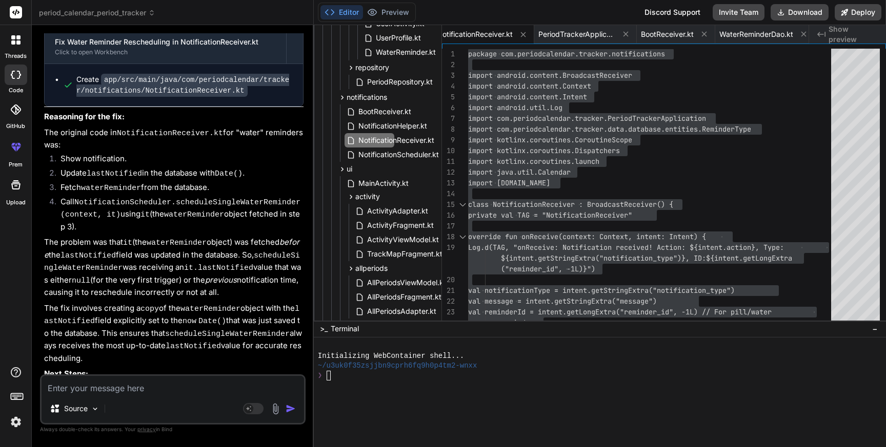
click at [514, 404] on div at bounding box center [594, 405] width 553 height 10
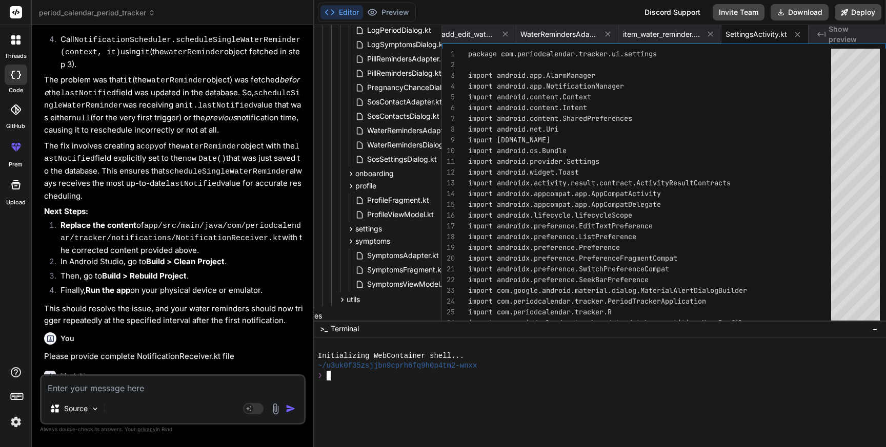
scroll to position [1007, 43]
click at [370, 228] on span "settings" at bounding box center [368, 227] width 27 height 10
click at [346, 228] on icon at bounding box center [350, 227] width 9 height 9
click at [396, 245] on span "SettingsActivity.kt" at bounding box center [398, 242] width 64 height 12
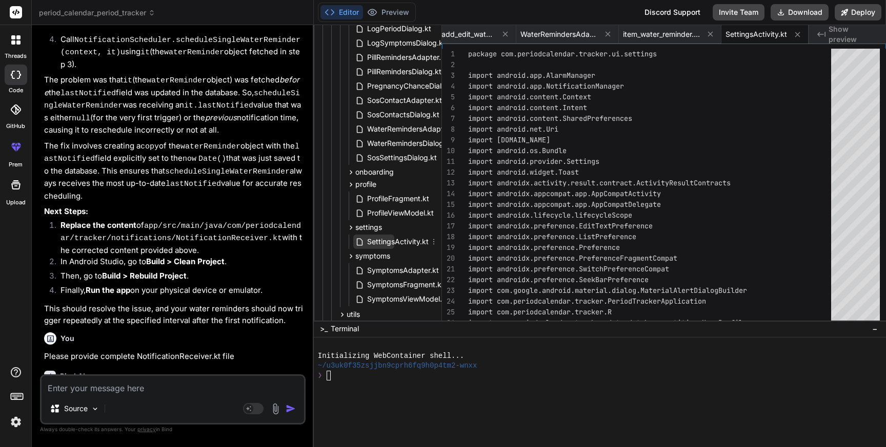
click at [396, 245] on span "SettingsActivity.kt" at bounding box center [398, 242] width 64 height 12
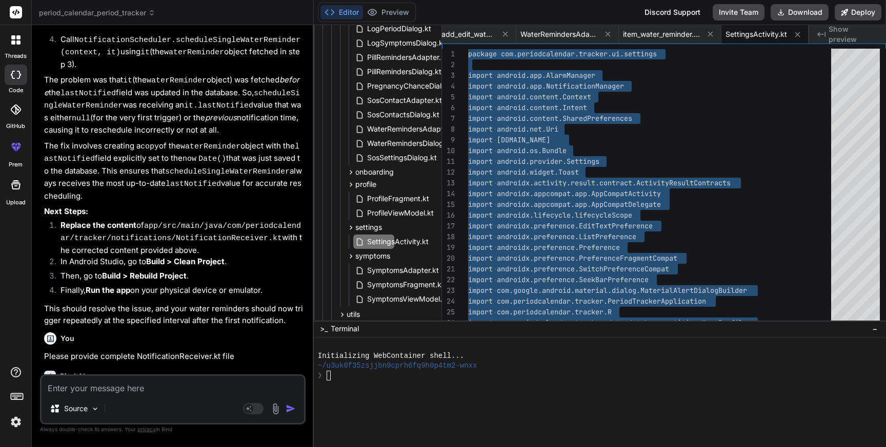
click at [109, 396] on div "Source Agent Mode. When this toggle is activated, AI automatically makes decisi…" at bounding box center [173, 400] width 266 height 50
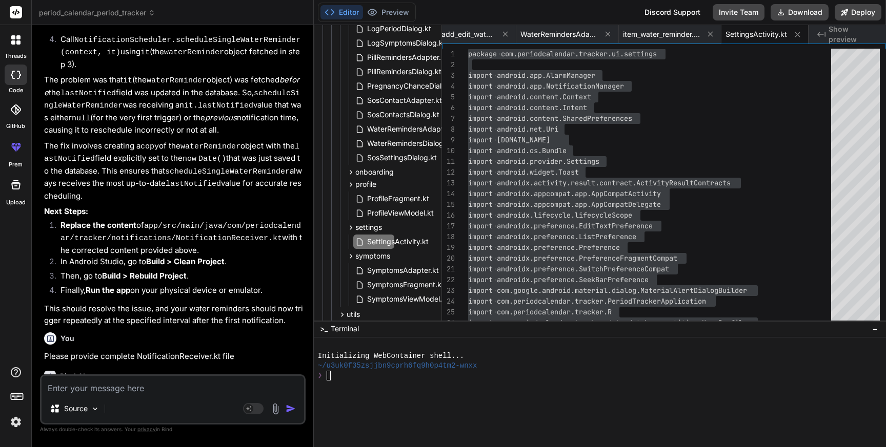
click at [118, 386] on textarea at bounding box center [173, 385] width 262 height 18
drag, startPoint x: 136, startPoint y: 341, endPoint x: 235, endPoint y: 341, distance: 98.4
copy code "SettingsActivity.kt"
click at [227, 386] on textarea "Please provide updated" at bounding box center [173, 385] width 262 height 18
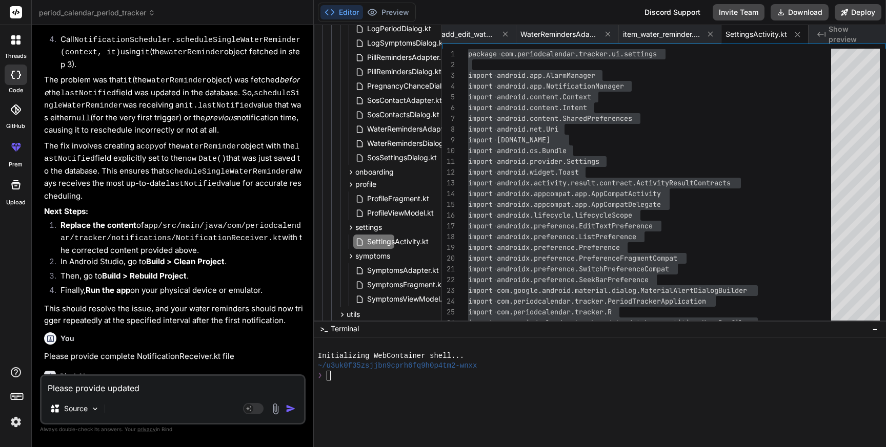
paste textarea "SettingsActivity.kt"
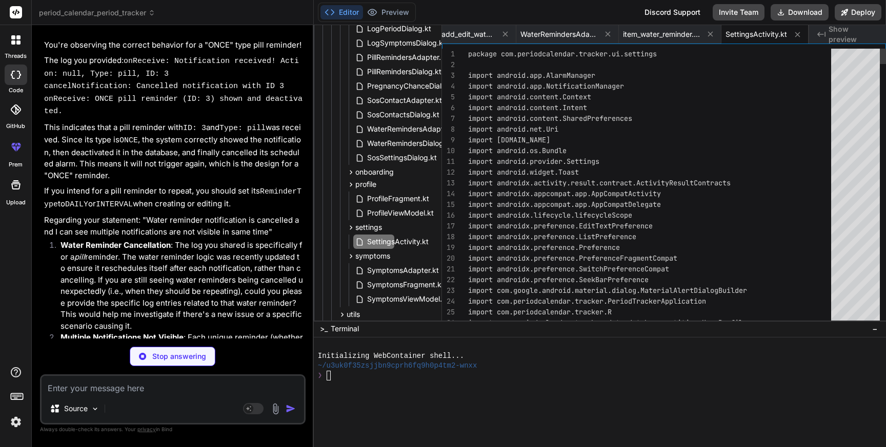
scroll to position [38397, 0]
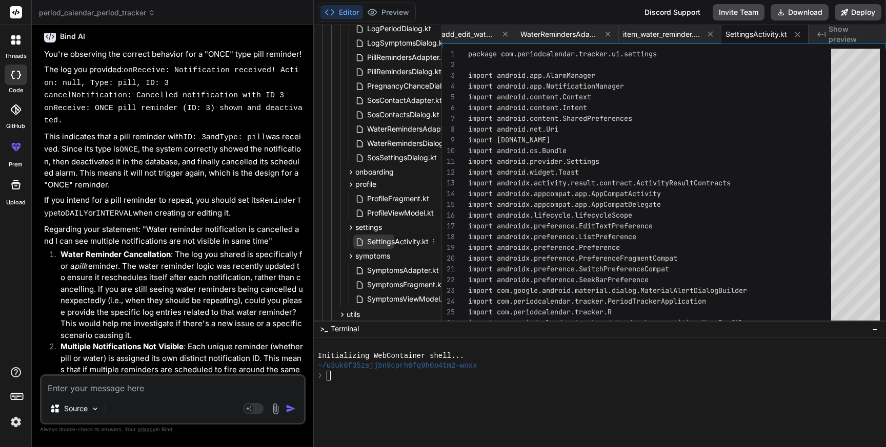
click at [403, 240] on span "SettingsActivity.kt" at bounding box center [398, 242] width 64 height 12
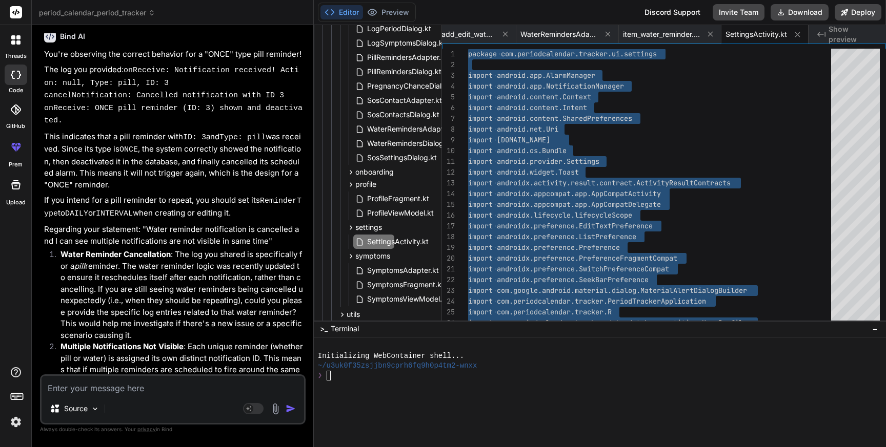
click at [222, 396] on div "Source Agent Mode. When this toggle is activated, AI automatically makes decisi…" at bounding box center [173, 400] width 266 height 50
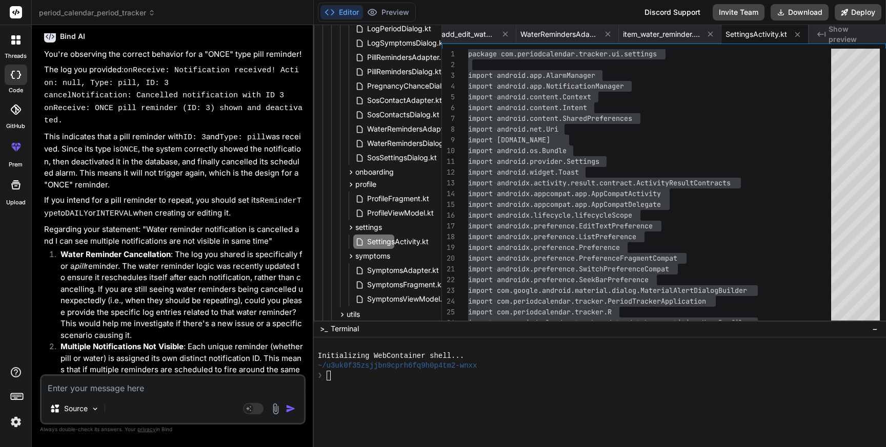
click at [220, 394] on textarea at bounding box center [173, 385] width 262 height 18
paste textarea "Application onCreate: Notification channels created. [DATE] 02:33:01.024 13099-…"
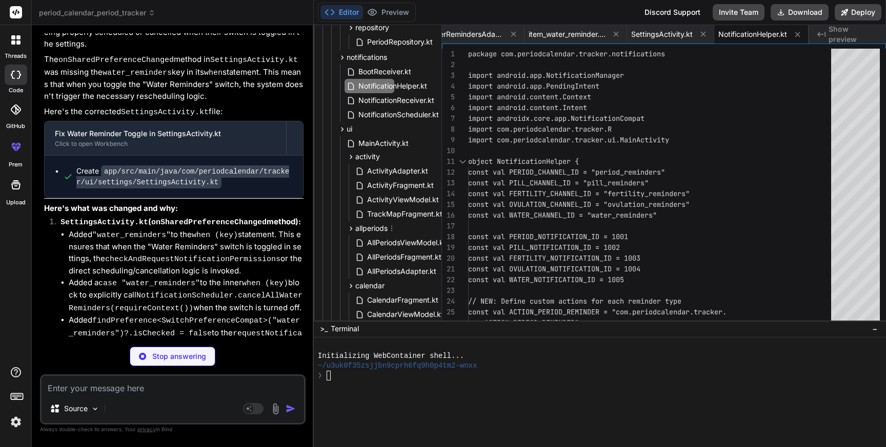
scroll to position [470, 43]
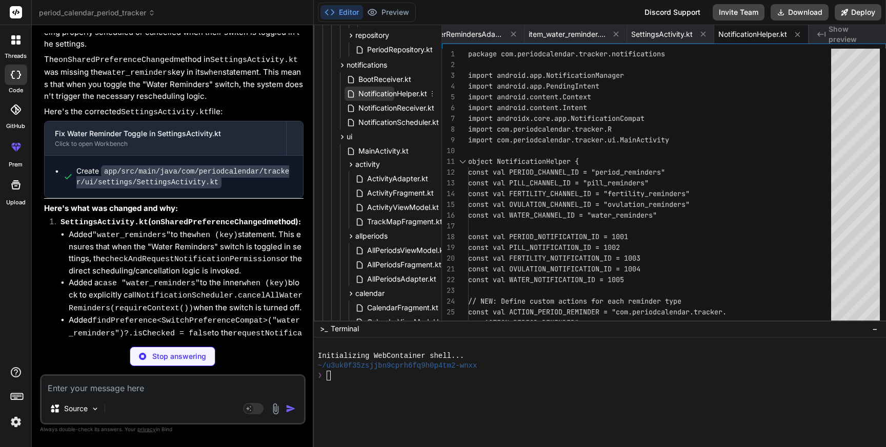
click at [400, 92] on span "NotificationHelper.kt" at bounding box center [392, 94] width 71 height 12
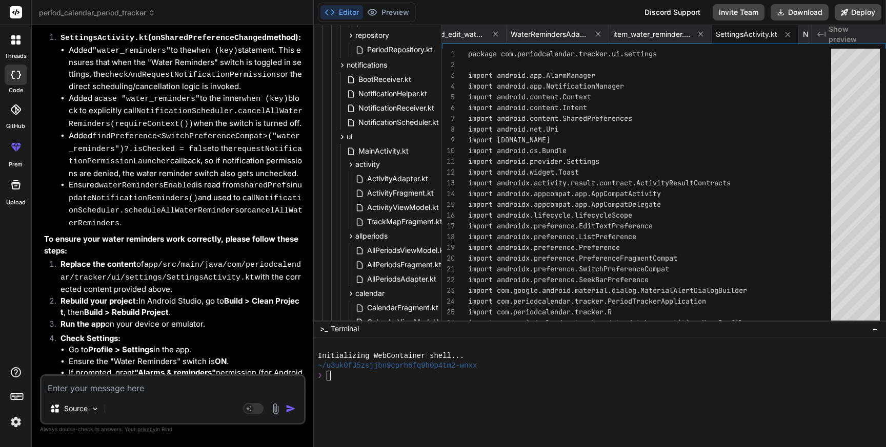
scroll to position [39115, 0]
click at [392, 96] on span "NotificationHelper.kt" at bounding box center [392, 94] width 71 height 12
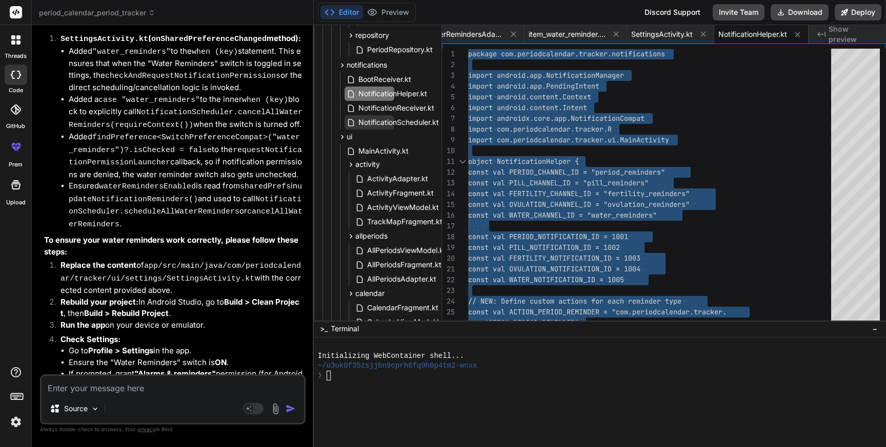
click at [411, 123] on span "NotificationScheduler.kt" at bounding box center [398, 122] width 83 height 12
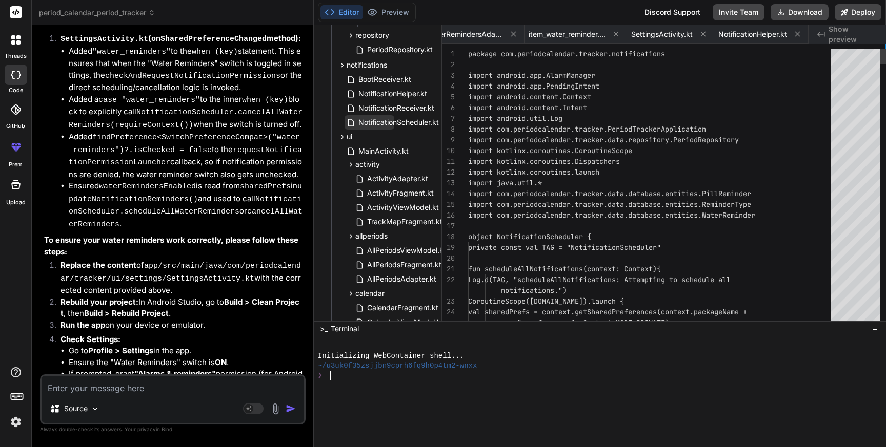
scroll to position [0, 872]
click at [411, 123] on span "NotificationScheduler.kt" at bounding box center [398, 122] width 83 height 12
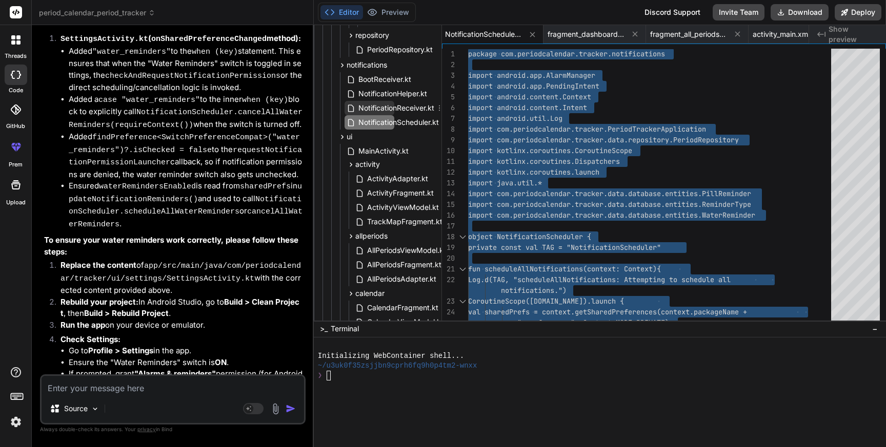
click at [407, 106] on span "NotificationReceiver.kt" at bounding box center [396, 108] width 78 height 12
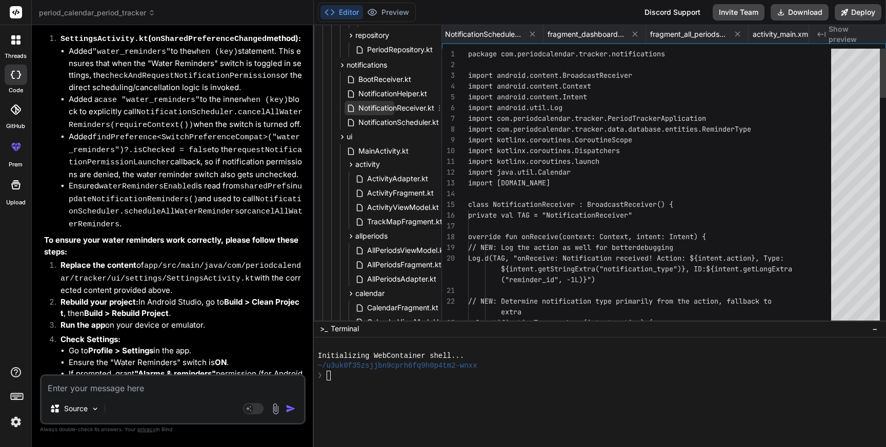
scroll to position [0, 3972]
click at [407, 106] on span "NotificationReceiver.kt" at bounding box center [396, 108] width 78 height 12
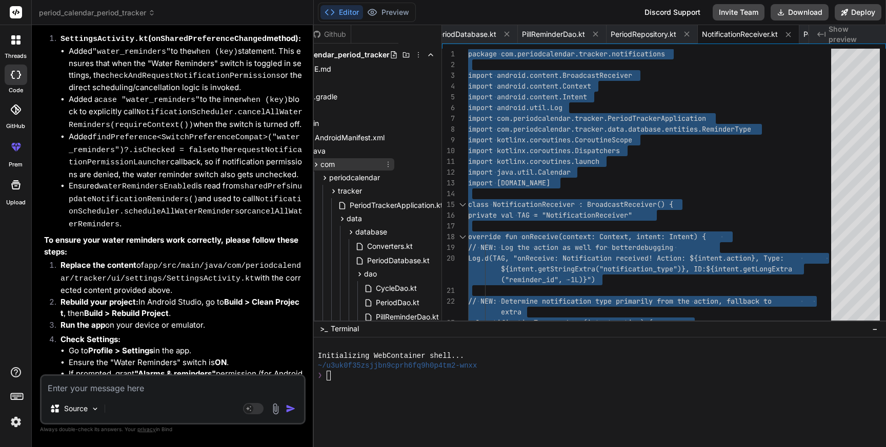
scroll to position [0, 15]
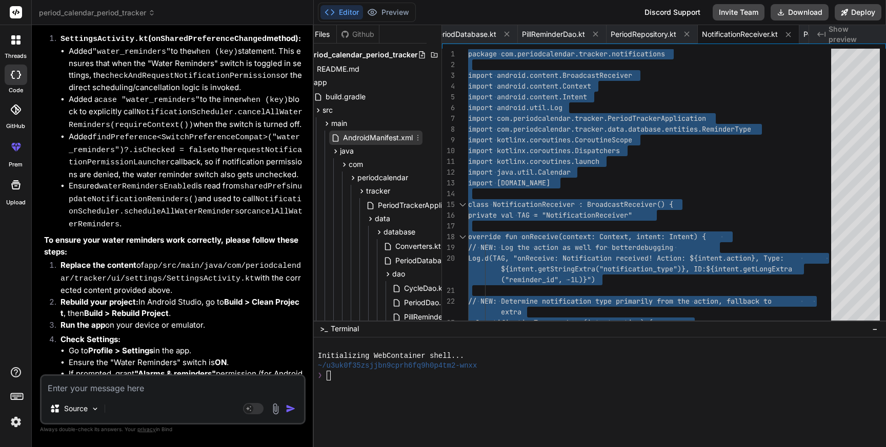
click at [365, 138] on span "AndroidManifest.xml" at bounding box center [378, 138] width 72 height 12
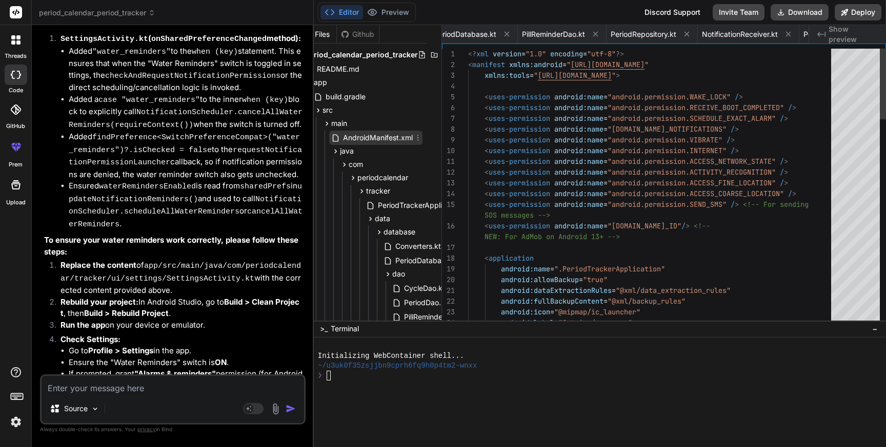
scroll to position [0, 1326]
click at [365, 138] on span "AndroidManifest.xml" at bounding box center [378, 138] width 72 height 12
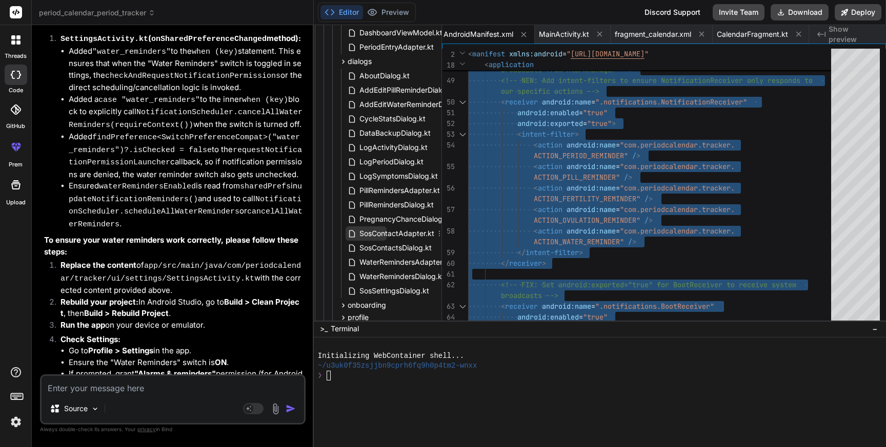
scroll to position [879, 51]
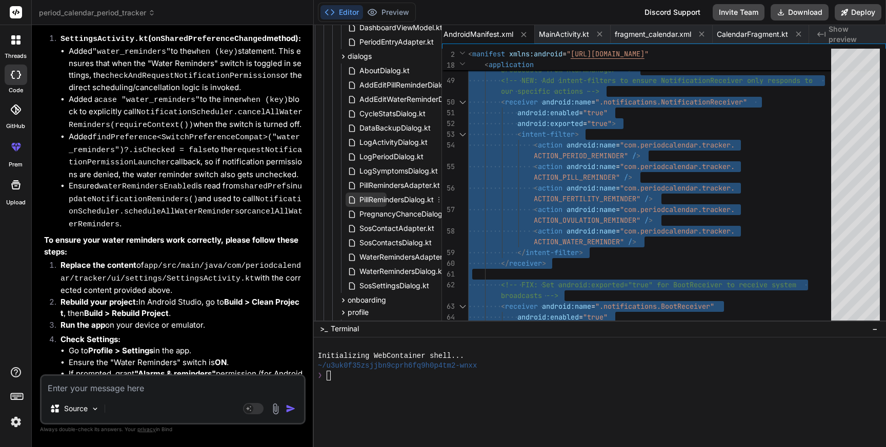
click at [374, 203] on span "PillRemindersDialog.kt" at bounding box center [396, 200] width 76 height 12
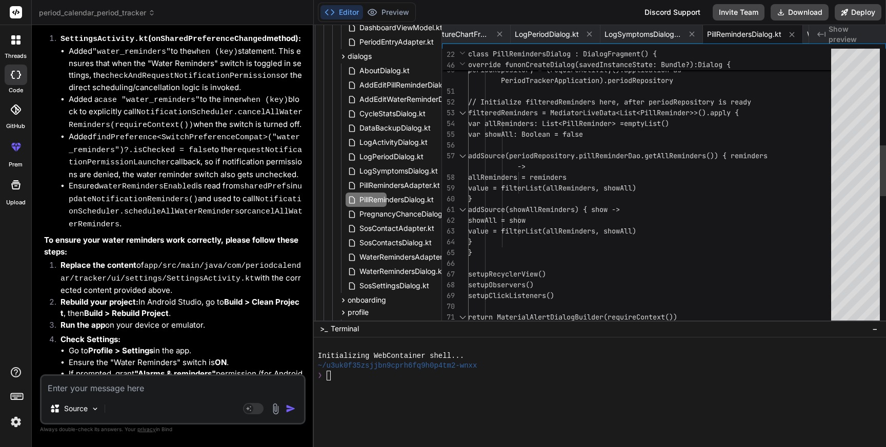
click at [628, 228] on div "value = filterList(allReminders, s howAll) allReminders = reminders -> addSourc…" at bounding box center [652, 274] width 369 height 1496
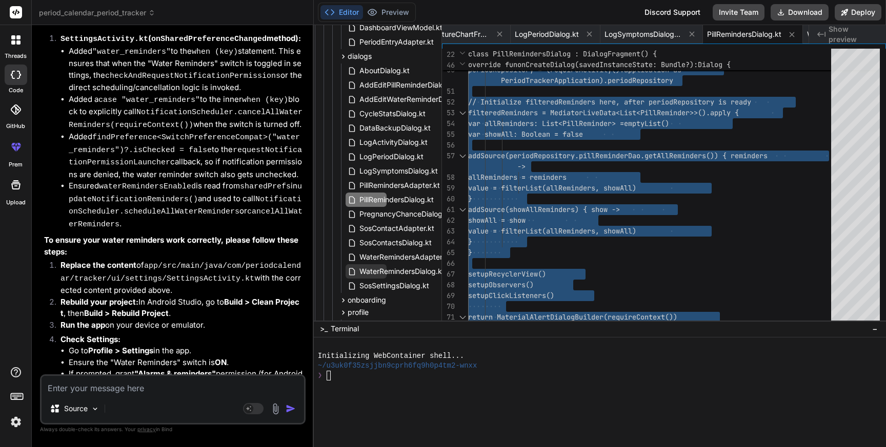
click at [391, 268] on span "WaterRemindersDialog.kt" at bounding box center [401, 272] width 87 height 12
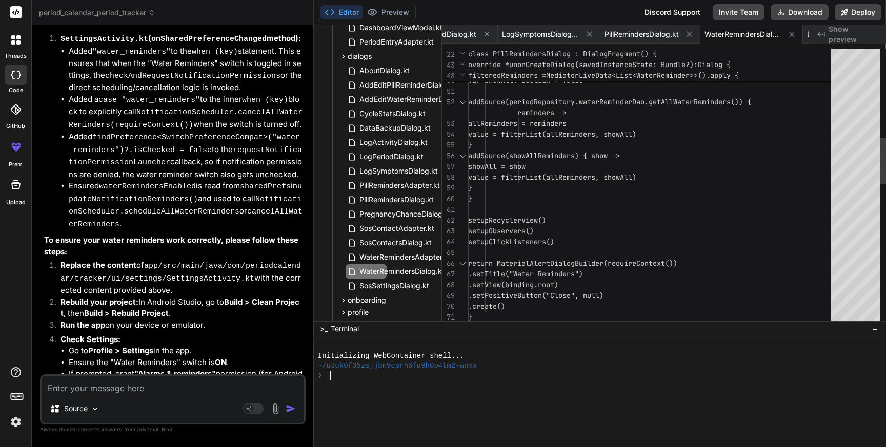
click at [590, 238] on div "} value = filterList(allReminders, s howAll) showAll = show addSource(showAllRe…" at bounding box center [652, 338] width 369 height 1625
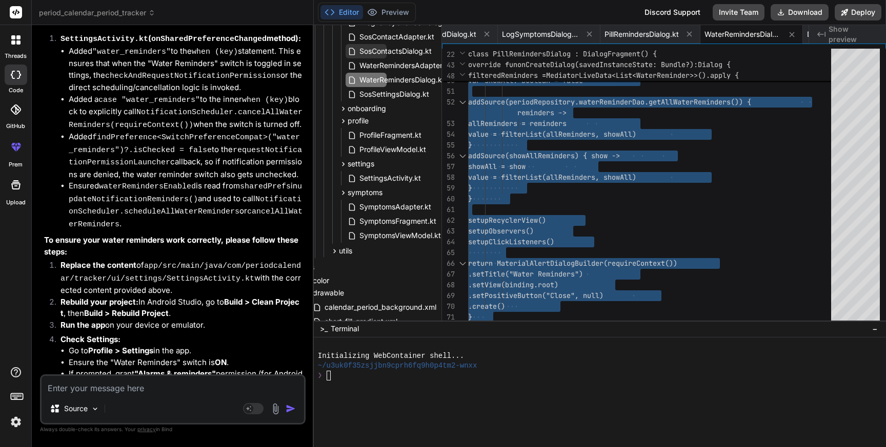
scroll to position [1069, 51]
click at [392, 182] on span "SettingsActivity.kt" at bounding box center [390, 180] width 64 height 12
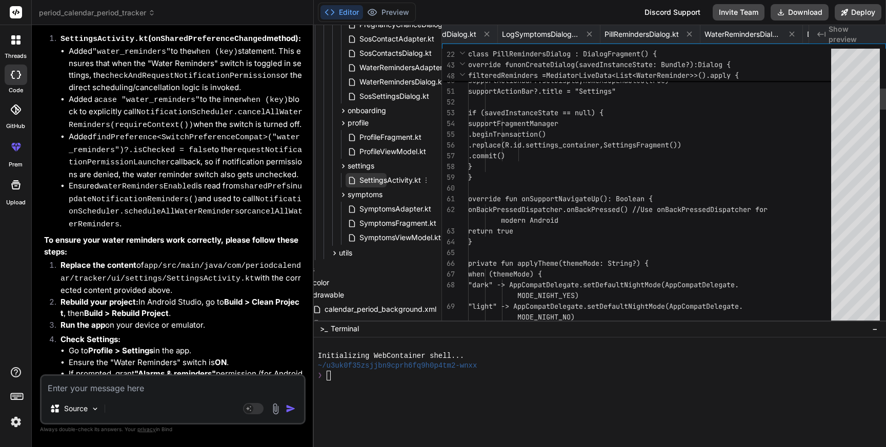
scroll to position [0, 4734]
click at [392, 182] on span "SettingsActivity.kt" at bounding box center [390, 180] width 64 height 12
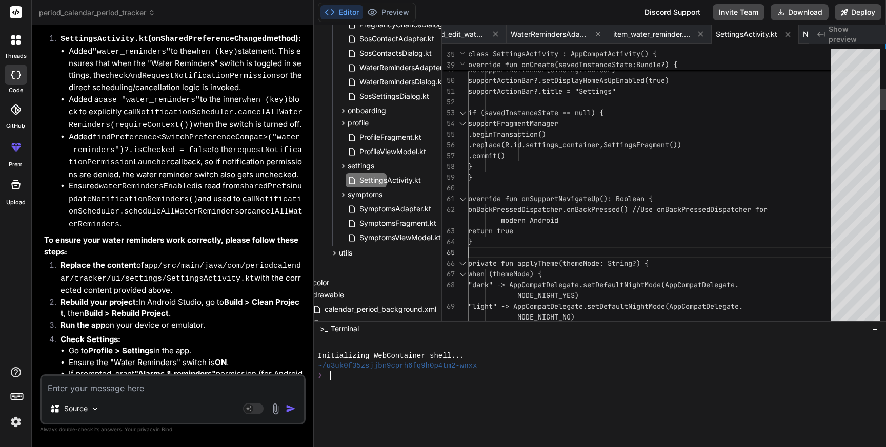
scroll to position [75, 0]
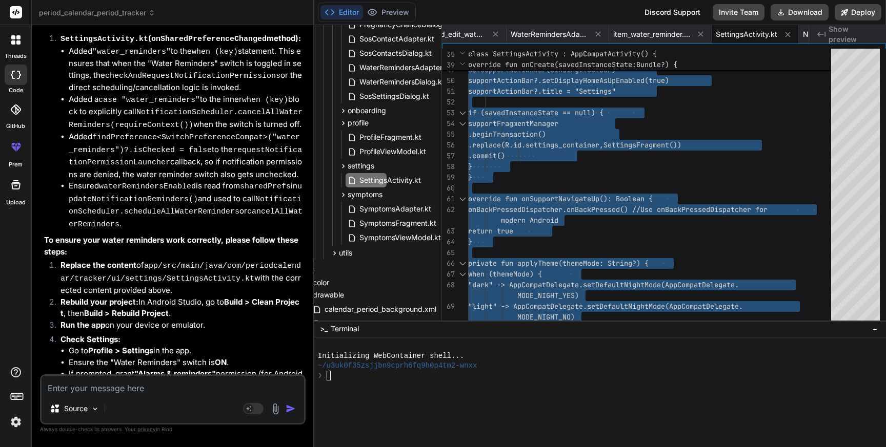
click at [177, 393] on textarea at bounding box center [173, 385] width 262 height 18
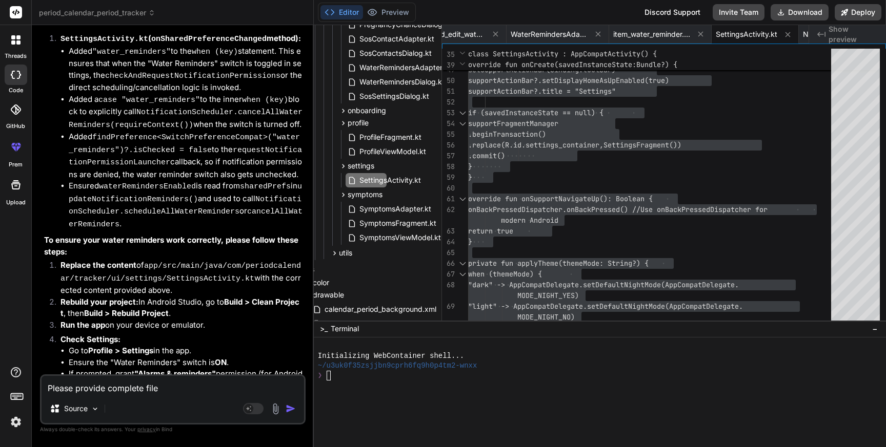
drag, startPoint x: 138, startPoint y: 259, endPoint x: 219, endPoint y: 260, distance: 80.5
copy code "SettingsActivity.kt"
click at [143, 385] on textarea "Please provide complete file" at bounding box center [173, 385] width 262 height 18
paste textarea "SettingsActivity.kt"
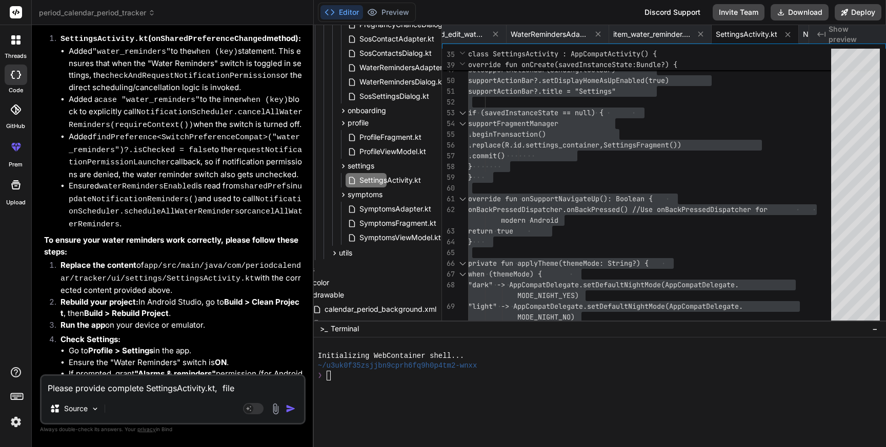
drag, startPoint x: 133, startPoint y: 233, endPoint x: 266, endPoint y: 233, distance: 132.8
copy code "WaterRemindersDialog.kt"
click at [220, 387] on textarea "Please provide complete SettingsActivity.kt, file" at bounding box center [173, 385] width 262 height 18
paste textarea "WaterRemindersDialog.kt"
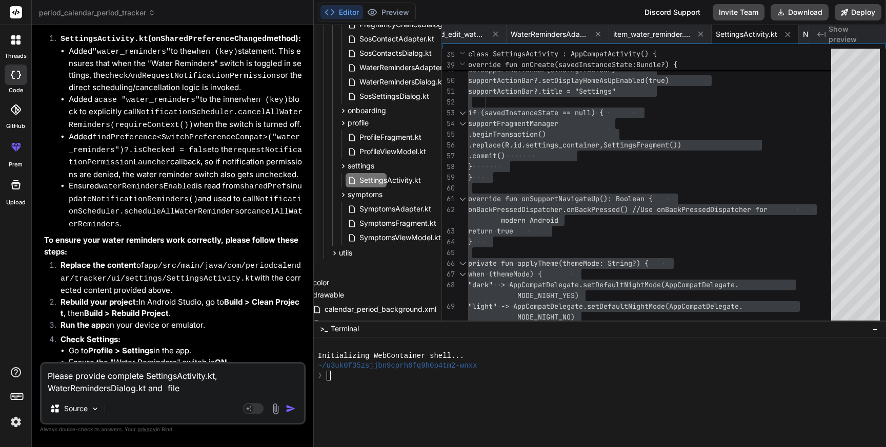
drag, startPoint x: 133, startPoint y: 206, endPoint x: 246, endPoint y: 206, distance: 112.8
copy code "PillRemindersDialog.kt"
click at [163, 388] on textarea "Please provide complete SettingsActivity.kt, WaterRemindersDialog.kt and file" at bounding box center [173, 379] width 262 height 31
paste textarea "PillRemindersDialog.kt"
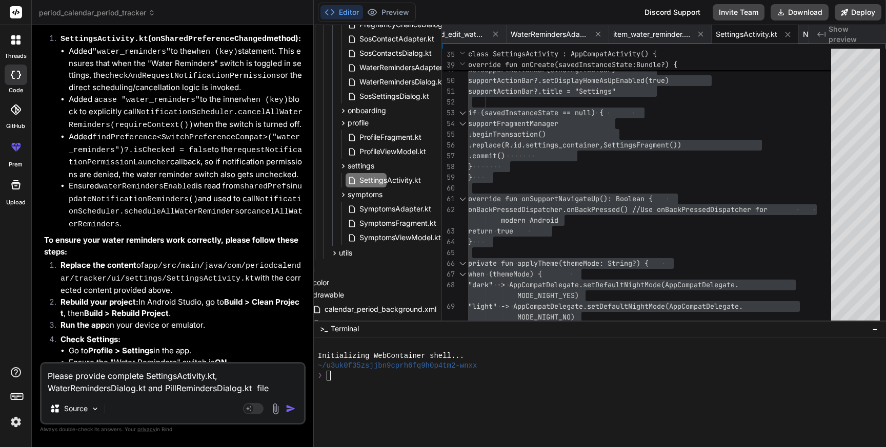
drag, startPoint x: 146, startPoint y: 140, endPoint x: 249, endPoint y: 140, distance: 103.0
copy code "NotificationScheduler.kt"
click at [166, 385] on textarea "Please provide complete SettingsActivity.kt, WaterRemindersDialog.kt and PillRe…" at bounding box center [173, 379] width 262 height 31
click at [146, 386] on textarea "Please provide complete SettingsActivity.kt, WaterRemindersDialog.kt and PillRe…" at bounding box center [173, 379] width 262 height 31
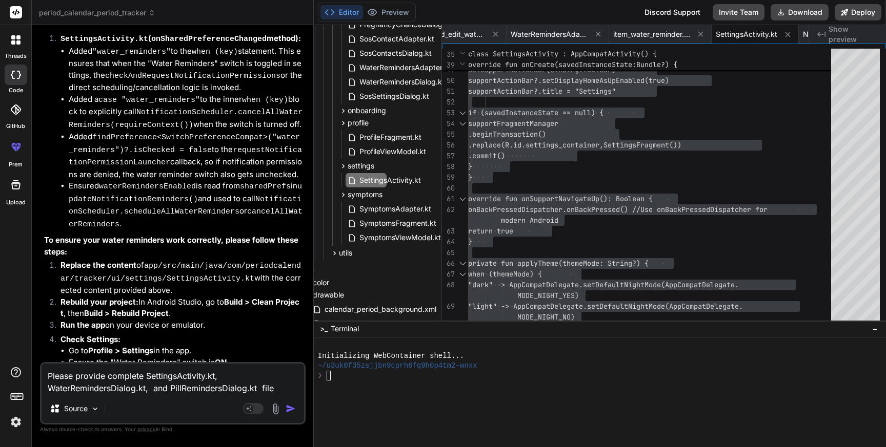
paste textarea "NotificationScheduler.kt"
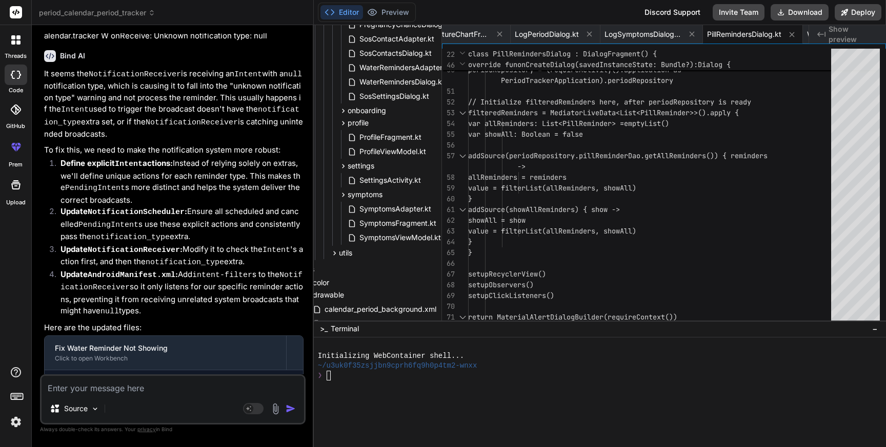
scroll to position [39915, 0]
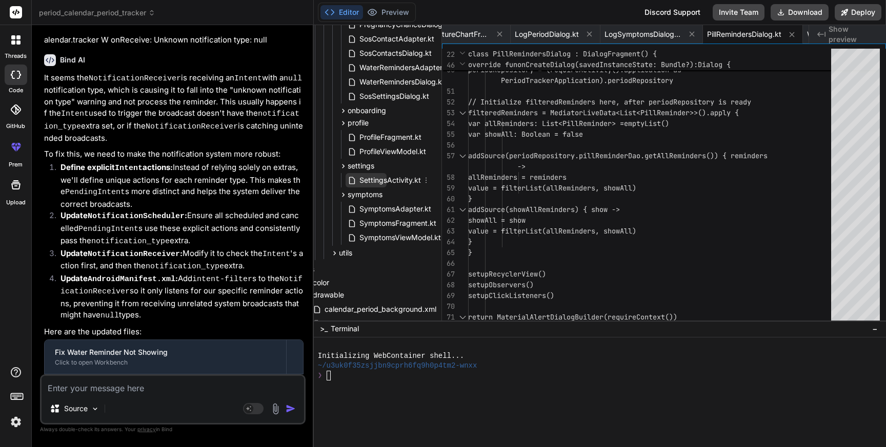
click at [380, 178] on span "SettingsActivity.kt" at bounding box center [390, 180] width 64 height 12
click at [375, 184] on span "SettingsActivity.kt" at bounding box center [390, 180] width 64 height 12
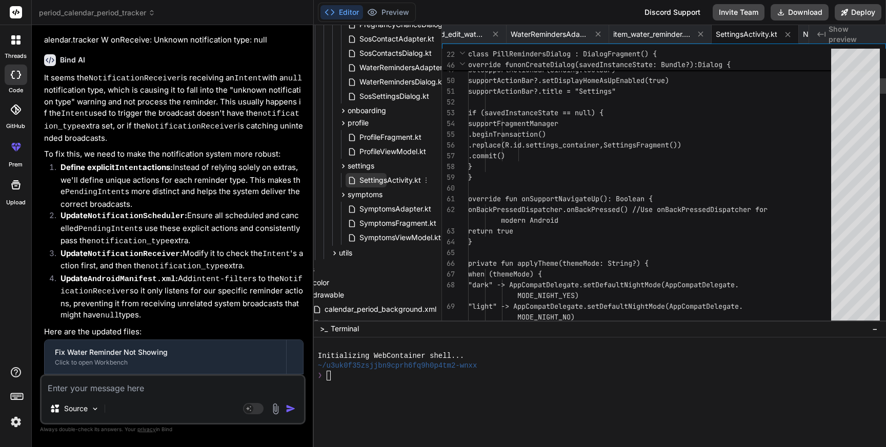
click at [375, 184] on span "SettingsActivity.kt" at bounding box center [390, 180] width 64 height 12
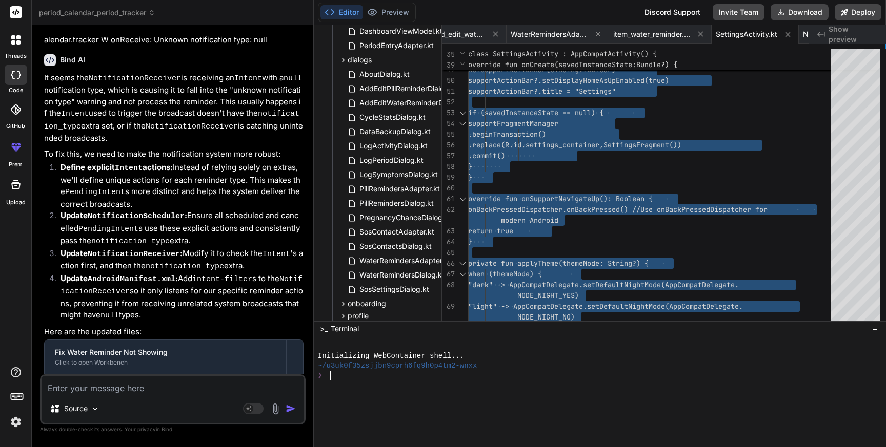
scroll to position [878, 51]
click at [396, 257] on span "WaterRemindersAdapter.kt" at bounding box center [404, 258] width 93 height 12
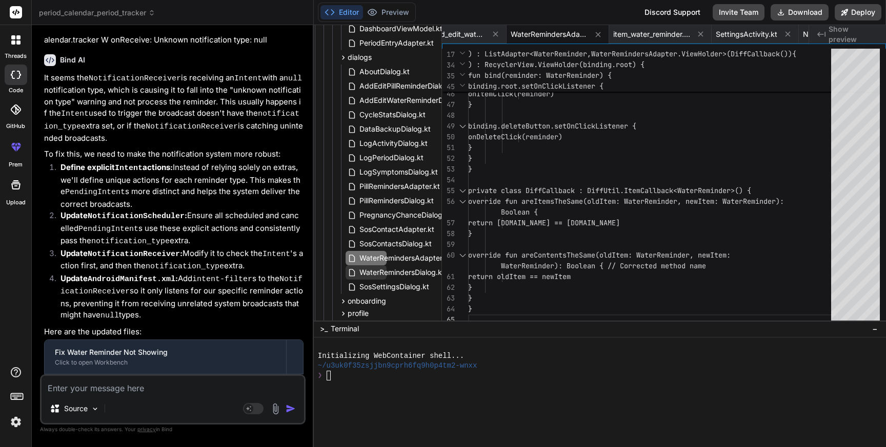
click at [393, 273] on span "WaterRemindersDialog.kt" at bounding box center [401, 273] width 87 height 12
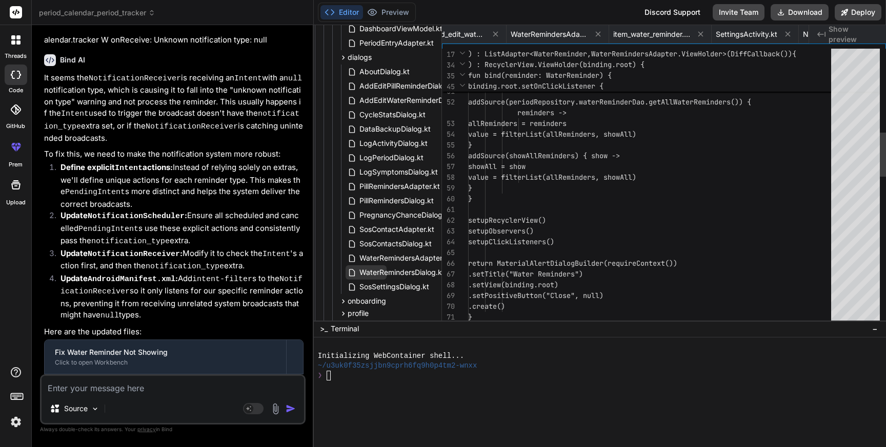
scroll to position [0, 3172]
click at [393, 273] on span "WaterRemindersDialog.kt" at bounding box center [401, 273] width 87 height 12
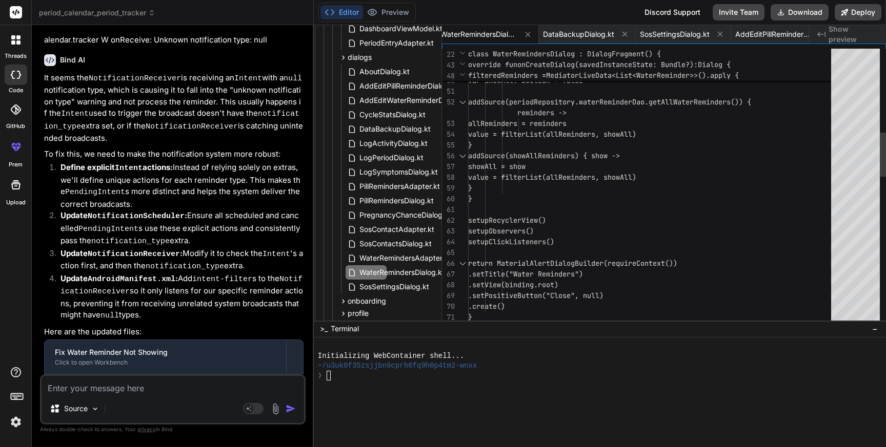
click at [622, 242] on div "} value = filterList(allReminders, s howAll) showAll = show addSource(showAllRe…" at bounding box center [652, 387] width 369 height 1722
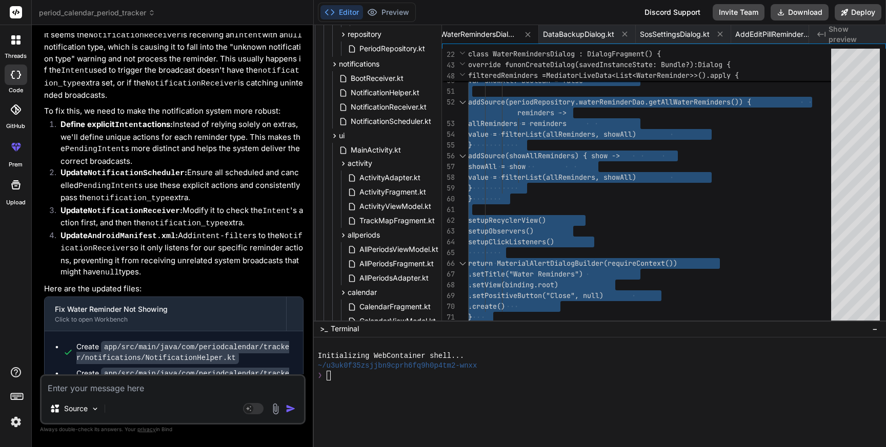
scroll to position [470, 51]
click at [394, 121] on span "NotificationScheduler.kt" at bounding box center [391, 122] width 83 height 12
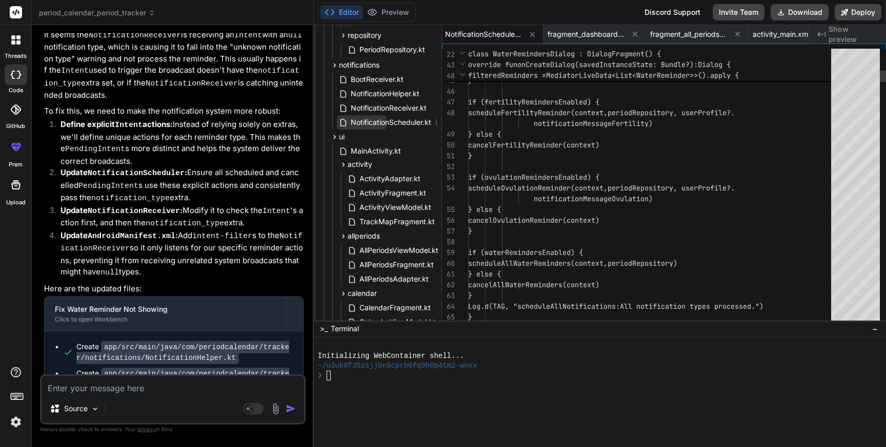
click at [394, 121] on span "NotificationScheduler.kt" at bounding box center [391, 122] width 83 height 12
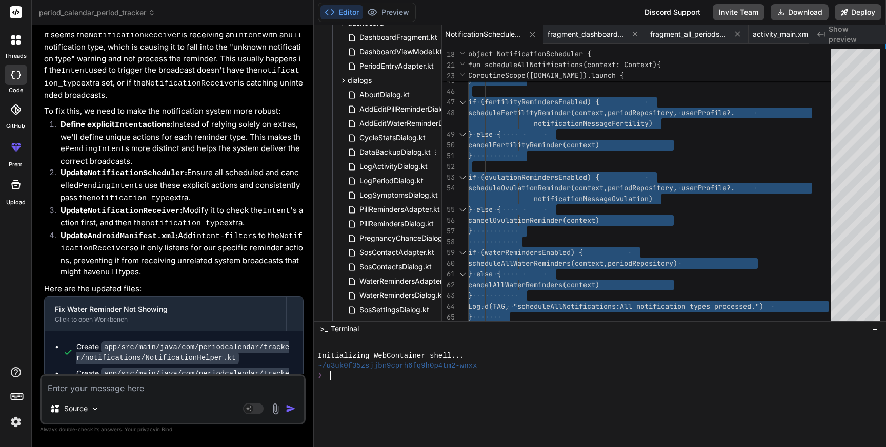
scroll to position [868, 51]
click at [390, 211] on span "PillRemindersDialog.kt" at bounding box center [396, 211] width 76 height 12
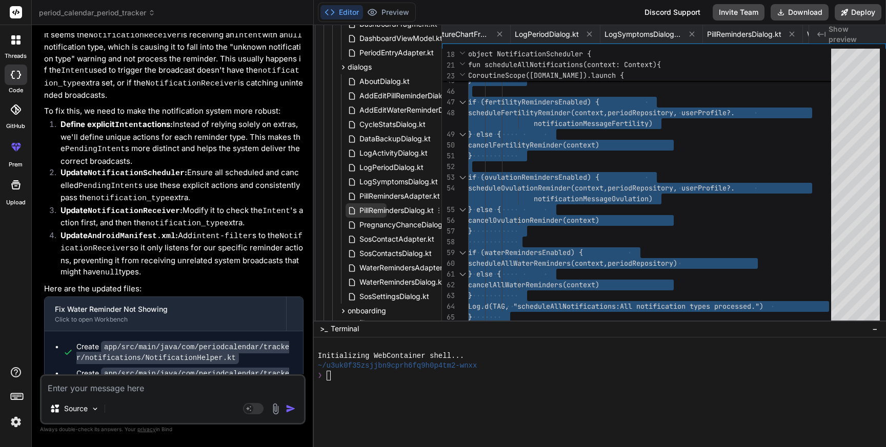
click at [390, 211] on span "PillRemindersDialog.kt" at bounding box center [396, 211] width 76 height 12
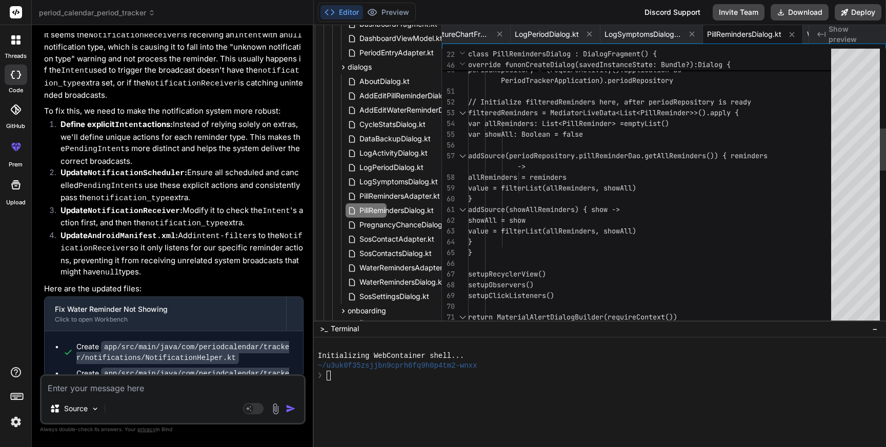
click at [676, 182] on div "value = filterList(allReminders, s howAll) allReminders = reminders addSource(p…" at bounding box center [652, 430] width 369 height 1808
